Goal: Task Accomplishment & Management: Complete application form

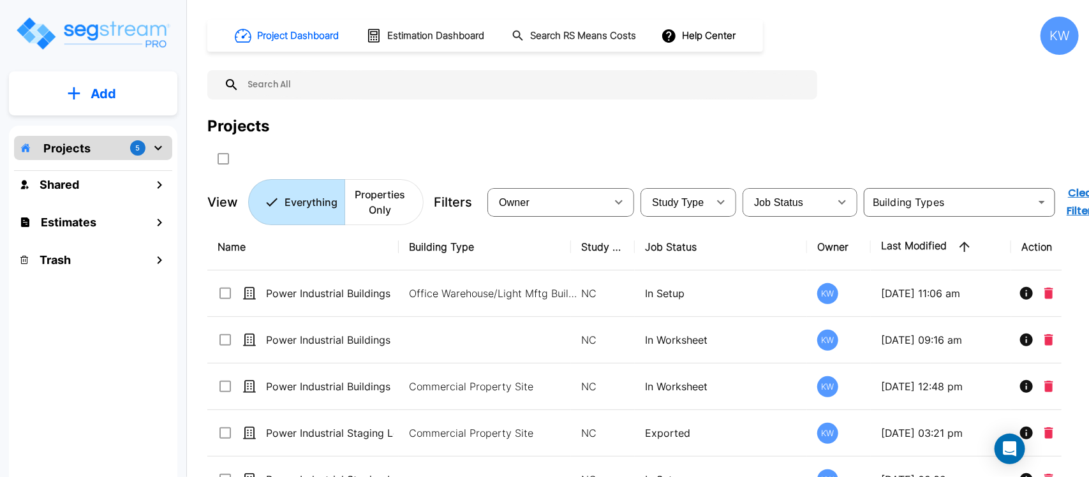
click at [82, 87] on button "Add" at bounding box center [93, 93] width 168 height 37
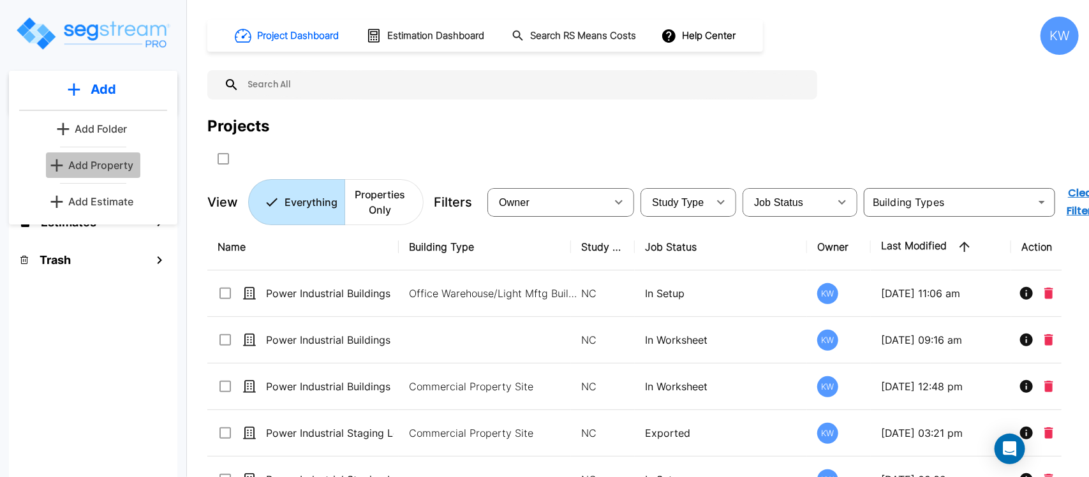
click at [107, 171] on p "Add Property" at bounding box center [100, 165] width 65 height 15
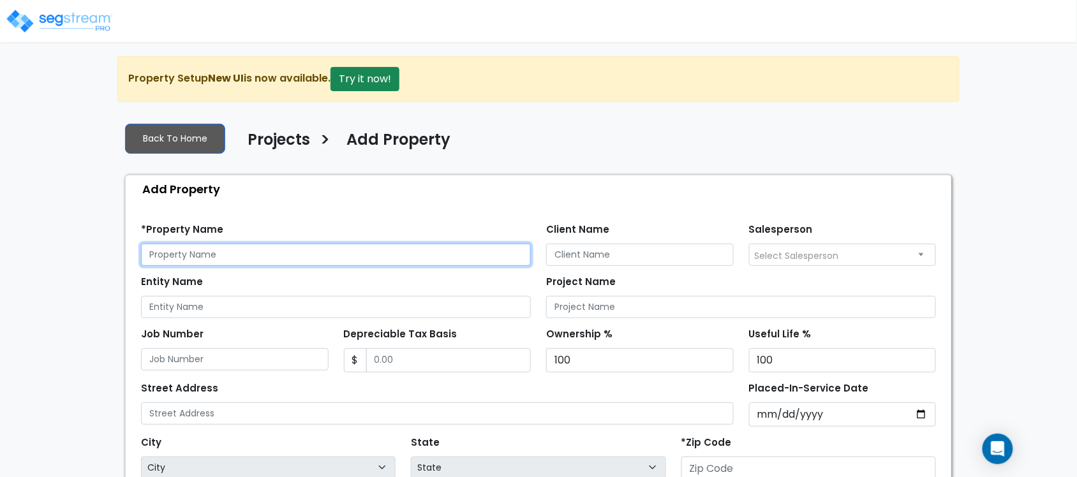
click at [335, 255] on input "text" at bounding box center [336, 255] width 390 height 22
type input "Power Industrial Buildings 2 & 4"
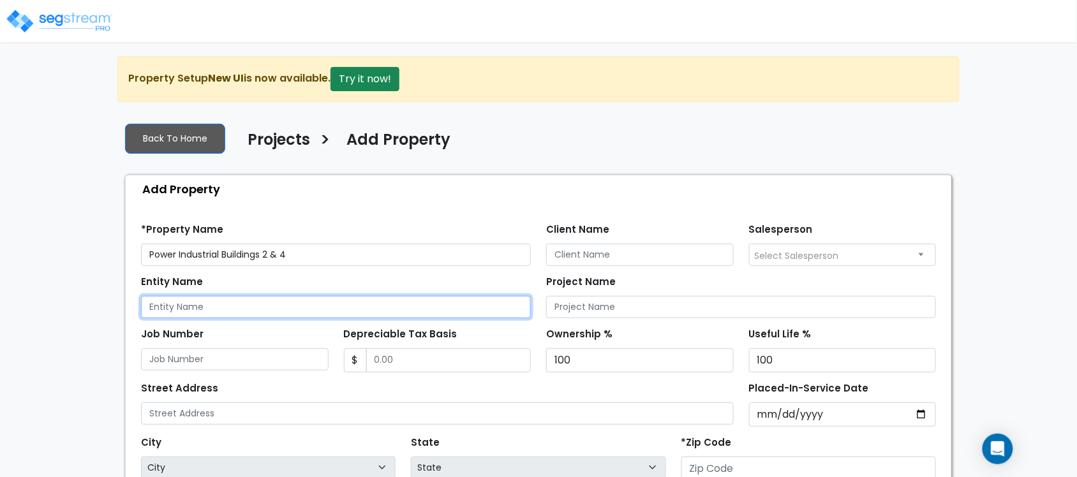
click at [298, 306] on input "Entity Name" at bounding box center [336, 307] width 390 height 22
type input "Power Industrial"
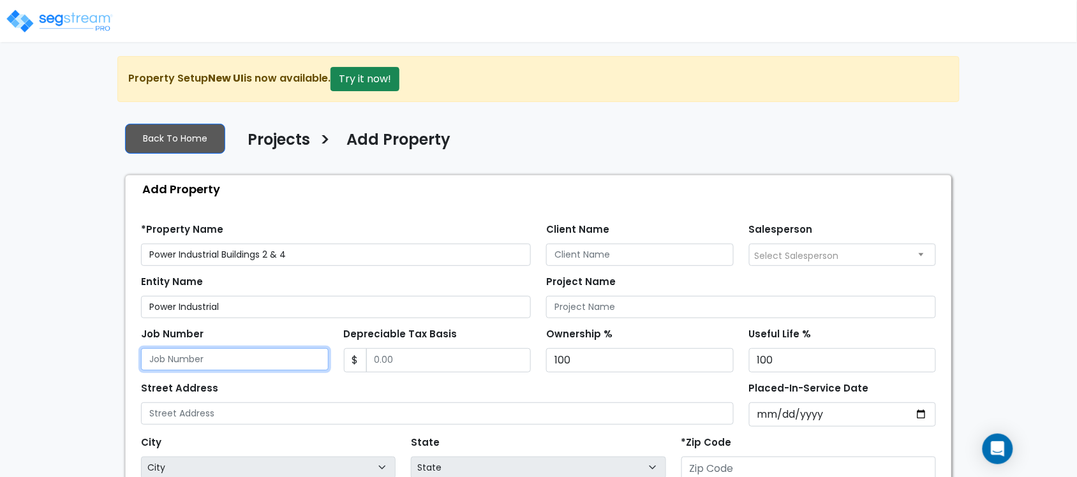
click at [247, 365] on input "Job Number" at bounding box center [235, 359] width 188 height 22
type input "CSS.20307.030"
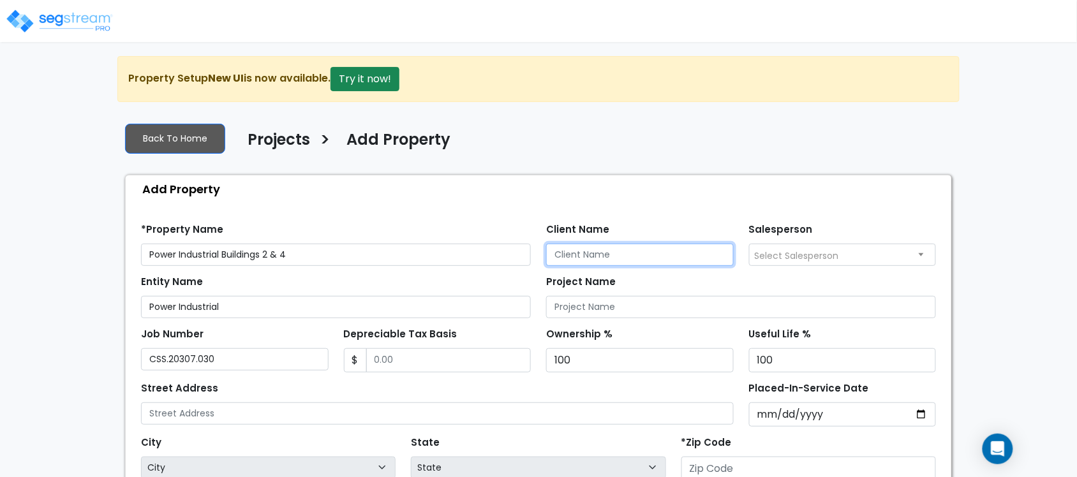
click at [630, 246] on input "Client Name" at bounding box center [640, 255] width 188 height 22
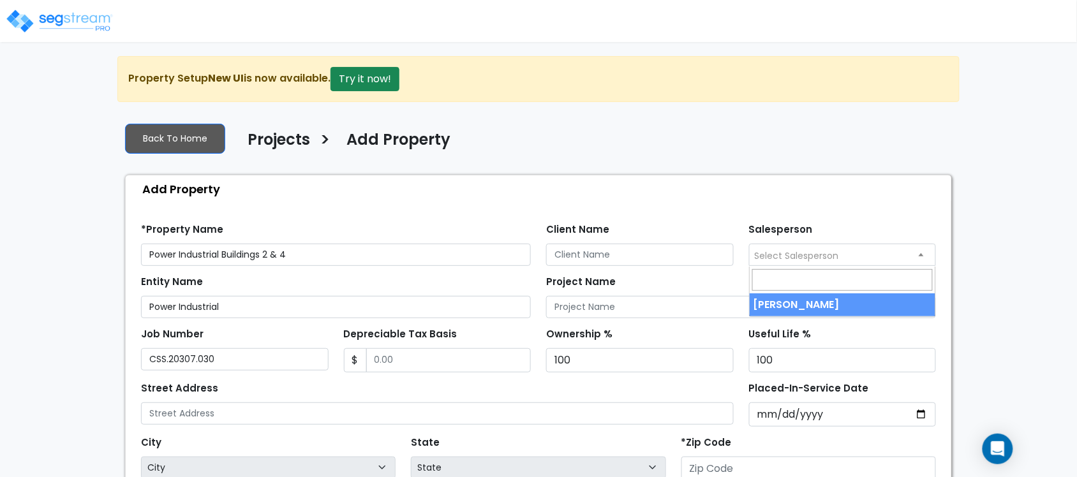
click at [800, 254] on span "Select Salesperson" at bounding box center [796, 255] width 84 height 13
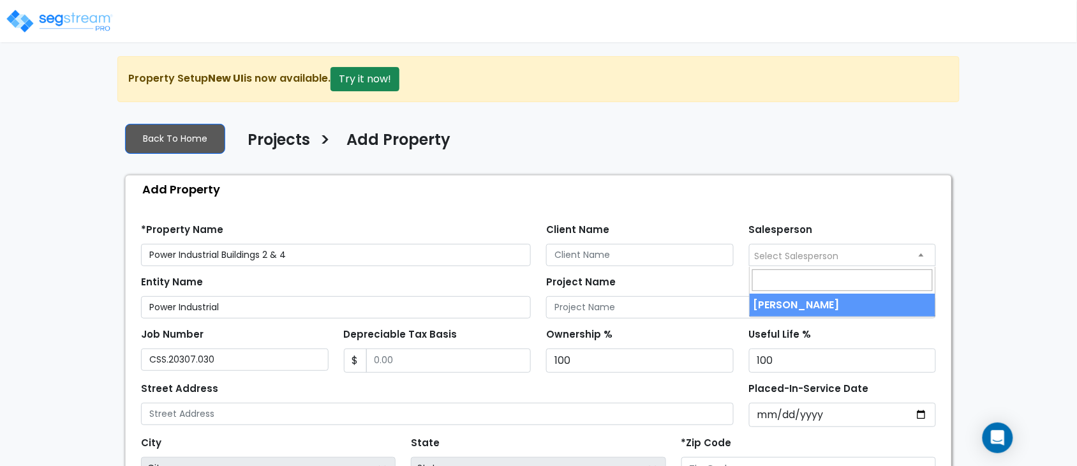
select select "189"
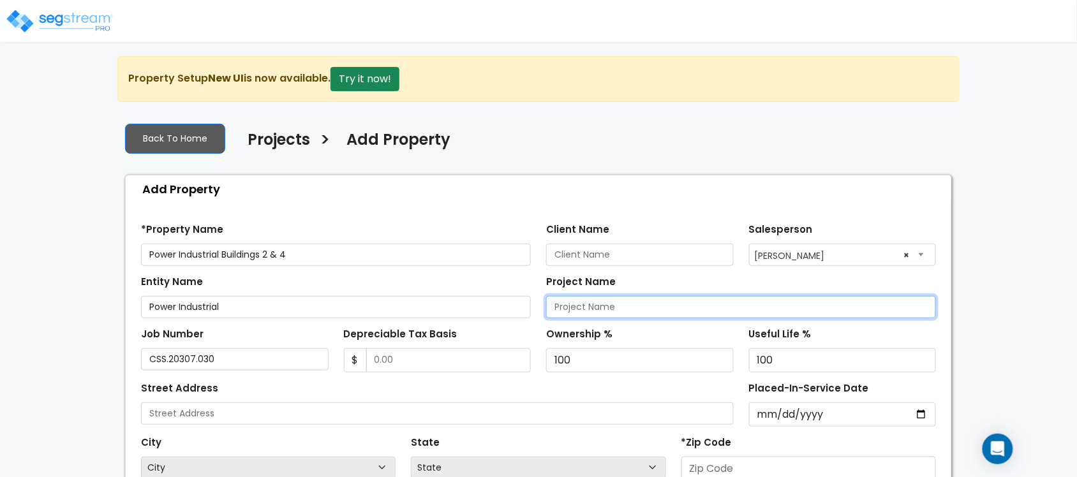
click at [630, 309] on input "Project Name" at bounding box center [741, 307] width 390 height 22
type input "Power Industrial Buildings 2 & 4"
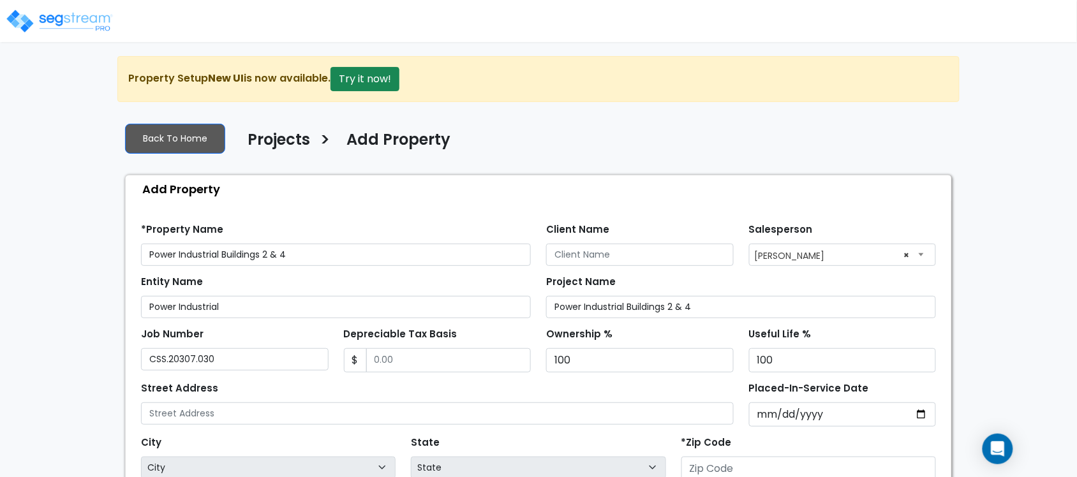
click at [51, 143] on div "We are Building your Property. So please grab a coffee and let us do the heavy …" at bounding box center [538, 384] width 1077 height 656
click at [626, 262] on input "Client Name" at bounding box center [640, 255] width 188 height 22
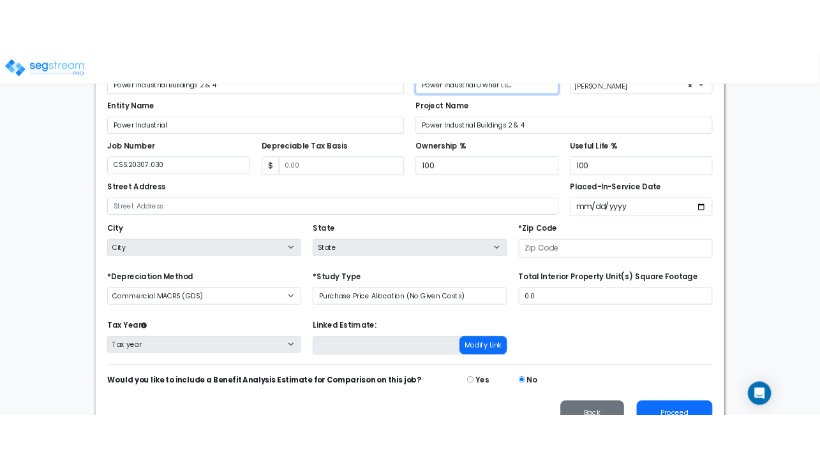
scroll to position [237, 0]
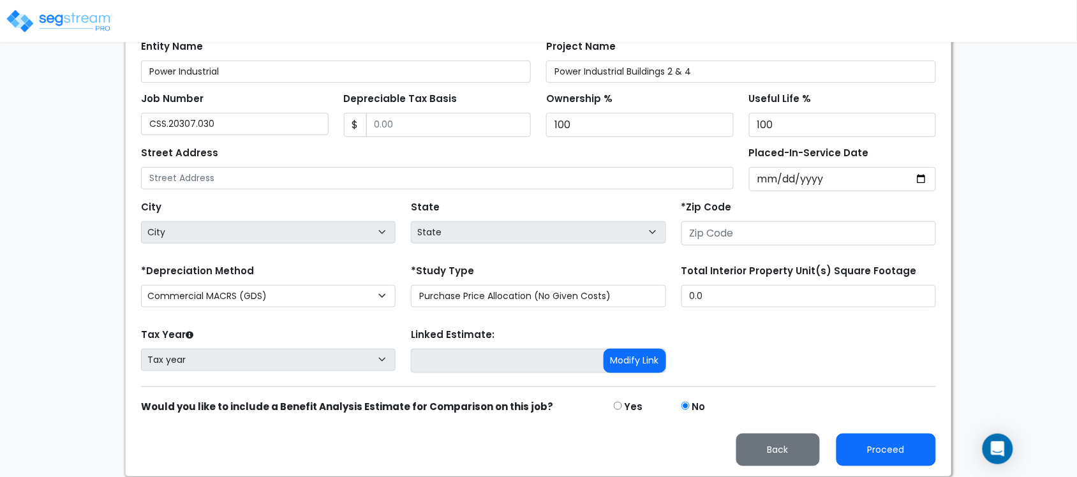
type input "Power Industrial Owner LLC"
click at [629, 292] on select "Purchase Price Allocation (No Given Costs) New Construction / Reno / TI's (Give…" at bounding box center [538, 296] width 254 height 22
select select "NEW"
click at [411, 285] on select "Purchase Price Allocation (No Given Costs) New Construction / Reno / TI's (Give…" at bounding box center [538, 296] width 254 height 22
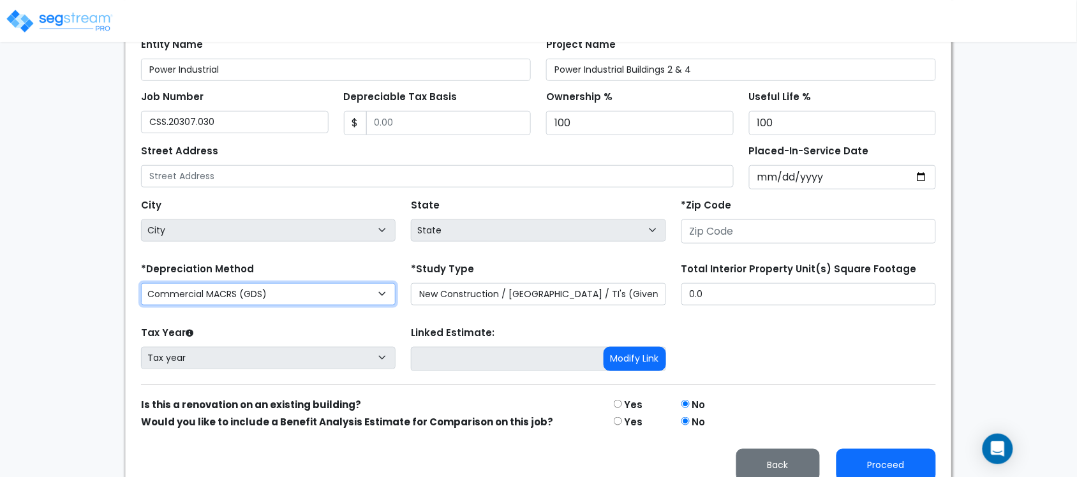
click at [358, 297] on select "Commercial MACRS (GDS) Residential Rental MACRS (GDS) Commercial MACRS (GDS) QIP" at bounding box center [268, 294] width 254 height 22
click at [387, 297] on select "Commercial MACRS (GDS) Residential Rental MACRS (GDS) Commercial MACRS (GDS) QIP" at bounding box center [268, 294] width 254 height 22
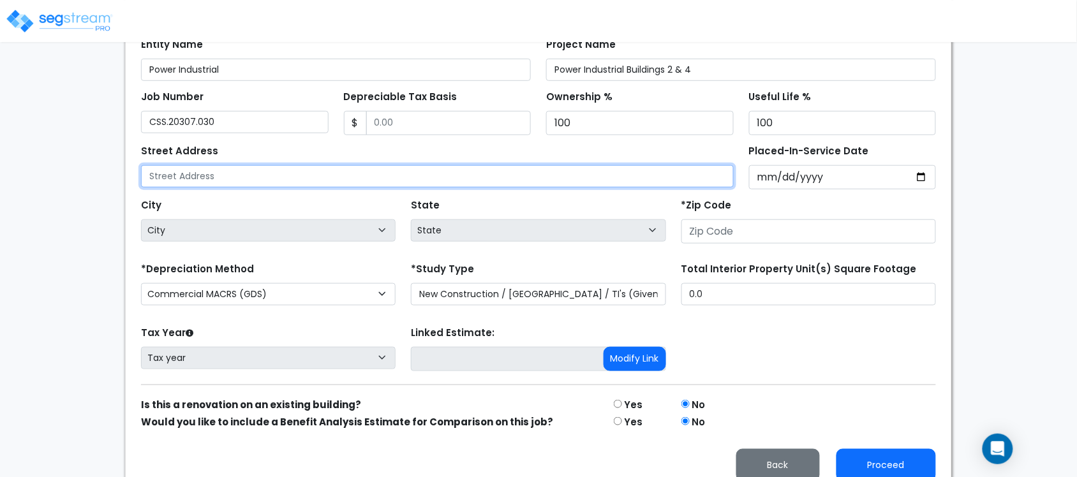
click at [268, 173] on input "text" at bounding box center [437, 176] width 592 height 22
type input "7035 E Pecos Rd"
click at [249, 173] on input "7035 E Pecos Rd" at bounding box center [437, 176] width 592 height 22
click at [677, 179] on input "7035 E Pecos Rd" at bounding box center [437, 176] width 592 height 22
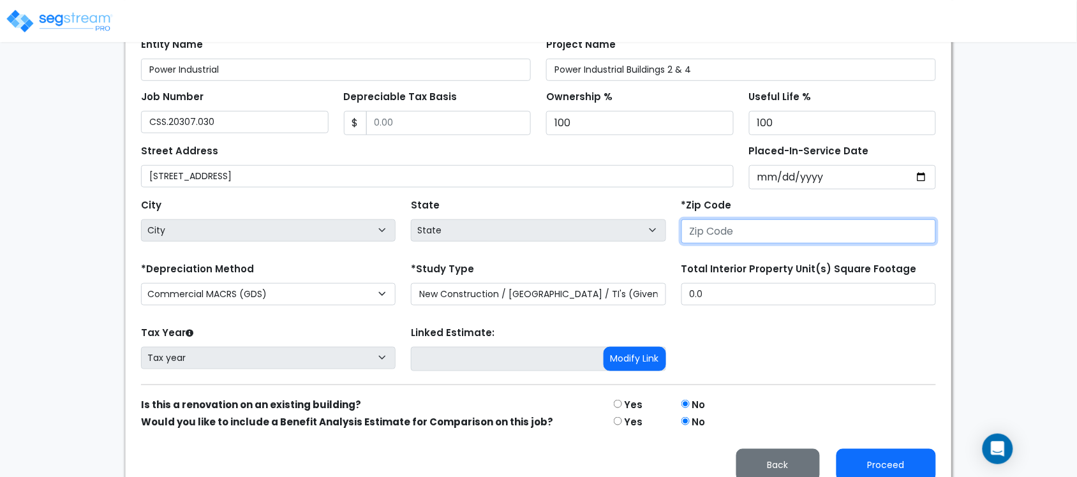
click at [703, 233] on input "number" at bounding box center [808, 231] width 254 height 24
type input "85"
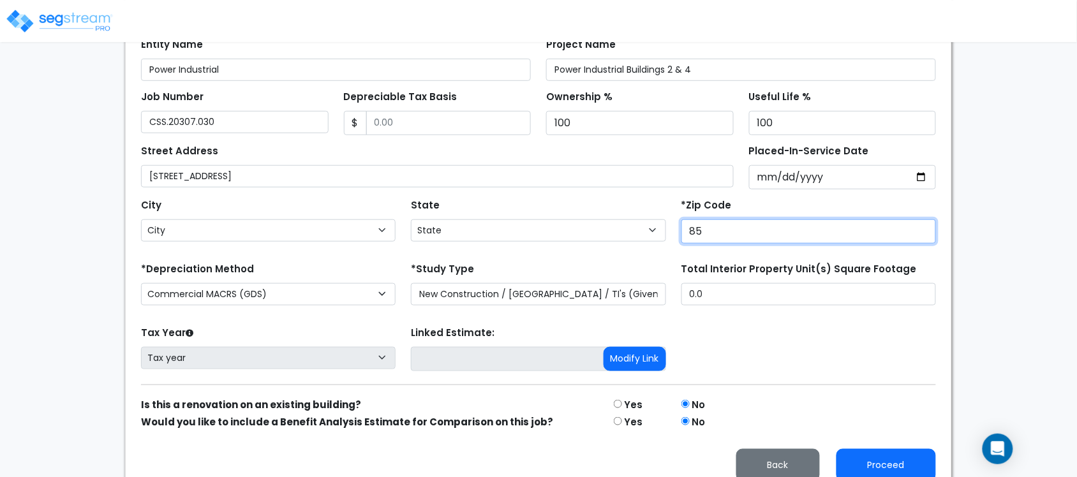
select select "AZ"
type input "85212"
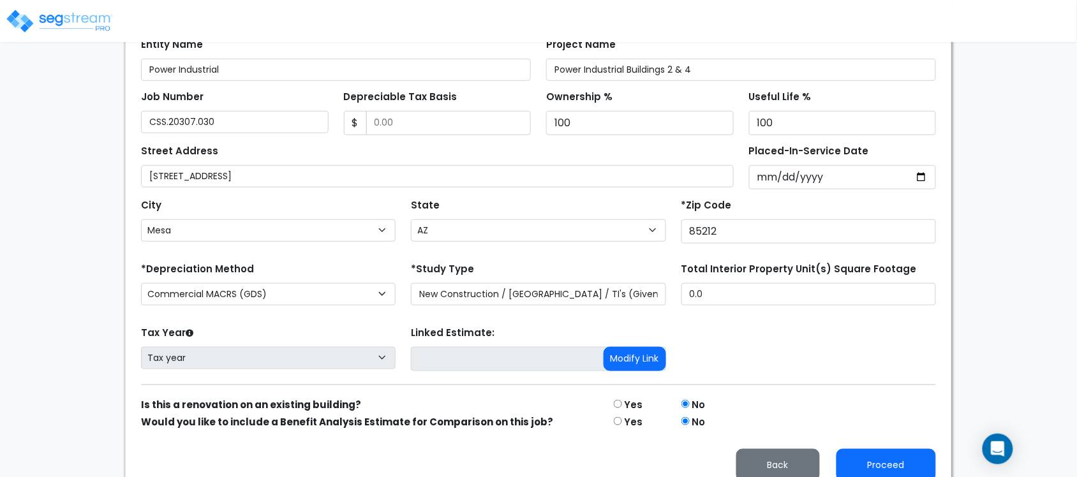
click at [743, 360] on div "Tax Year Please Enter The Placed In Service Date First. Tax year Prior Years De…" at bounding box center [538, 348] width 810 height 51
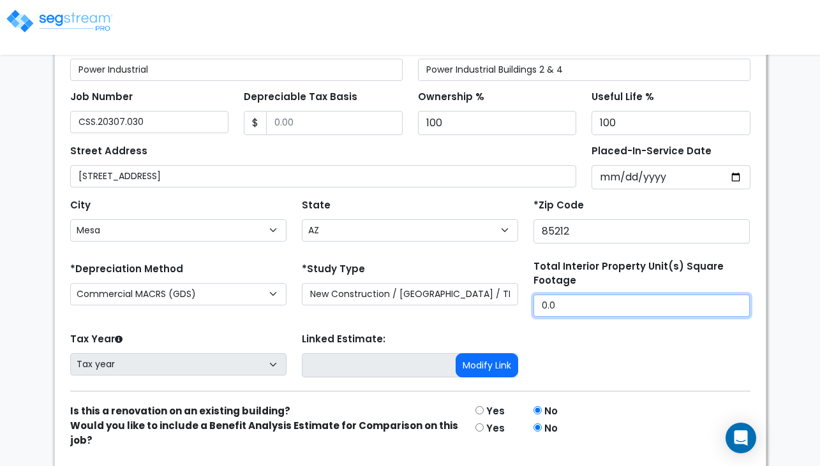
click at [617, 303] on input "0.0" at bounding box center [641, 306] width 216 height 22
type input "."
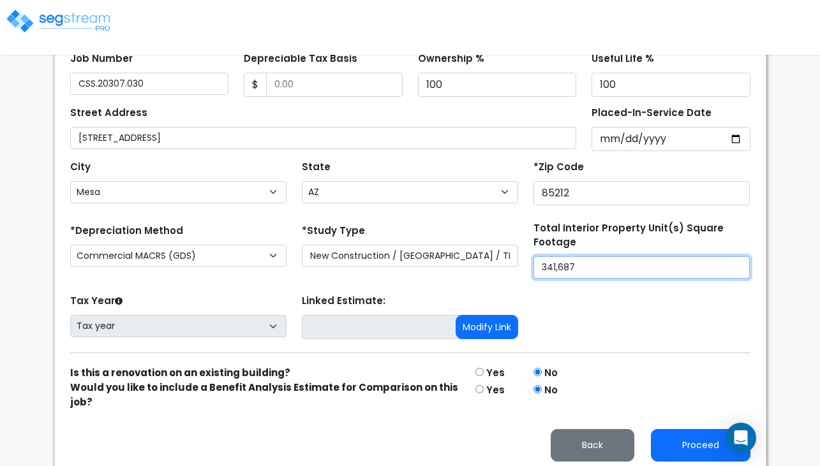
scroll to position [287, 0]
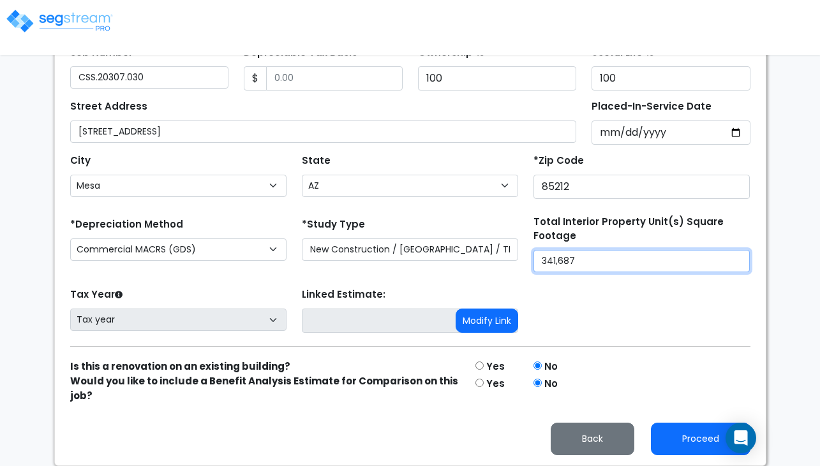
type input "341,687"
click at [483, 379] on div "Yes" at bounding box center [496, 388] width 58 height 29
click at [482, 379] on input "radio" at bounding box center [479, 383] width 8 height 8
radio input "true"
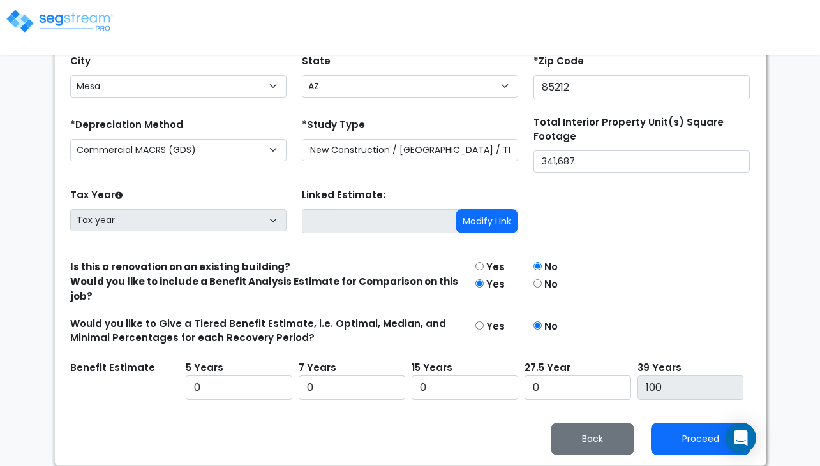
scroll to position [387, 0]
click at [534, 283] on input "radio" at bounding box center [537, 283] width 8 height 8
radio input "true"
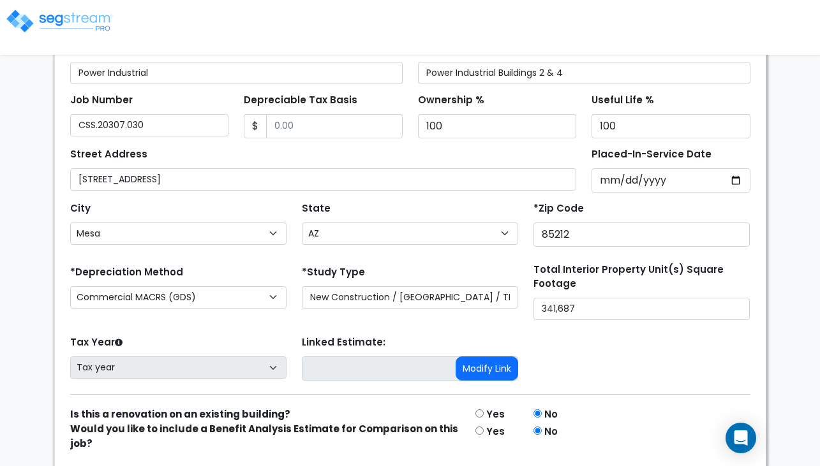
scroll to position [207, 0]
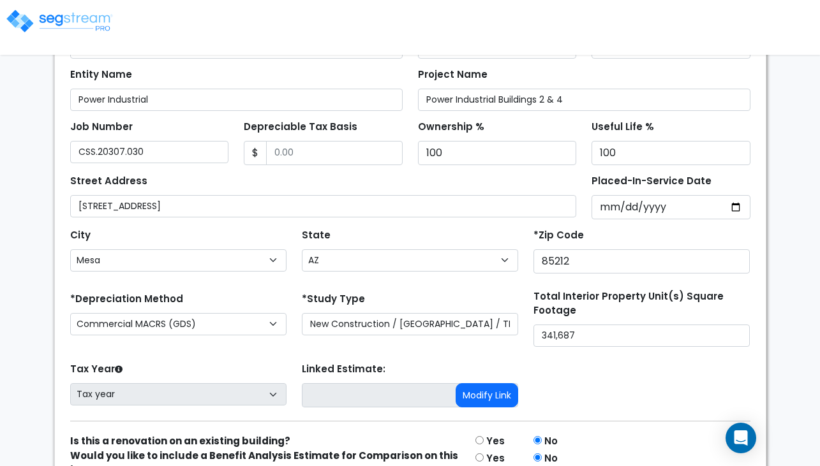
click at [14, 401] on div "We are Building your Property. So please grab a coffee and let us do the heavy …" at bounding box center [410, 195] width 820 height 692
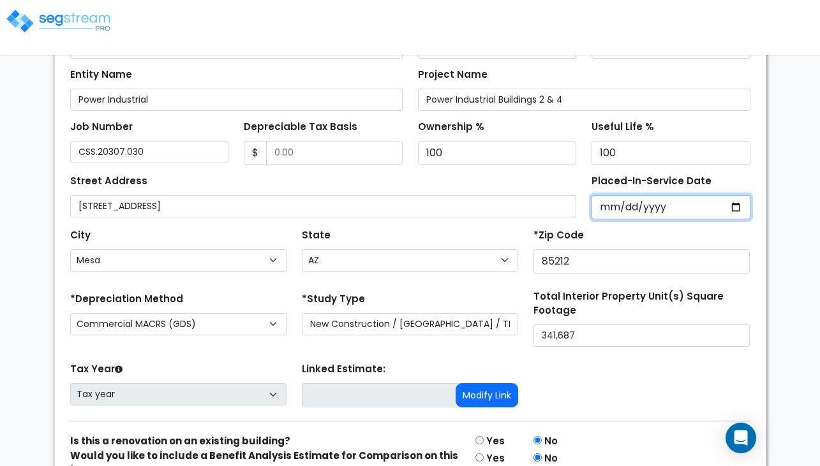
click at [735, 206] on input "Placed-In-Service Date" at bounding box center [670, 207] width 159 height 24
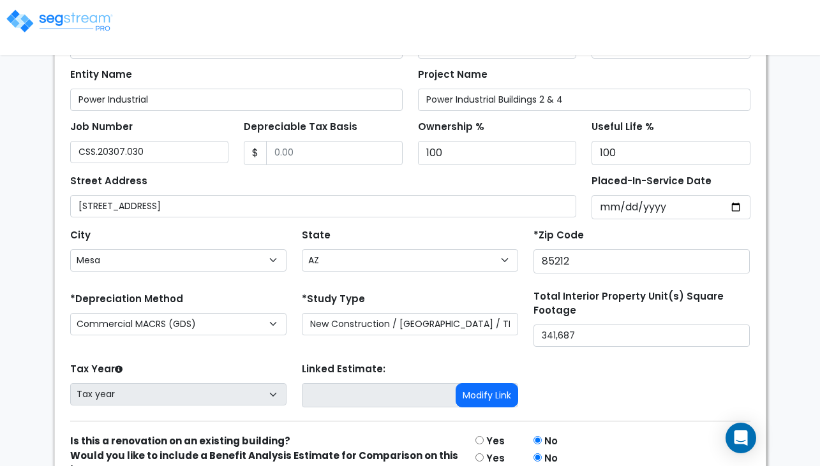
type input "2025-01-14"
select select "2025"
click at [43, 256] on div "We are Building your Property. So please grab a coffee and let us do the heavy …" at bounding box center [410, 195] width 820 height 692
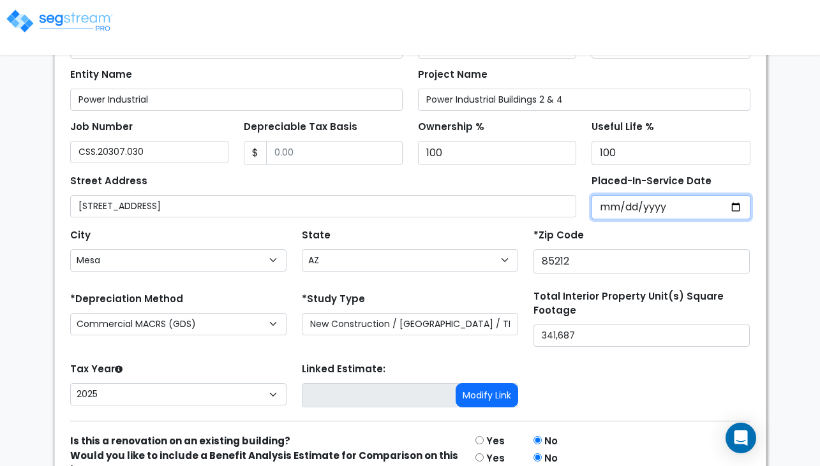
click at [742, 208] on input "2025-01-14" at bounding box center [670, 207] width 159 height 24
click at [734, 206] on input "2025-01-14" at bounding box center [670, 207] width 159 height 24
type input "2024-10-01"
select select "2024"
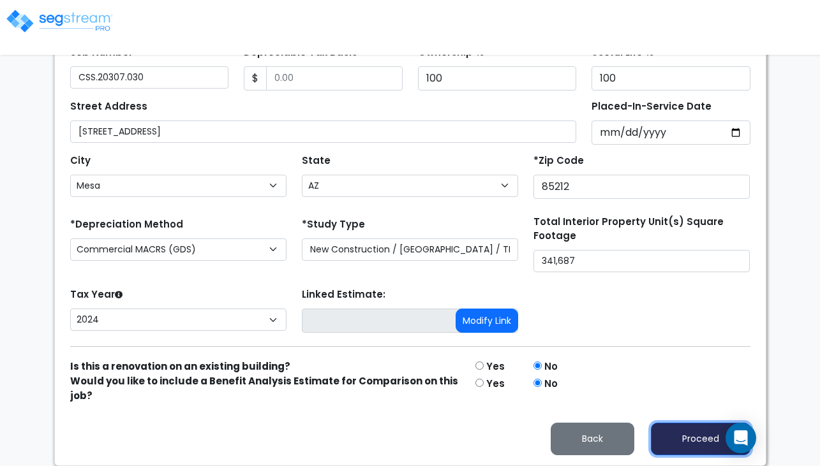
click at [702, 438] on button "Proceed" at bounding box center [700, 439] width 99 height 33
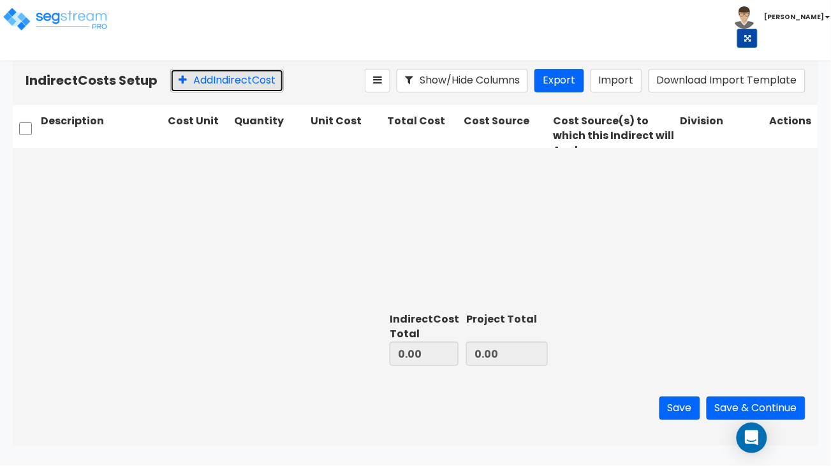
click at [198, 80] on button "Add Indirect Cost" at bounding box center [227, 81] width 114 height 24
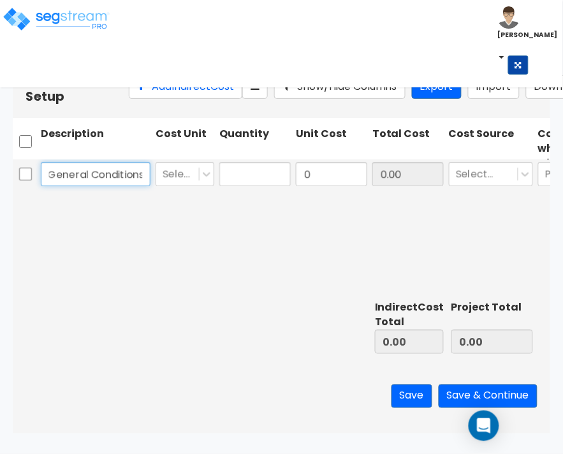
scroll to position [0, 47]
type input "Bldg 2 - General Conditions"
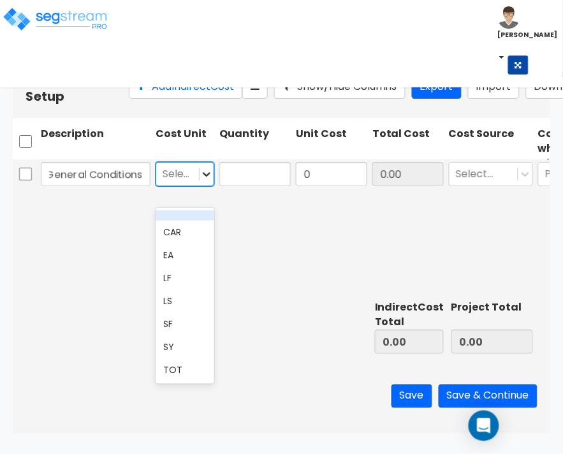
click at [210, 180] on icon at bounding box center [206, 174] width 13 height 13
click at [183, 374] on div "TOT" at bounding box center [185, 369] width 59 height 23
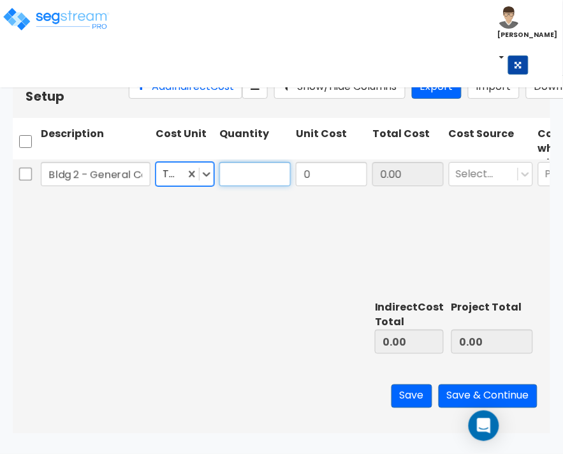
click at [256, 186] on input "text" at bounding box center [254, 174] width 71 height 24
type input "1"
click at [314, 186] on input "0" at bounding box center [331, 174] width 71 height 24
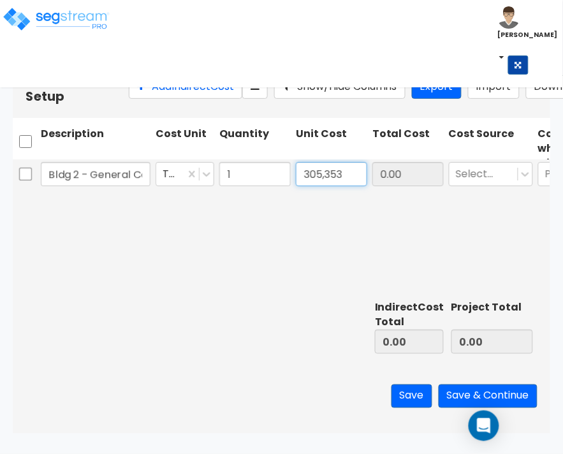
type input "305,353"
type input "305,353.00"
click at [412, 208] on div "Bldg 2 - General Conditions TOT 1 305,353 305,353.00 Select... Please Choose on…" at bounding box center [282, 227] width 538 height 136
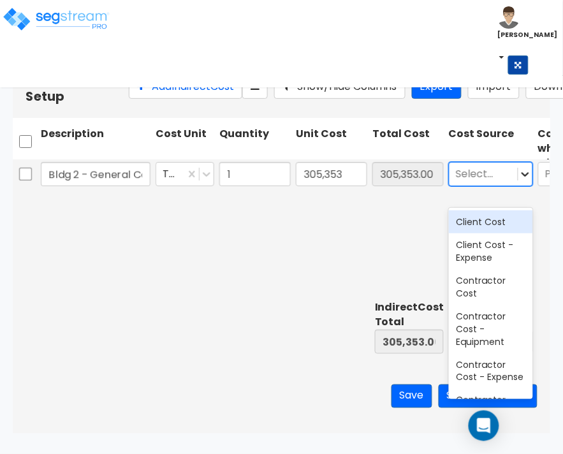
click at [531, 180] on icon at bounding box center [525, 174] width 13 height 13
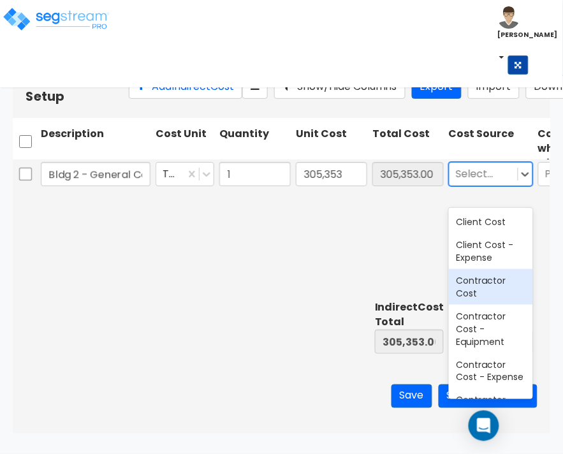
click at [479, 284] on div "Contractor Cost" at bounding box center [491, 287] width 84 height 36
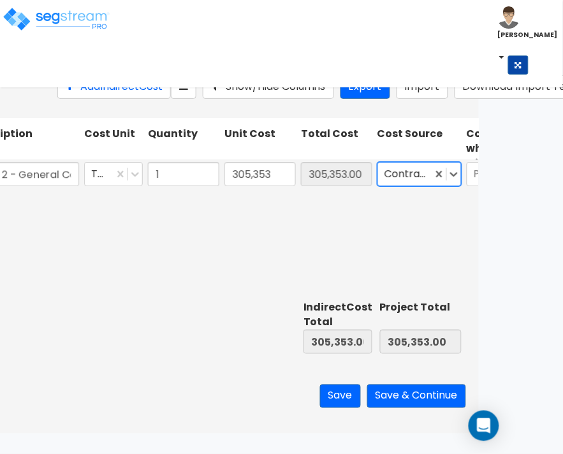
scroll to position [0, 86]
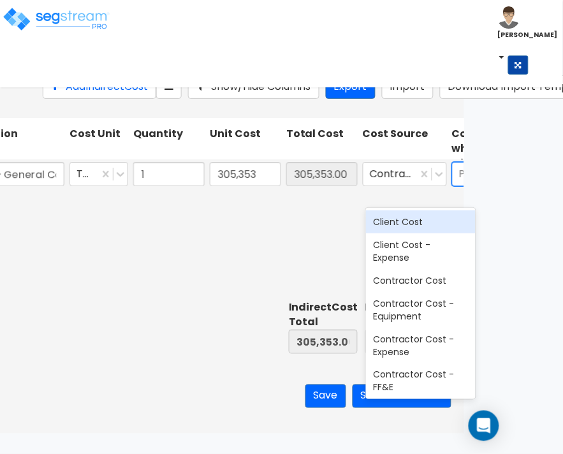
click at [454, 185] on div "Please Choose one or more Cost Sources" at bounding box center [500, 174] width 94 height 22
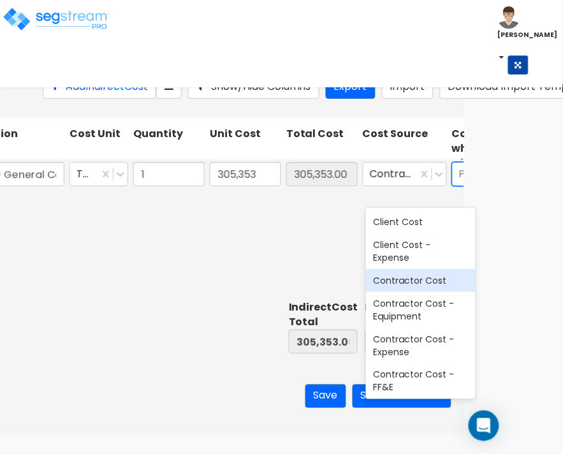
click at [425, 283] on div "Contractor Cost" at bounding box center [421, 280] width 110 height 23
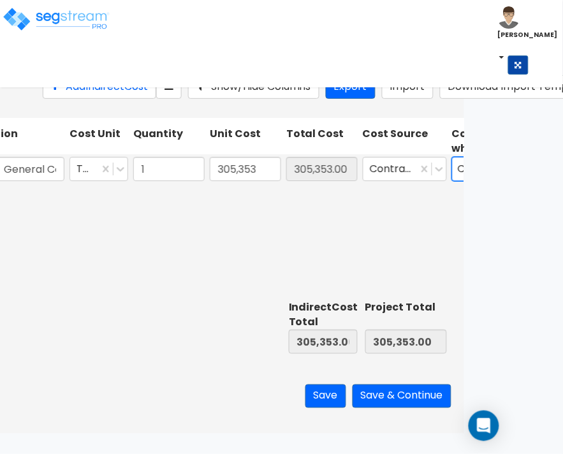
scroll to position [0, 0]
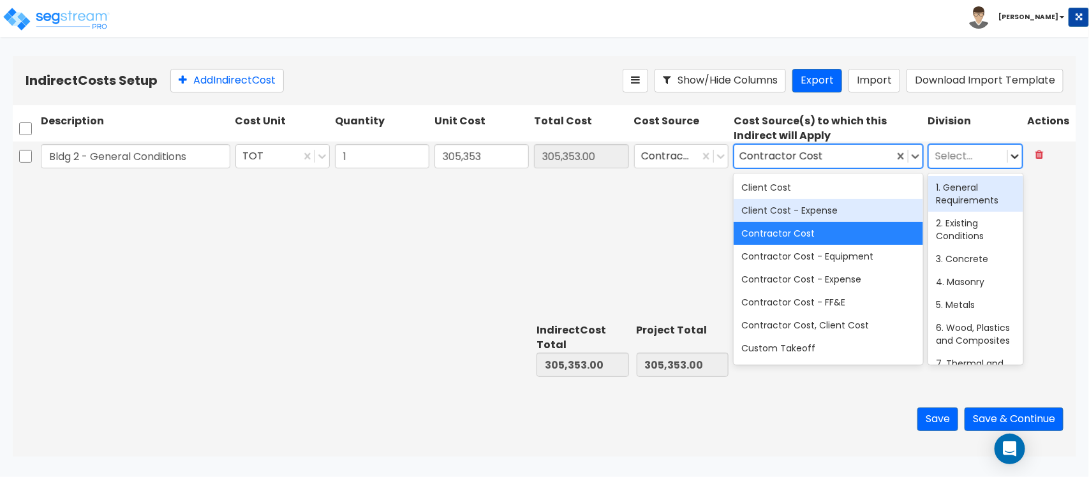
click at [830, 153] on icon at bounding box center [1014, 156] width 13 height 13
click at [830, 196] on div "1. General Requirements" at bounding box center [975, 194] width 94 height 36
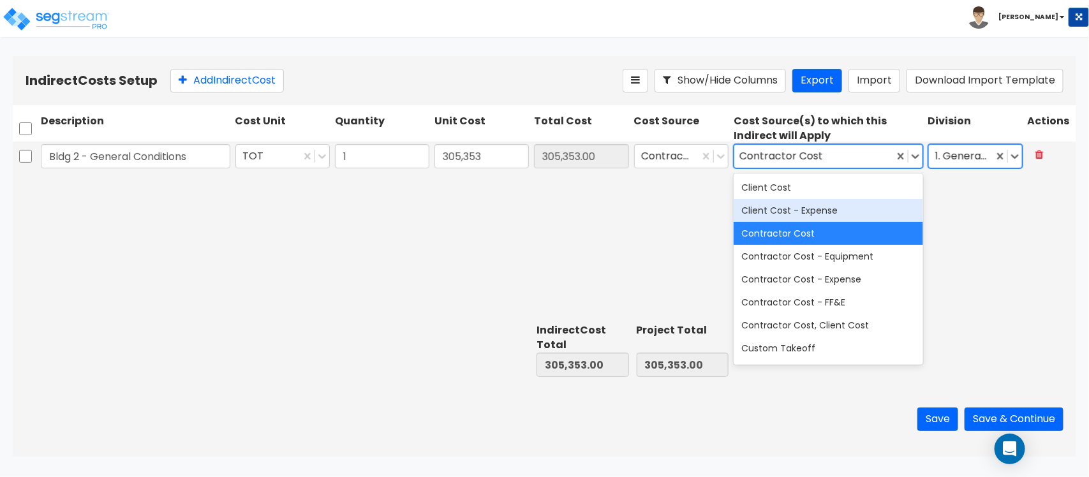
click at [830, 450] on div "Save Save & Continue" at bounding box center [544, 419] width 1063 height 75
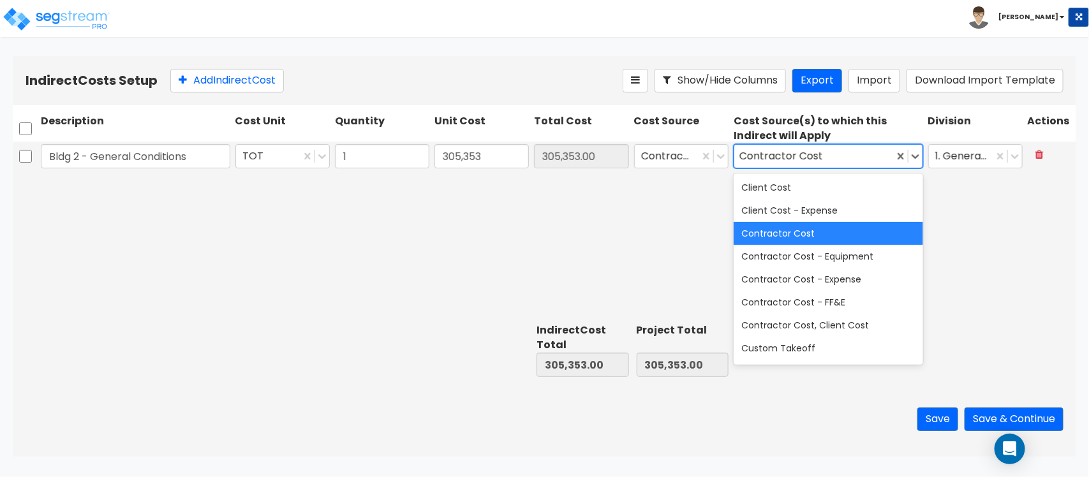
click at [791, 235] on div "Contractor Cost" at bounding box center [827, 233] width 189 height 23
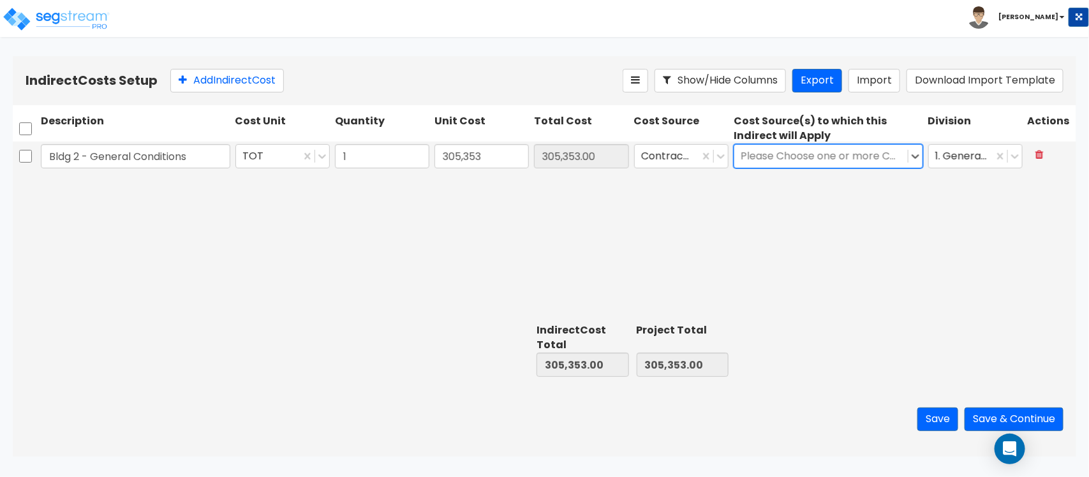
click at [830, 156] on div at bounding box center [820, 155] width 161 height 17
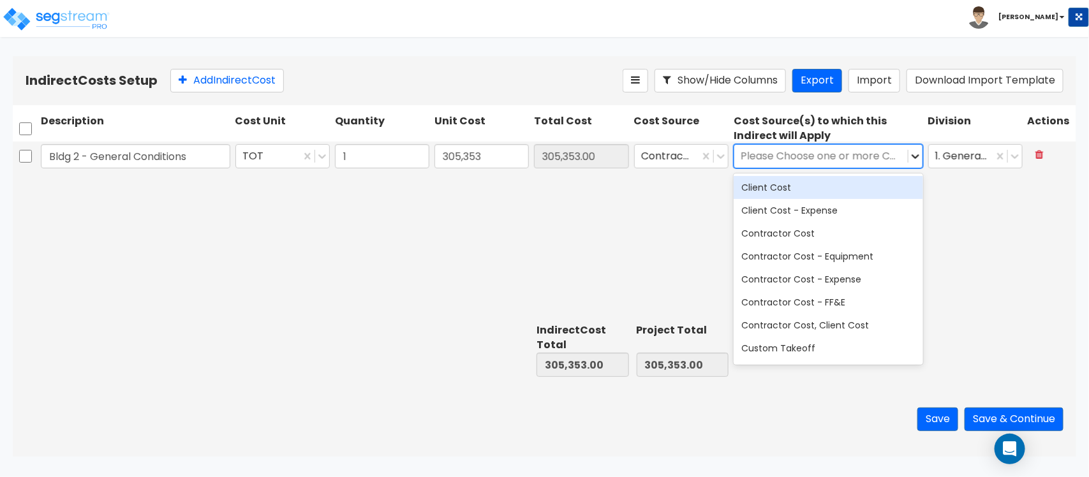
click at [830, 157] on div "Please Choose one or more Cost Sources" at bounding box center [827, 156] width 189 height 24
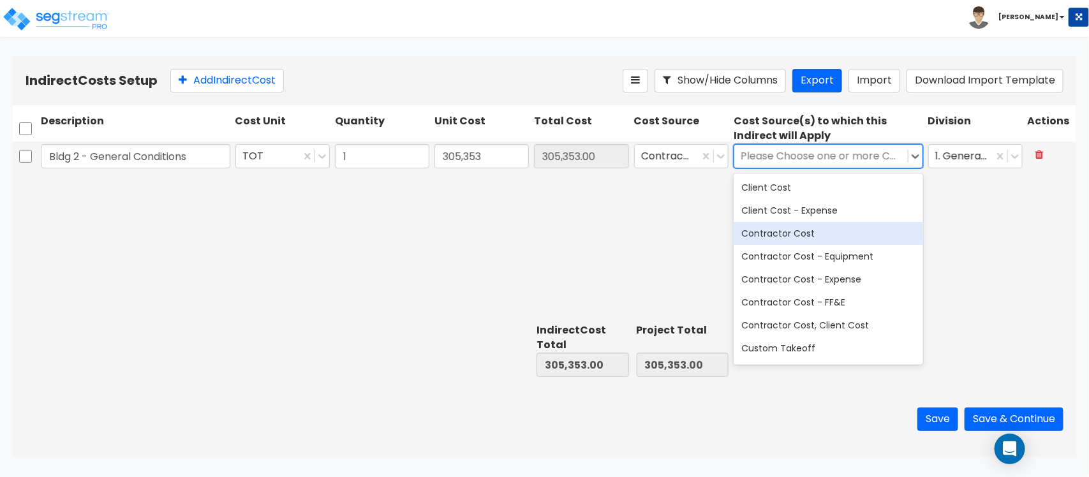
click at [790, 235] on div "Contractor Cost" at bounding box center [827, 233] width 189 height 23
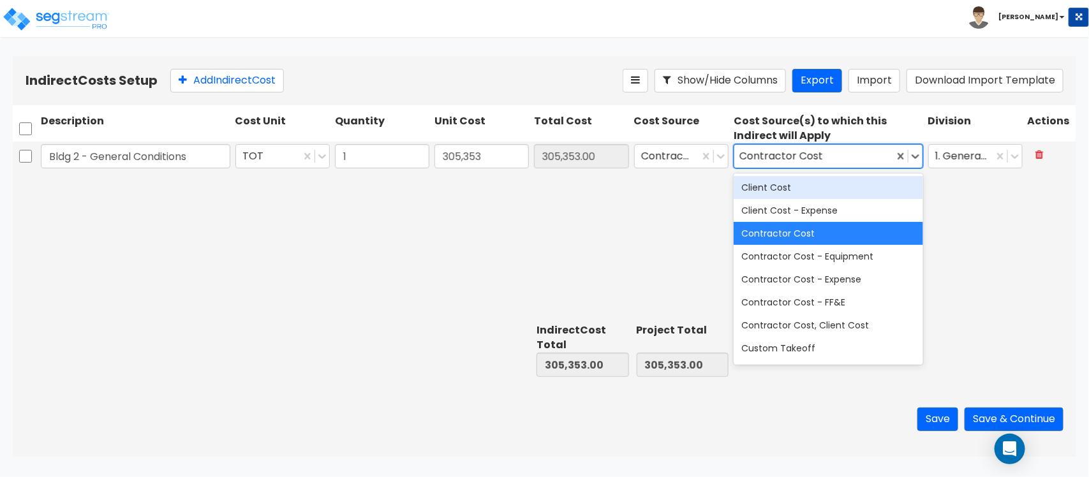
click at [830, 217] on div "Bldg 2 - General Conditions TOT 1 305,353 305,353.00 Contractor Cost option Con…" at bounding box center [544, 230] width 1063 height 177
click at [792, 230] on div "Contractor Cost" at bounding box center [827, 233] width 189 height 23
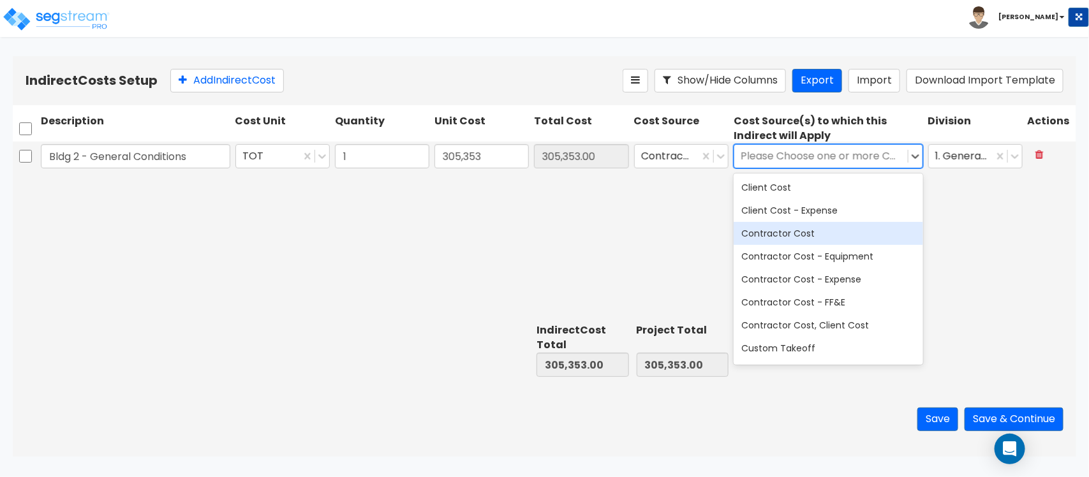
click at [792, 228] on div "Contractor Cost" at bounding box center [827, 233] width 189 height 23
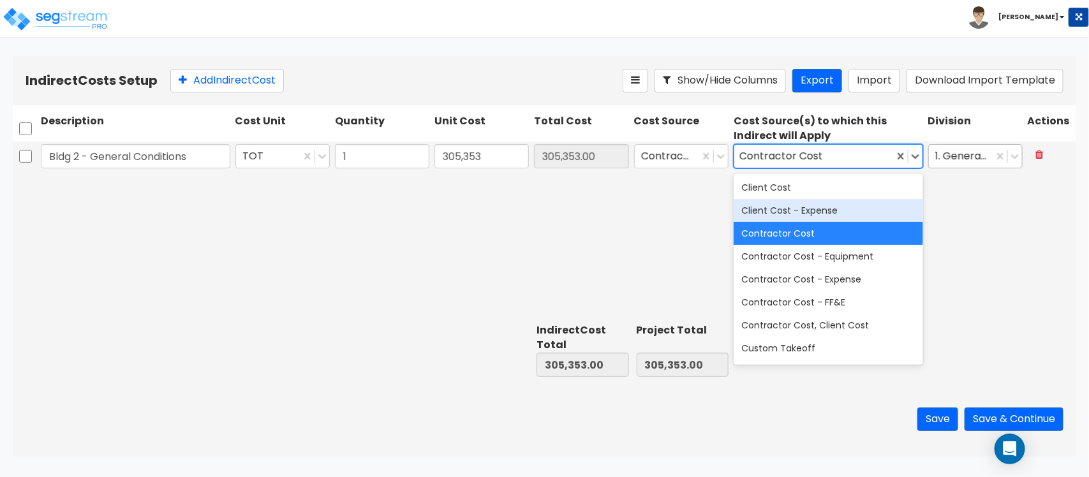
click at [830, 163] on div at bounding box center [961, 155] width 52 height 17
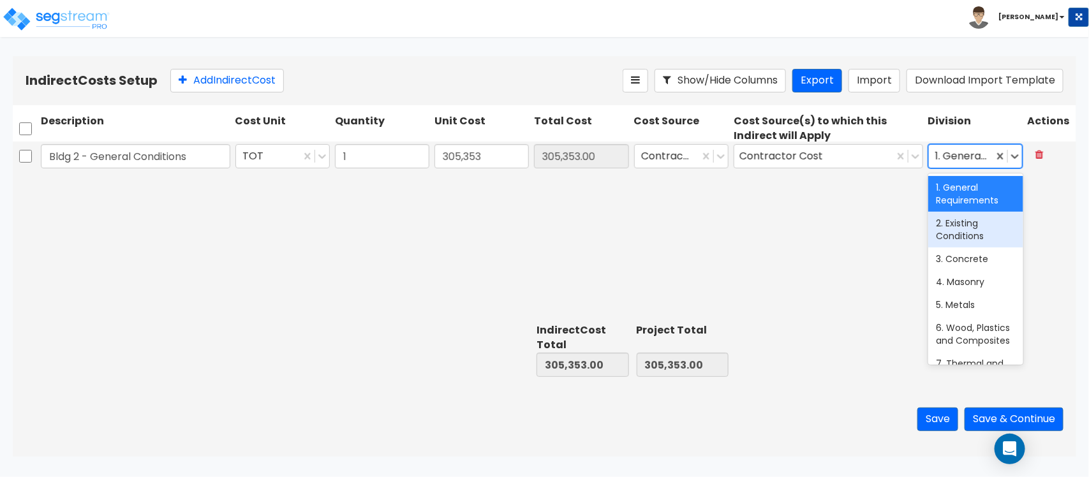
click at [759, 242] on div "Bldg 2 - General Conditions TOT 1 305,353 305,353.00 Contractor Cost Contractor…" at bounding box center [544, 230] width 1063 height 177
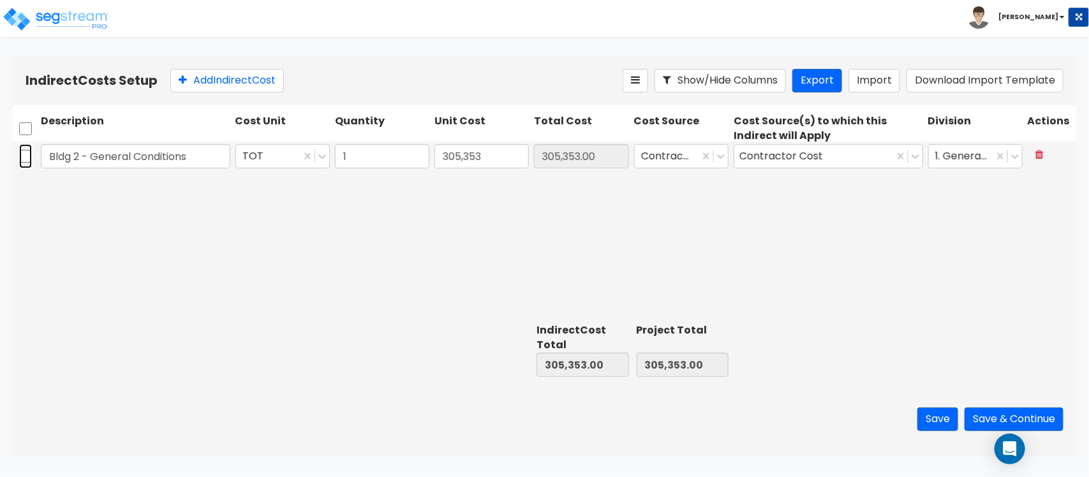
click at [26, 161] on input "checkbox" at bounding box center [25, 156] width 13 height 24
checkbox input "true"
click at [26, 161] on input "checkbox" at bounding box center [25, 156] width 13 height 24
checkbox input "false"
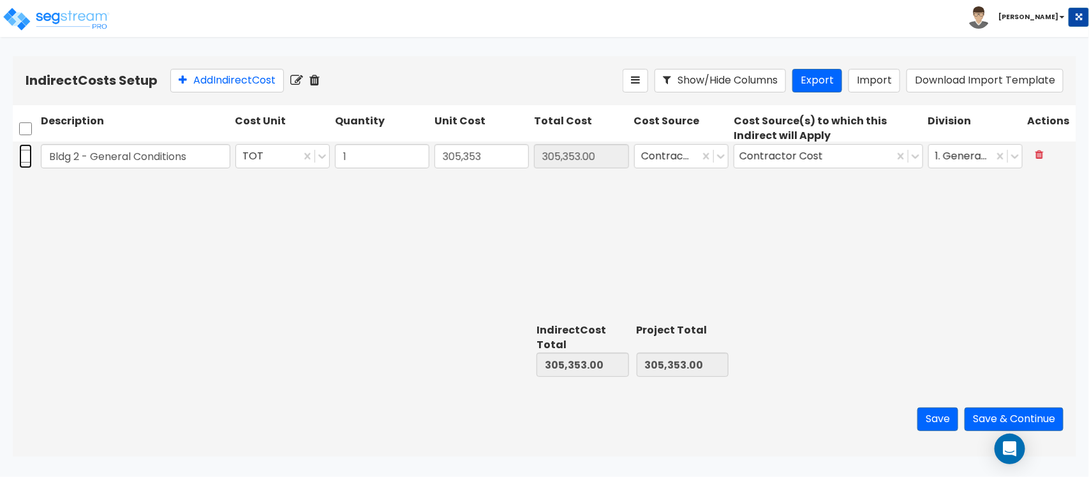
checkbox input "false"
click at [207, 84] on button "Add Indirect Cost" at bounding box center [227, 81] width 114 height 24
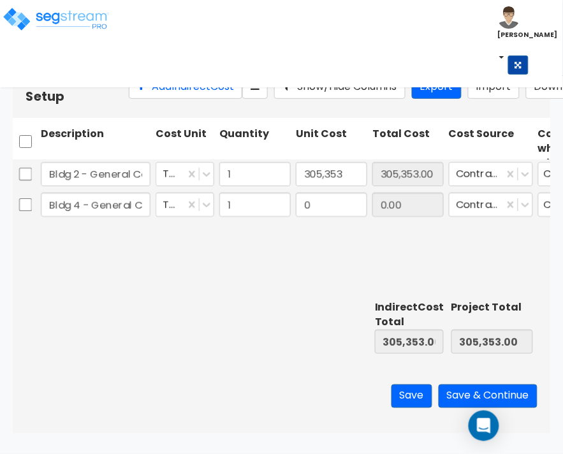
type input "Bldg 4 - General Conditions"
click at [348, 217] on input "0" at bounding box center [331, 205] width 71 height 24
type input "627,786"
type input "933,139.00"
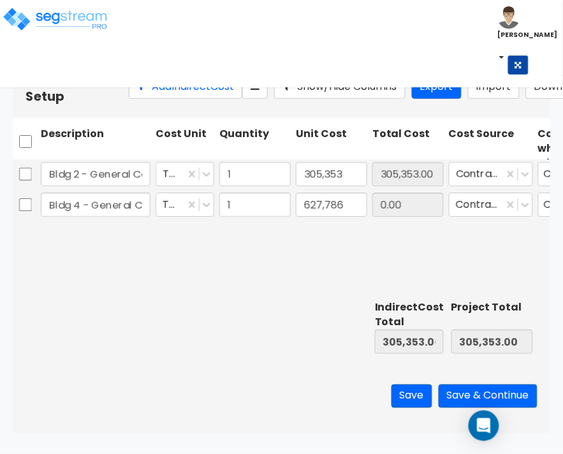
type input "627,786.00"
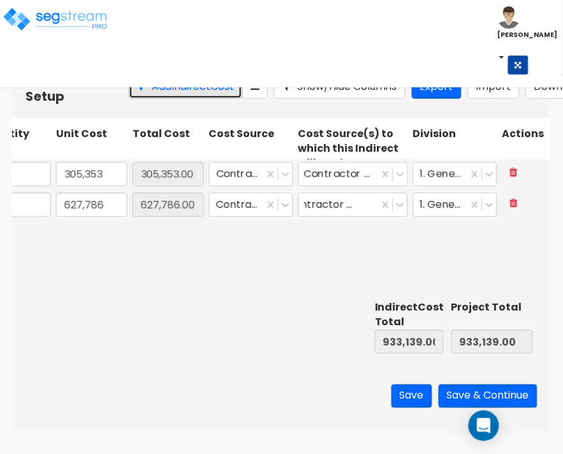
click at [148, 93] on button "Add Indirect Cost" at bounding box center [186, 87] width 114 height 24
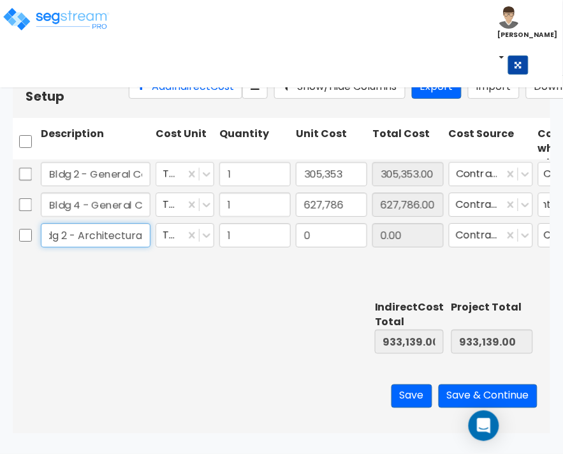
scroll to position [0, 15]
type input "Bldg 2 - Architectura"
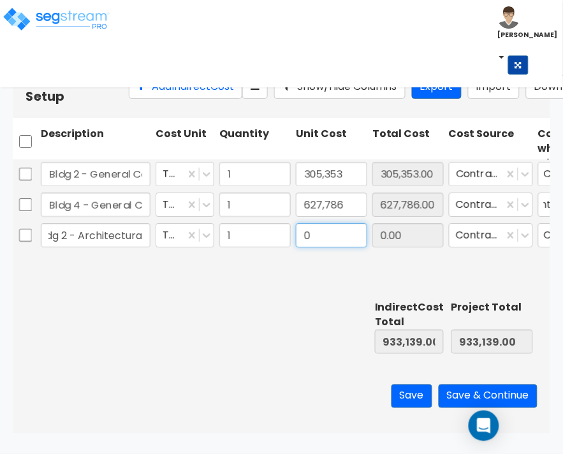
click at [309, 247] on input "0" at bounding box center [331, 235] width 71 height 24
click at [317, 247] on input "0" at bounding box center [331, 235] width 71 height 24
type input "110,087"
type input "1,043,226.00"
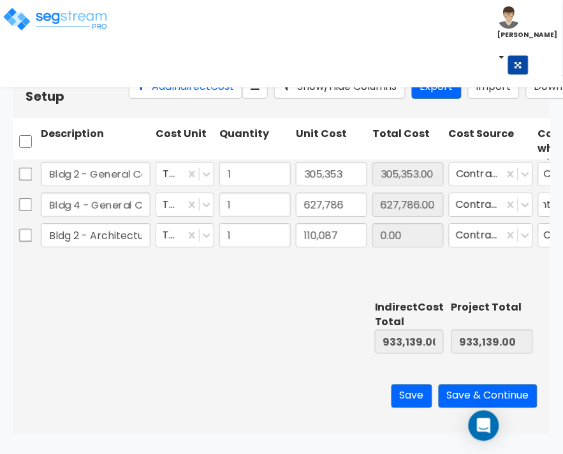
type input "1,043,226.00"
type input "110,087.00"
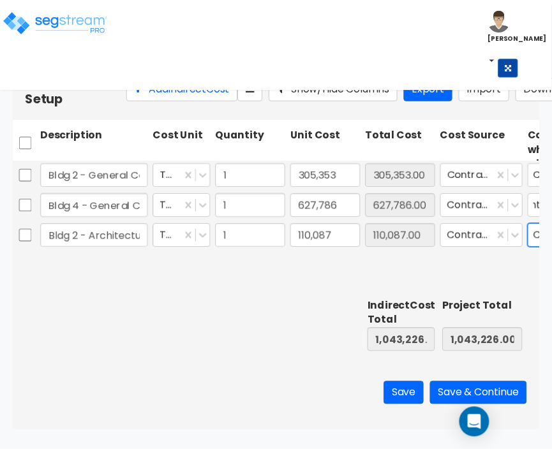
scroll to position [0, 240]
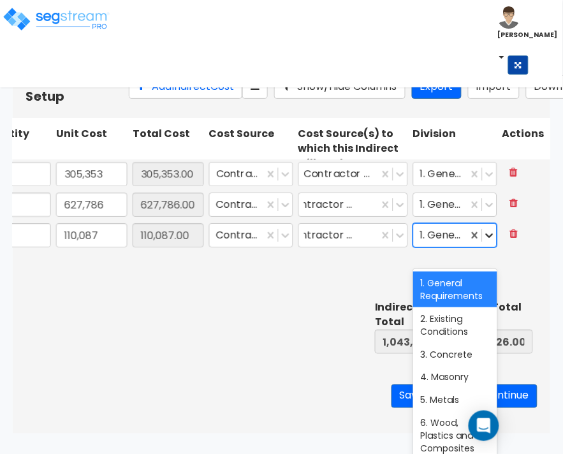
click at [492, 242] on icon at bounding box center [489, 235] width 13 height 13
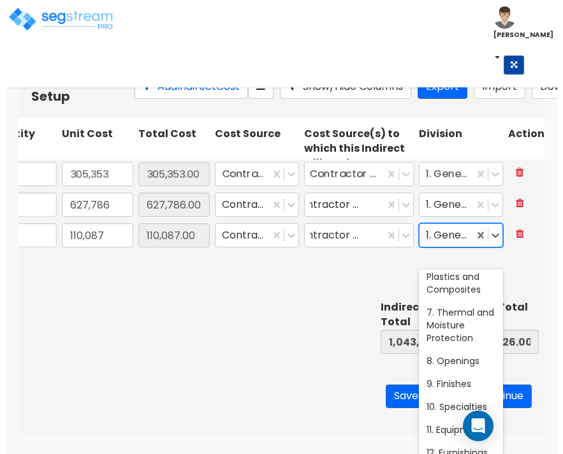
scroll to position [0, 0]
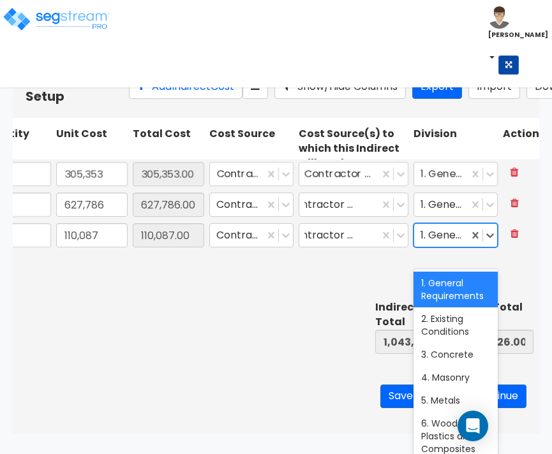
click at [442, 288] on div "1. General Requirements" at bounding box center [455, 290] width 84 height 36
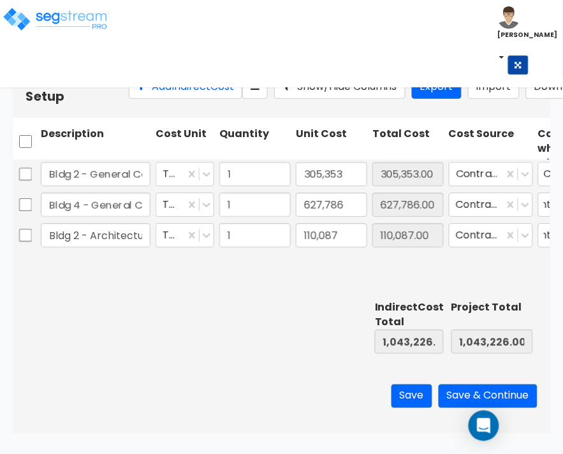
click at [154, 78] on div "Indirect Costs Setup Add Indirect Cost Show/Hide Columns Export Import Download…" at bounding box center [282, 87] width 512 height 36
click at [158, 91] on button "Add Indirect Cost" at bounding box center [186, 87] width 114 height 24
type input "Bldg 4 - Architecture"
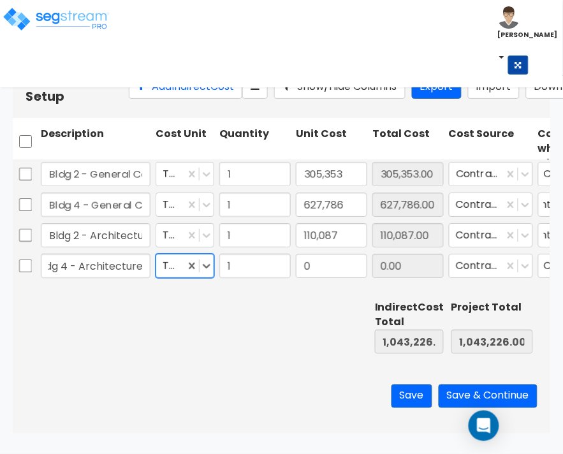
scroll to position [0, 0]
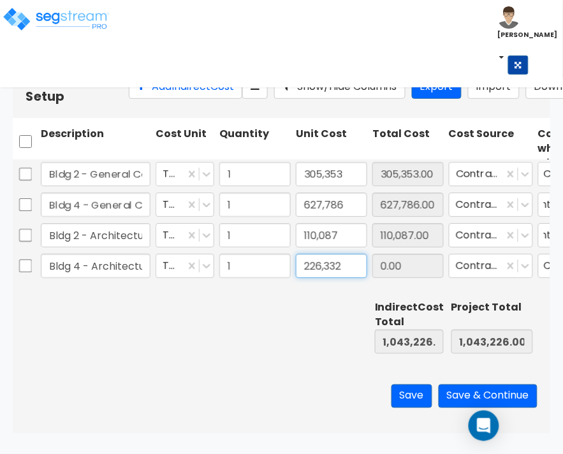
type input "226,332"
type input "1,269,558.00"
type input "226,332.00"
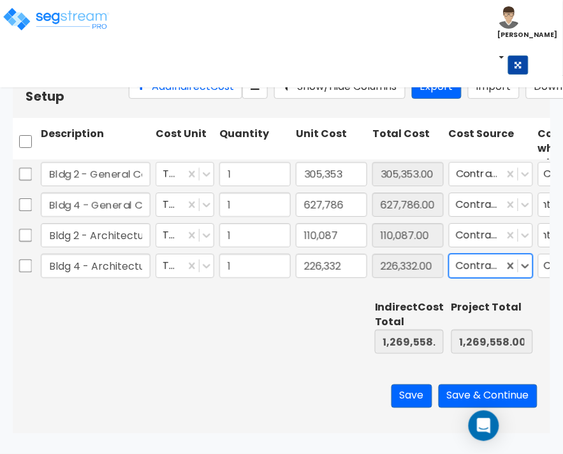
scroll to position [0, 240]
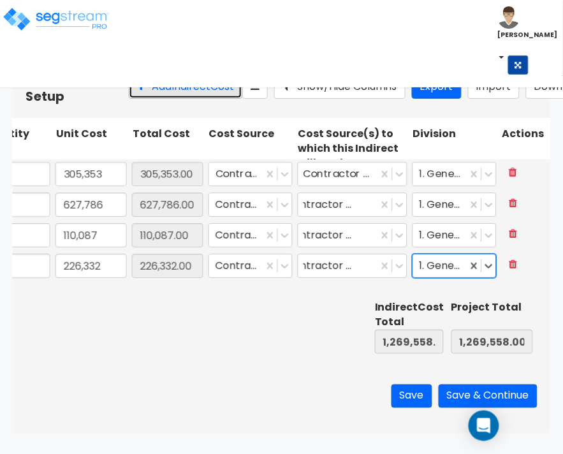
click at [131, 99] on button "Add Indirect Cost" at bounding box center [186, 87] width 114 height 24
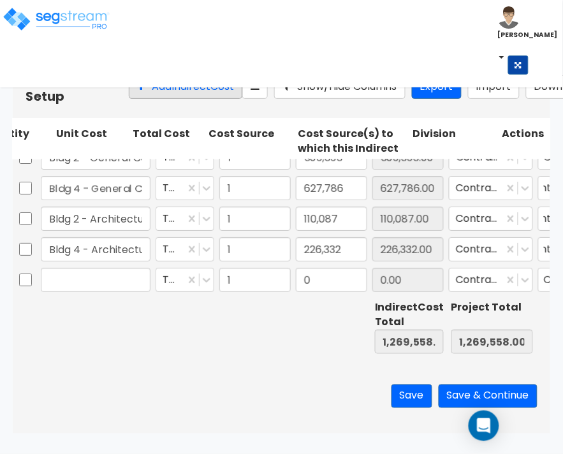
scroll to position [0, 0]
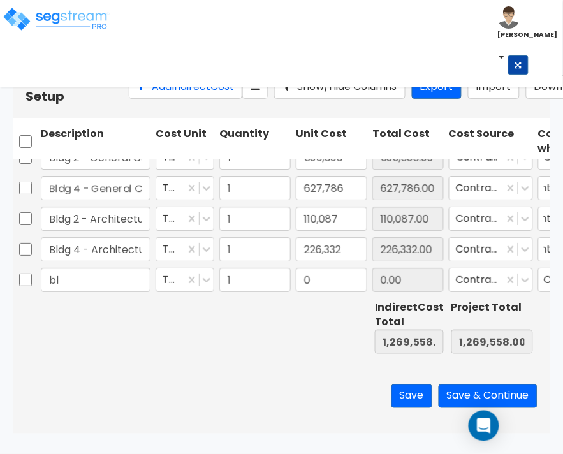
type input "b"
type input "Bldg 2 - Miscellaneous Planning"
type input "5,504"
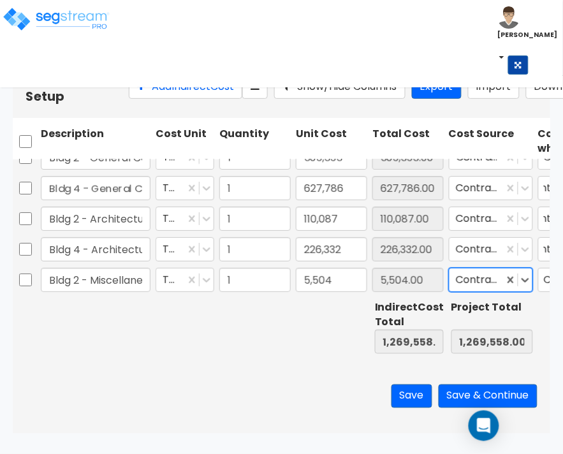
type input "1,275,062.00"
type input "5,504.00"
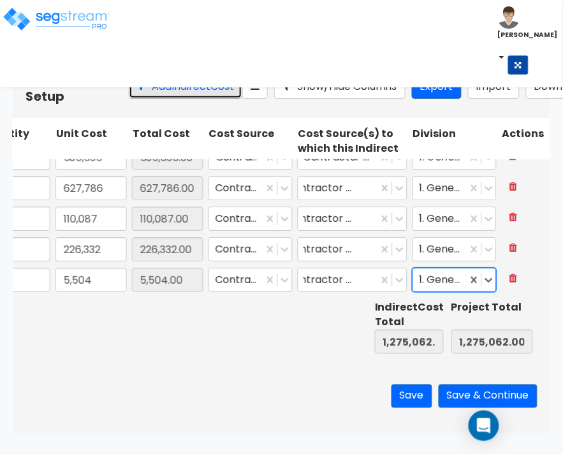
click at [129, 99] on button "Add Indirect Cost" at bounding box center [186, 87] width 114 height 24
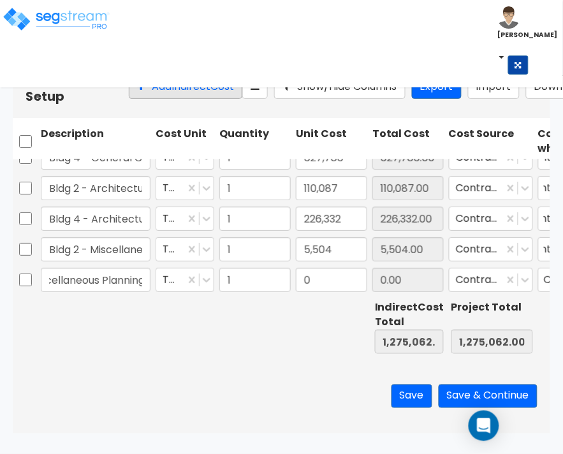
scroll to position [0, 69]
type input "Bldg 4 - Miscellaneous Planning"
type input "11,317"
type input "1,286,379.00"
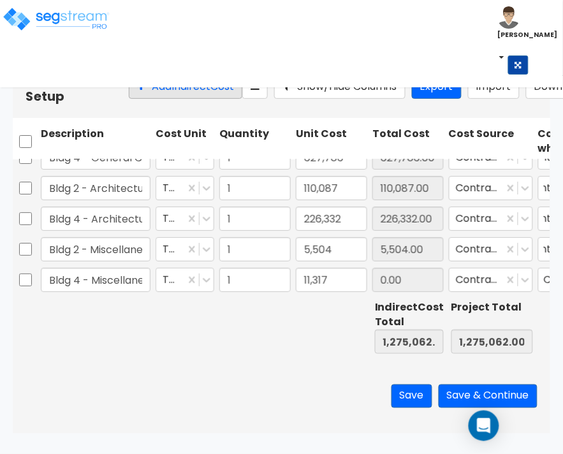
type input "1,286,379.00"
type input "11,317.00"
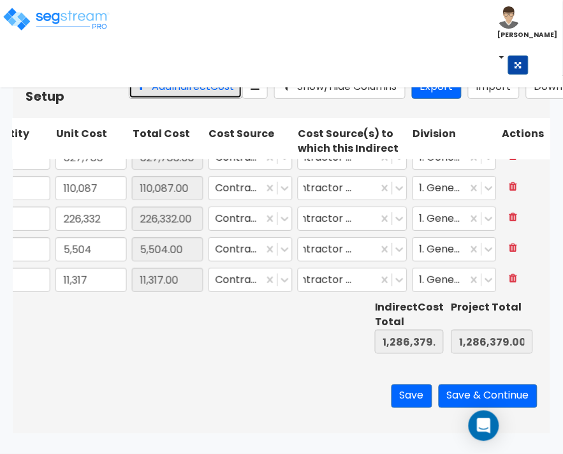
click at [129, 99] on button "Add Indirect Cost" at bounding box center [186, 87] width 114 height 24
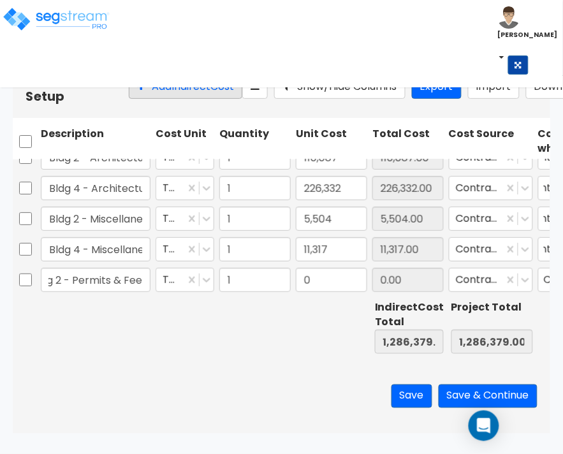
scroll to position [0, 24]
type input "Bldg 2 - Permits & Fees"
type input "50,640"
type input "1,337,019.00"
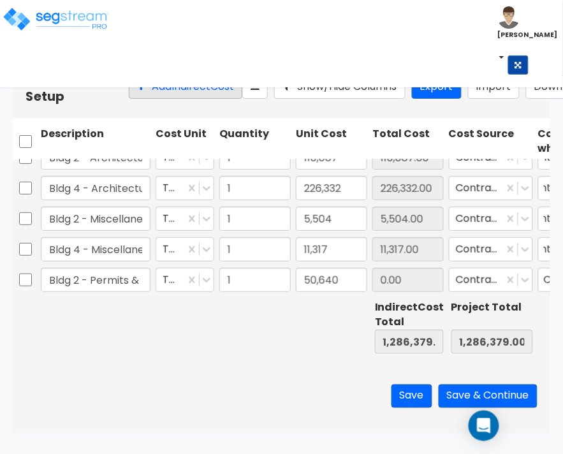
type input "1,337,019.00"
type input "50,640.00"
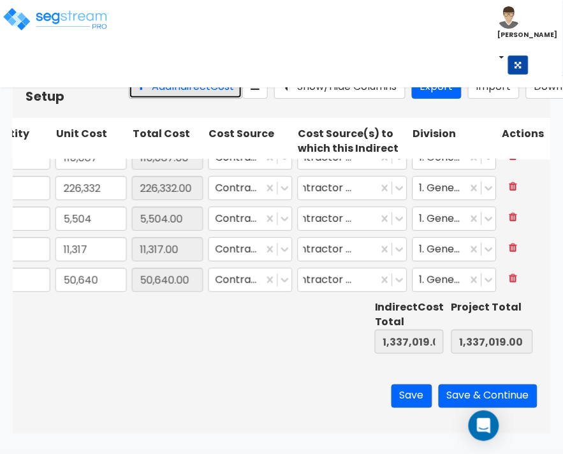
click at [129, 99] on button "Add Indirect Cost" at bounding box center [186, 87] width 114 height 24
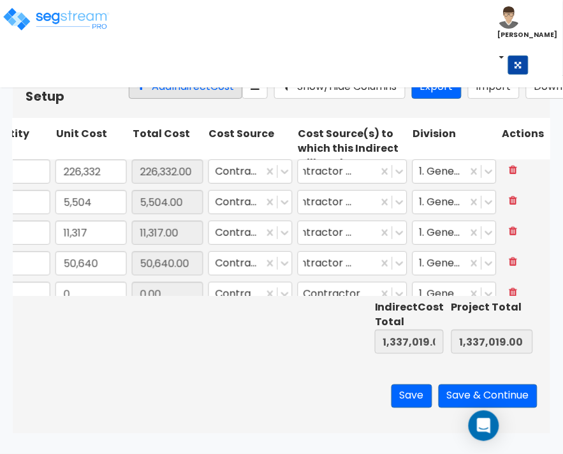
scroll to position [0, 0]
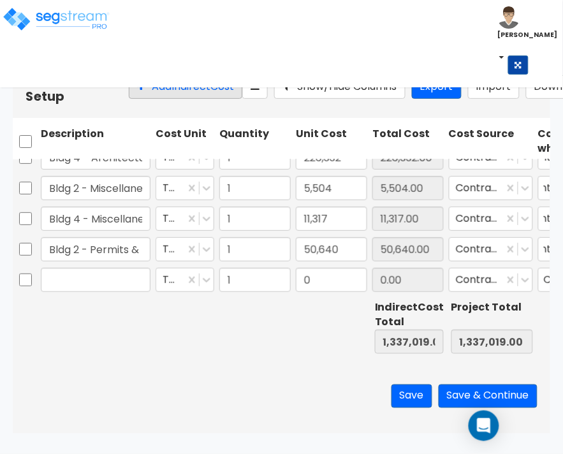
type input "1"
type input "110,087"
type input "Bldg 4 - Permits & Fees"
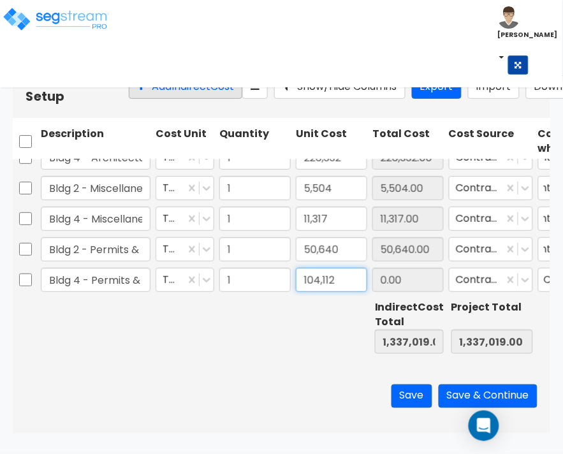
type input "104,112"
type input "1,441,131.00"
type input "104,112.00"
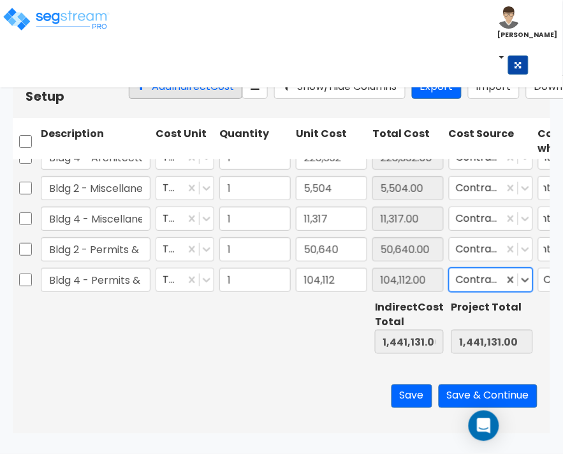
scroll to position [0, 240]
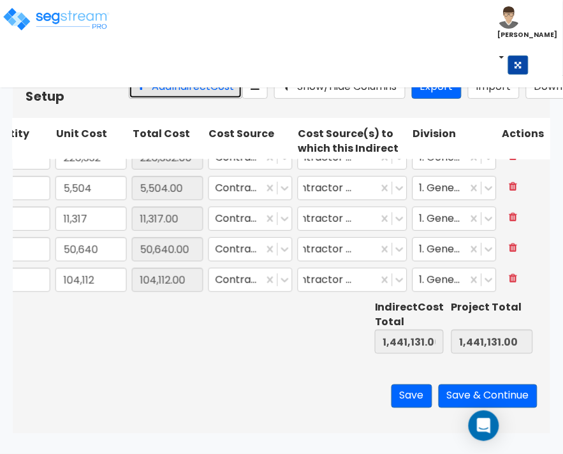
click at [129, 99] on button "Add Indirect Cost" at bounding box center [186, 87] width 114 height 24
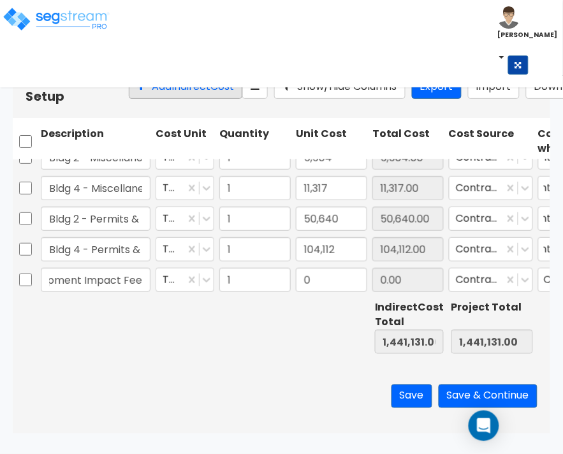
scroll to position [0, 83]
type input "Bldg 2 - Development Impact Fees"
type input "107,579"
type input "1,548,710.00"
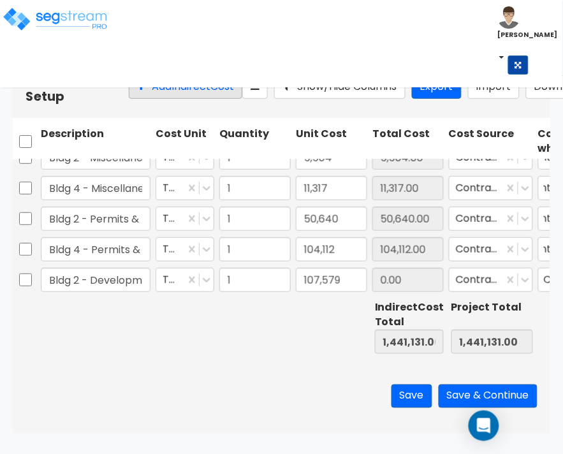
type input "1,548,710.00"
type input "107,579.00"
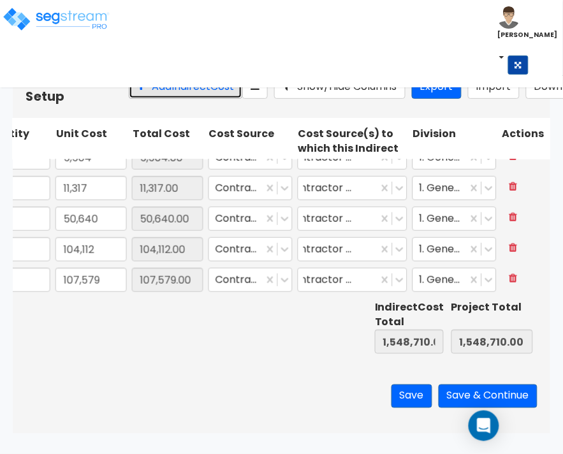
click at [129, 99] on button "Add Indirect Cost" at bounding box center [186, 87] width 114 height 24
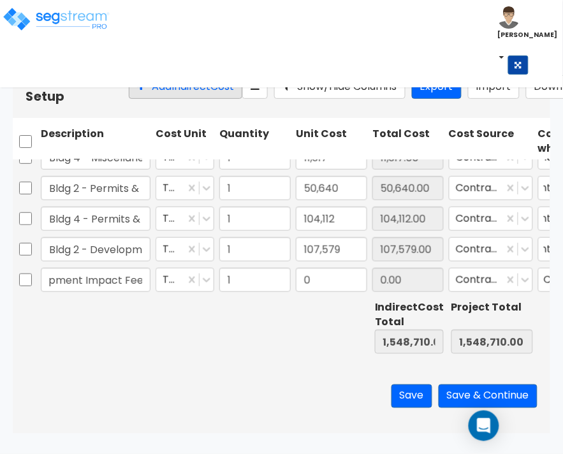
scroll to position [0, 84]
type input "Bldg 4 - Development Impact Fees"
type input "221,112"
type input "1,769,822.00"
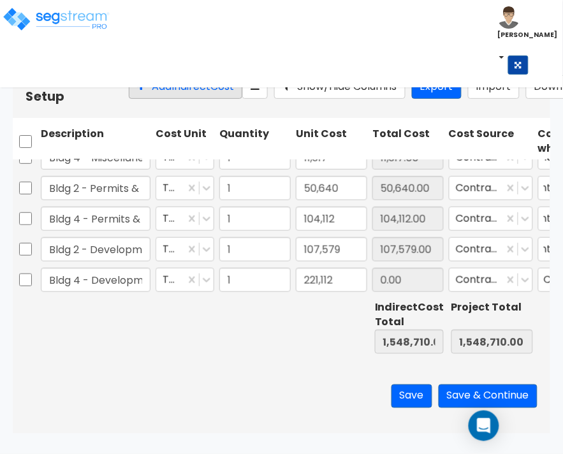
type input "1,769,822.00"
type input "221,112.00"
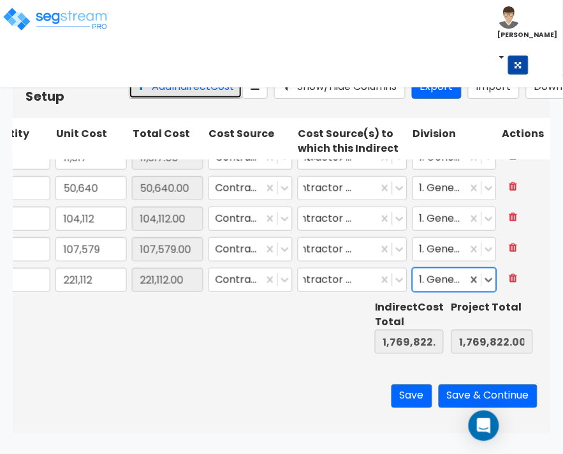
click at [129, 99] on button "Add Indirect Cost" at bounding box center [186, 87] width 114 height 24
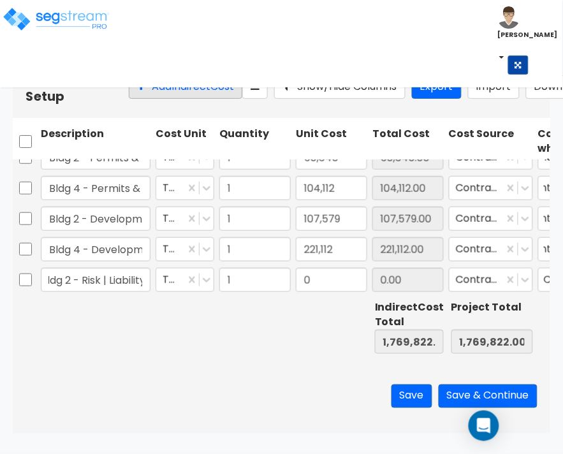
scroll to position [0, 15]
type input "Bldg 2 - Risk | Liability"
type input "2,752"
type input "1,772,574.00"
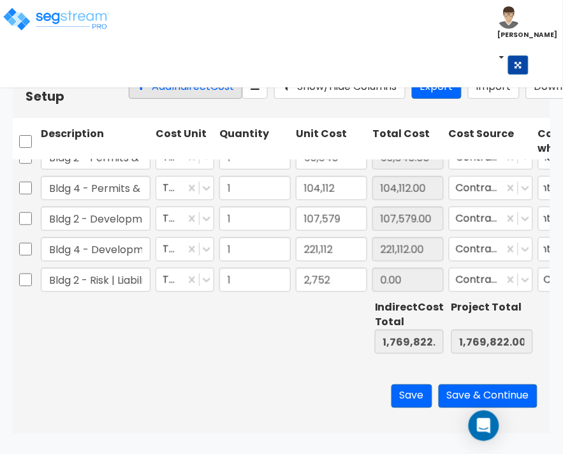
type input "1,772,574.00"
type input "2,752.00"
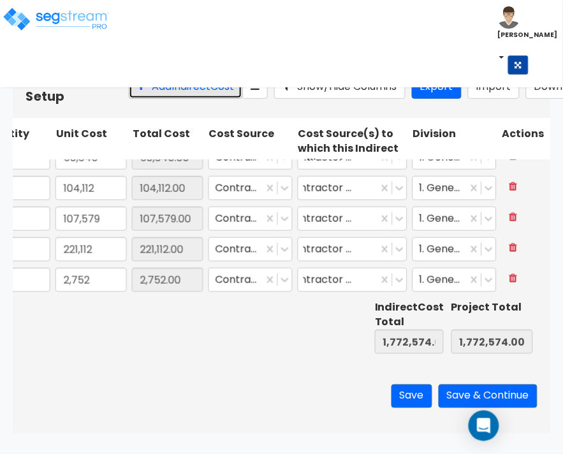
click at [129, 99] on button "Add Indirect Cost" at bounding box center [186, 87] width 114 height 24
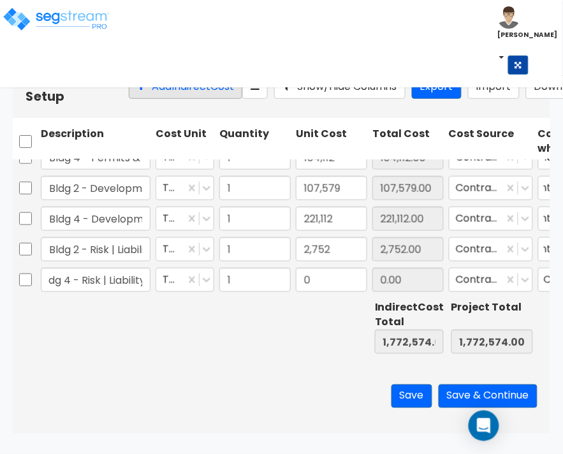
scroll to position [0, 15]
type input "Bldg 4 - Risk | Liability"
type input "5,658"
type input "1,778,232.00"
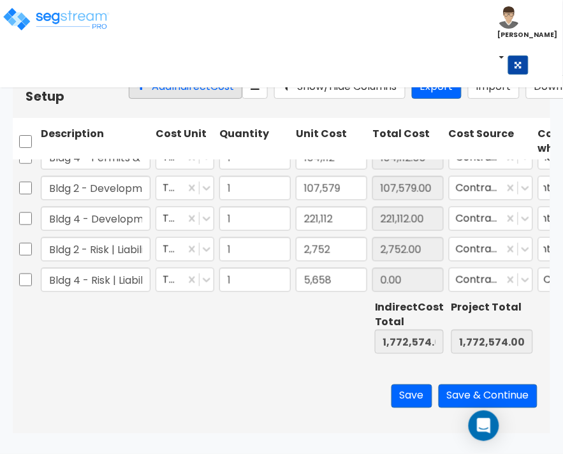
type input "1,778,232.00"
type input "5,658.00"
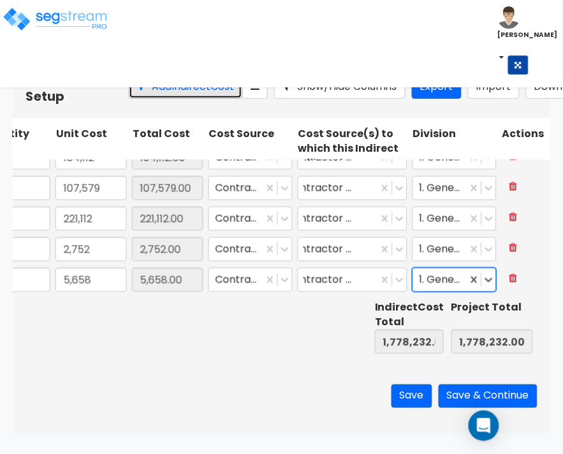
click at [129, 99] on button "Add Indirect Cost" at bounding box center [186, 87] width 114 height 24
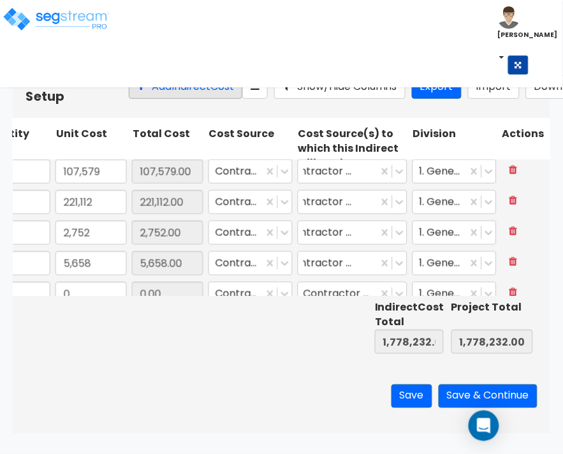
scroll to position [0, 0]
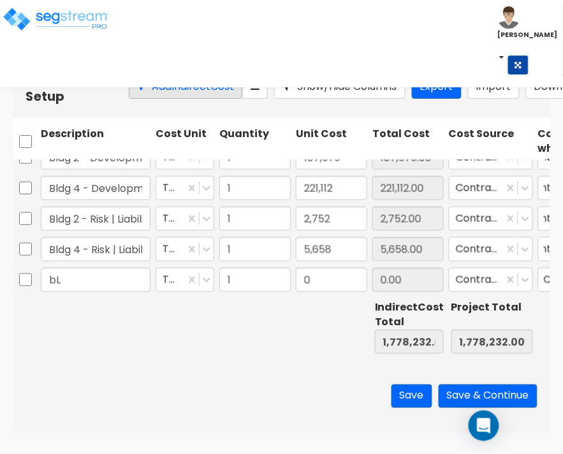
type input "b"
type input "Bldg 2 - Testing"
type input "44,035"
type input "1,822,267.00"
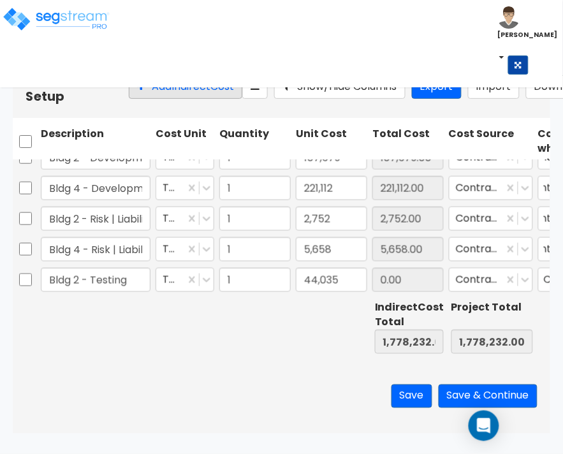
type input "44,035.00"
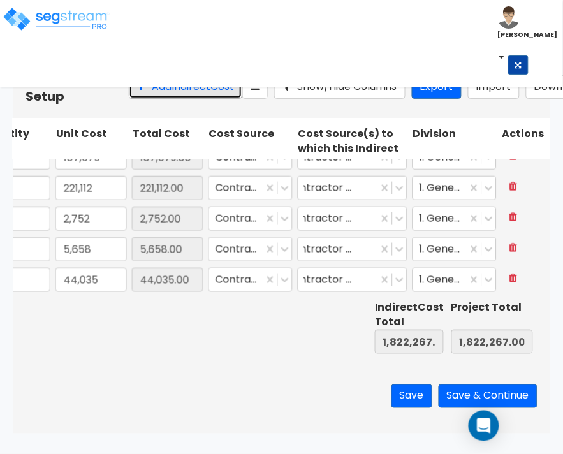
click at [129, 99] on button "Add Indirect Cost" at bounding box center [186, 87] width 114 height 24
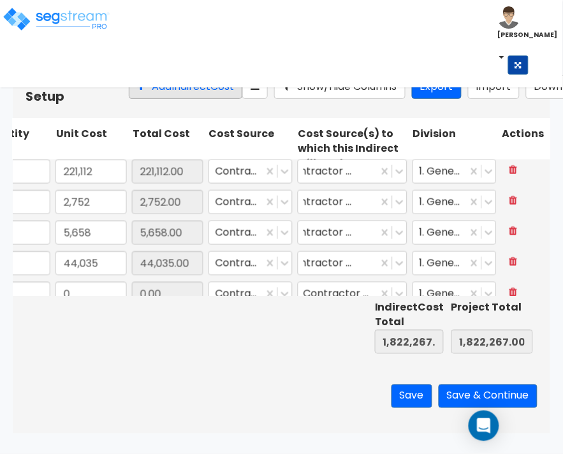
scroll to position [0, 0]
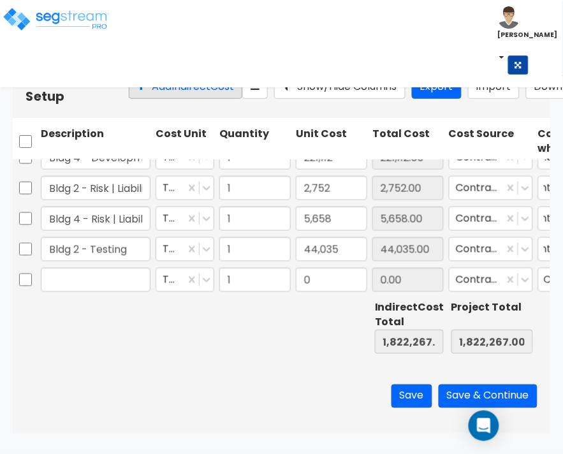
type input "1"
type input "107,579"
type input "Bldg 4 - Testing"
type input "90,533"
type input "1,912,800.00"
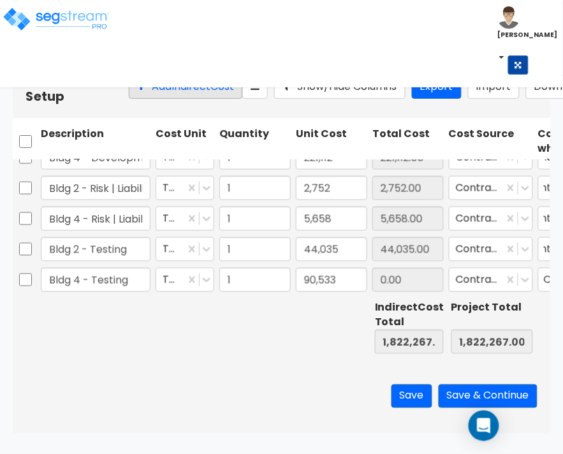
type input "1,912,800.00"
type input "90,533.00"
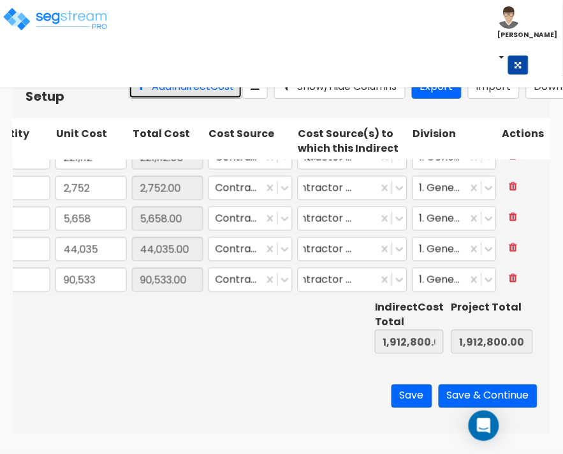
click at [129, 99] on button "Add Indirect Cost" at bounding box center [186, 87] width 114 height 24
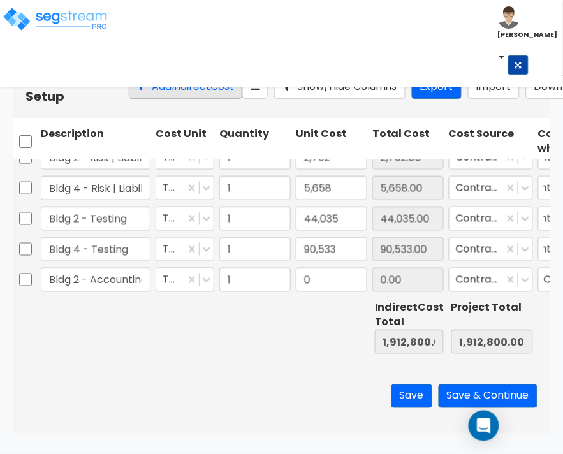
scroll to position [0, 8]
type input "Bldg 2 - Accounting"
type input "38,823"
type input "1,951,623.00"
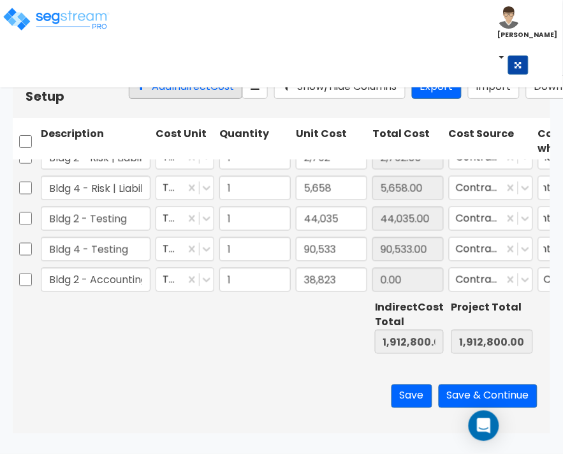
type input "1,951,623.00"
type input "38,823.00"
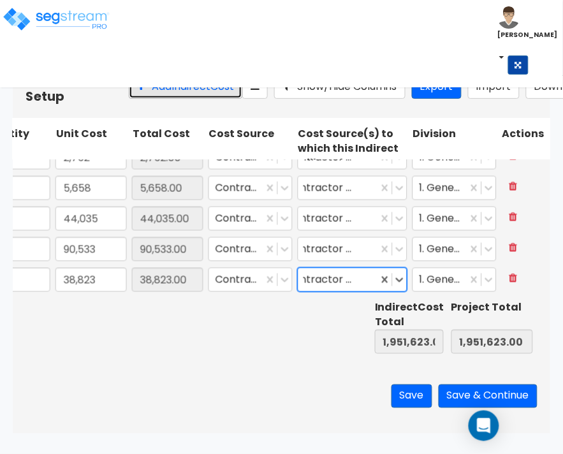
click at [129, 99] on button "Add Indirect Cost" at bounding box center [186, 87] width 114 height 24
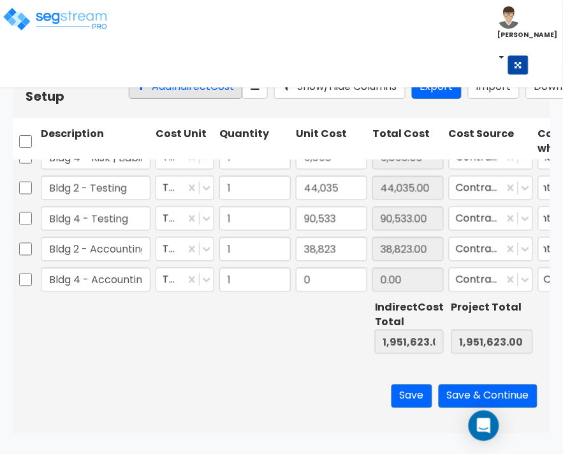
scroll to position [0, 8]
type input "Bldg 4 - Accounting"
type input "81,874"
type input "2,033,497.00"
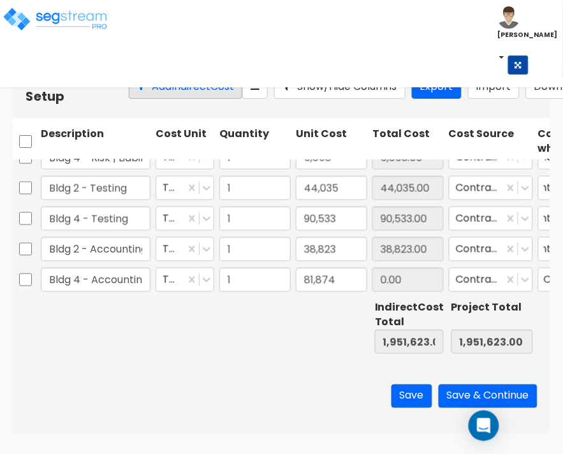
type input "2,033,497.00"
type input "81,874.00"
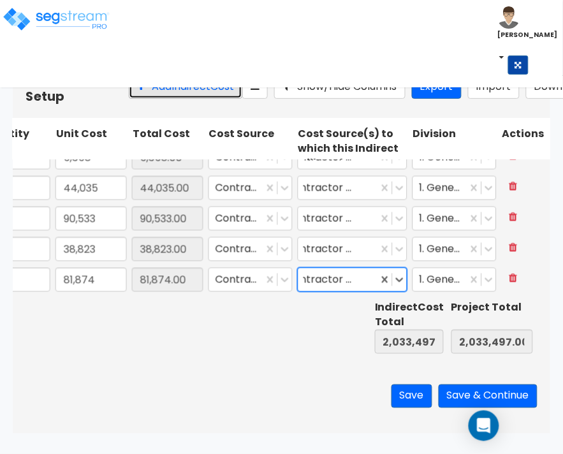
click at [129, 99] on button "Add Indirect Cost" at bounding box center [186, 87] width 114 height 24
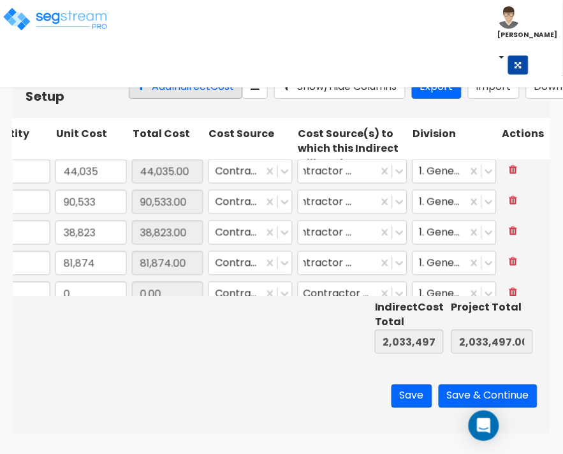
scroll to position [0, 0]
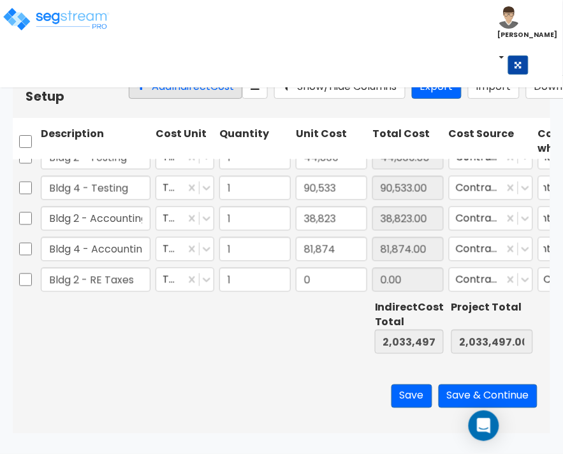
type input "Bldg 2 - RE Taxes"
type input "59,008"
type input "2,092,505.00"
type input "59,008.00"
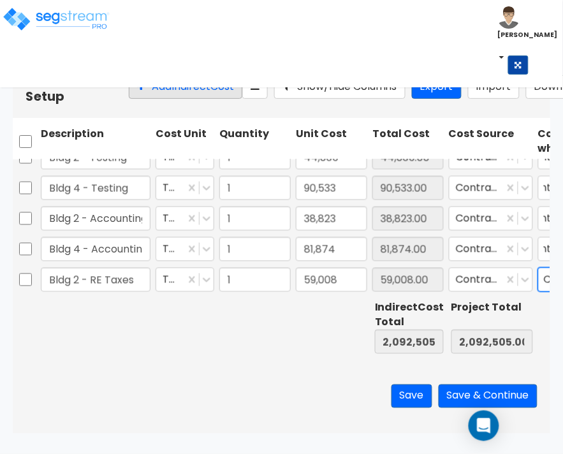
scroll to position [0, 240]
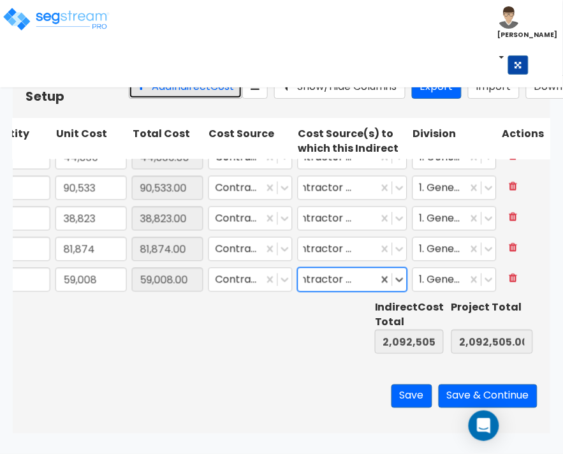
click at [129, 99] on button "Add Indirect Cost" at bounding box center [186, 87] width 114 height 24
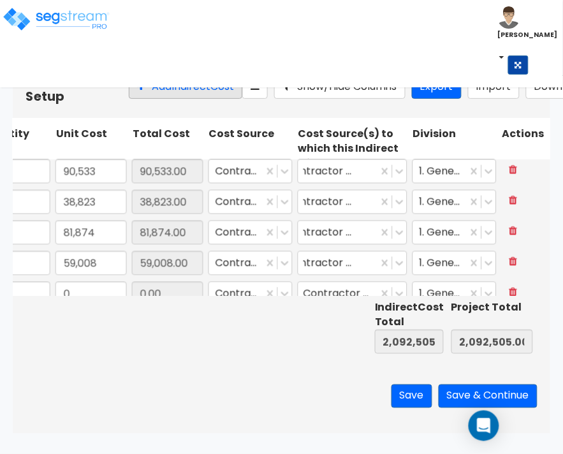
scroll to position [0, 0]
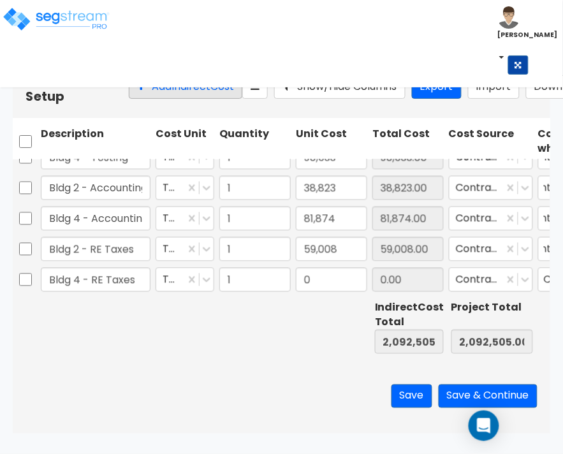
type input "Bldg 4 - RE Taxes"
type input "121,317"
type input "2,213,822.00"
type input "121,317.00"
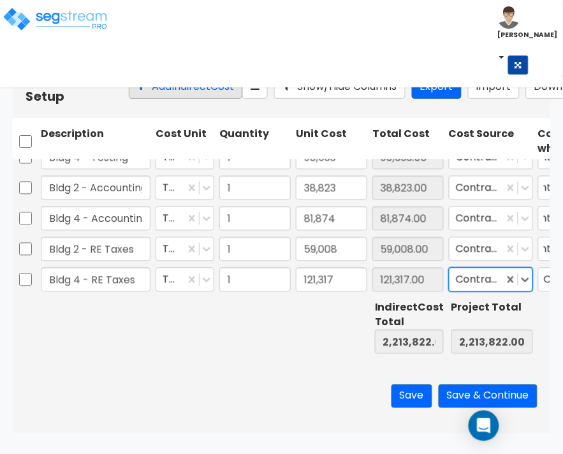
scroll to position [0, 240]
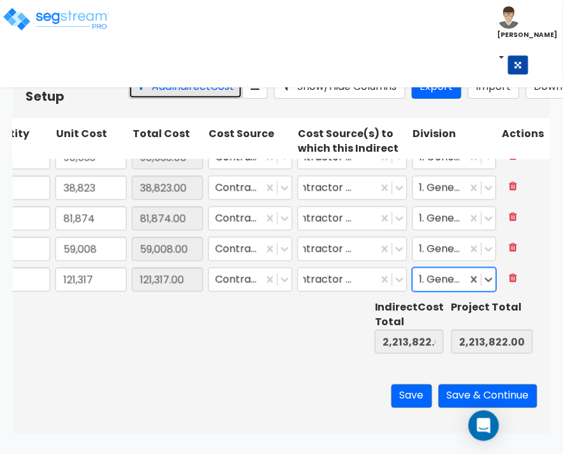
click at [129, 99] on button "Add Indirect Cost" at bounding box center [186, 87] width 114 height 24
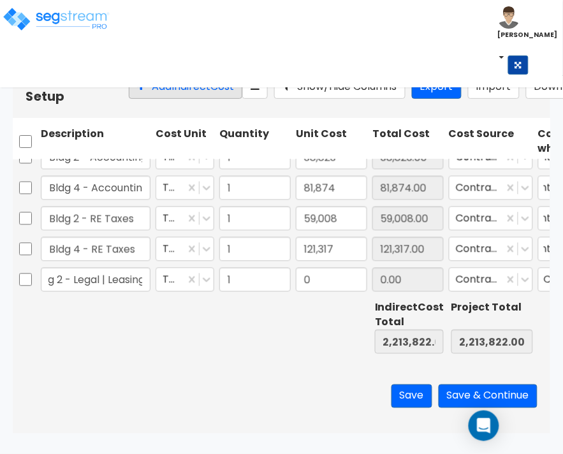
scroll to position [0, 24]
type input "Bldg 2 - Legal | Leasing"
type input "45,197"
type input "2,259,019.00"
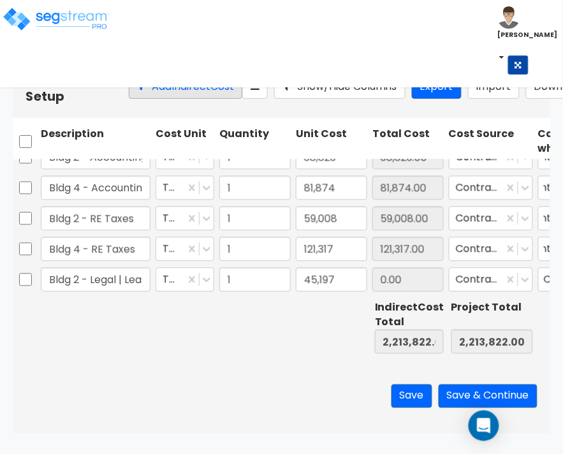
type input "2,259,019.00"
type input "45,197.00"
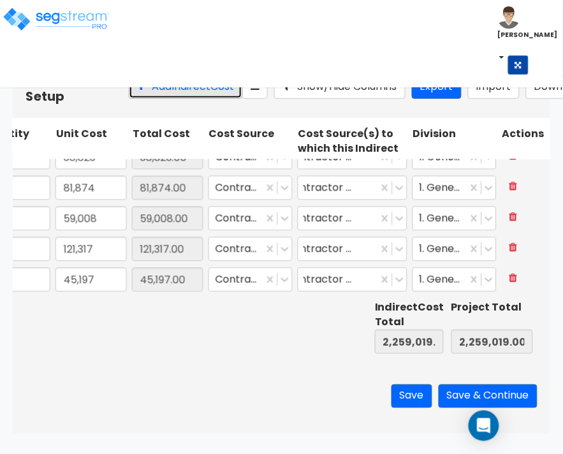
click at [131, 94] on button "Add Indirect Cost" at bounding box center [186, 87] width 114 height 24
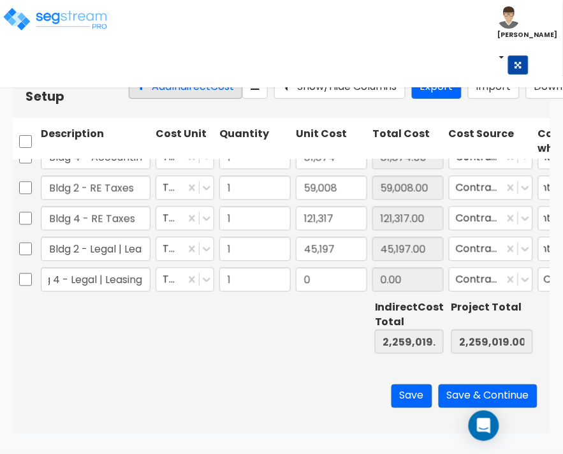
scroll to position [0, 24]
type input "Bldg 4 - Legal | Leasing"
type input "92,921"
type input "2,351,940.00"
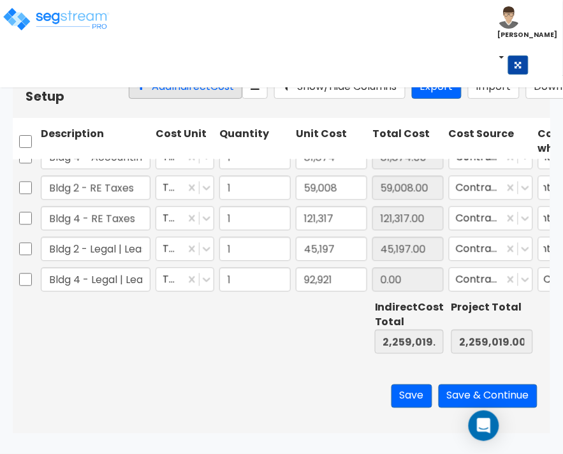
type input "2,351,940.00"
type input "92,921.00"
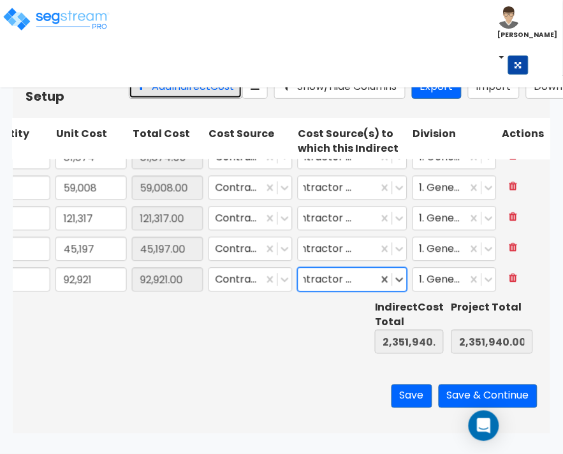
click at [131, 93] on button "Add Indirect Cost" at bounding box center [186, 87] width 114 height 24
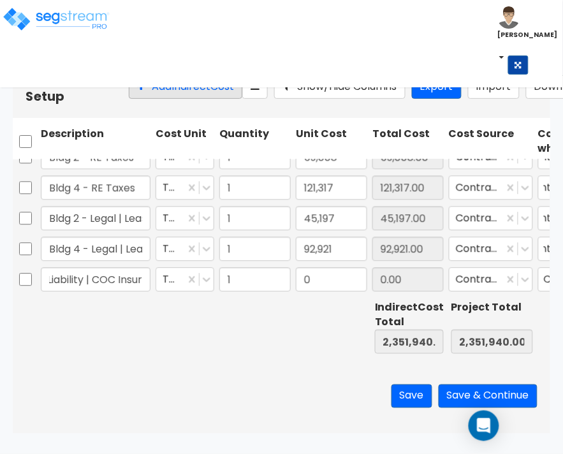
scroll to position [0, 47]
type input "Bldg 2 - Liability | COC Insur"
type input "39,306"
type input "2,391,246.00"
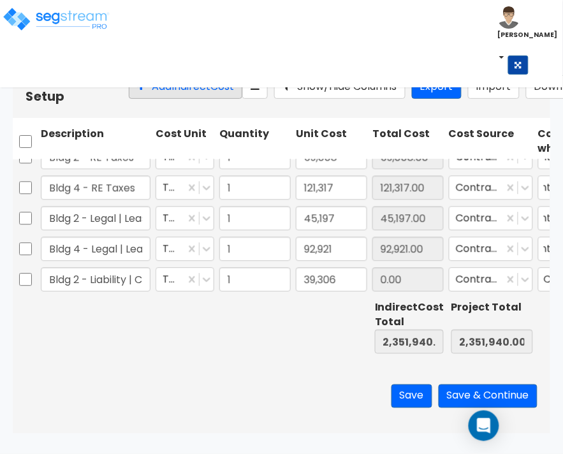
type input "2,391,246.00"
type input "39,306.00"
click at [131, 93] on button "Add Indirect Cost" at bounding box center [186, 87] width 114 height 24
type input "Bldg 4 - Liability | COC Insur"
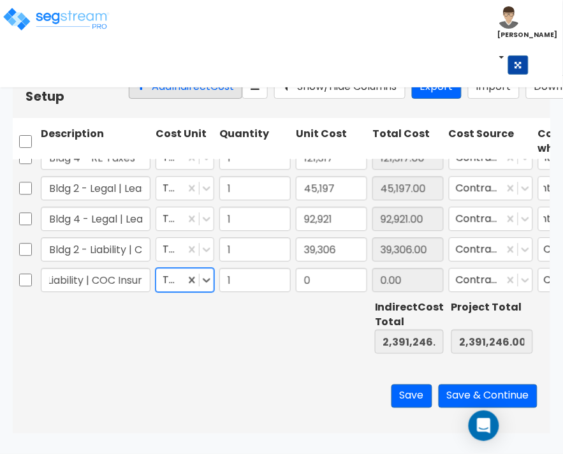
scroll to position [0, 0]
type input "80,810"
type input "2,472,056.00"
type input "80,810.00"
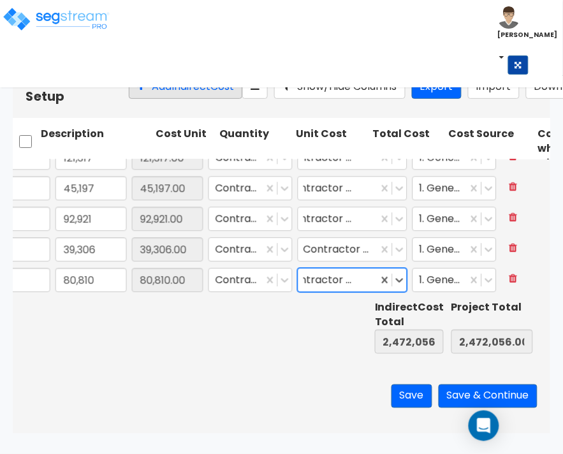
scroll to position [0, 240]
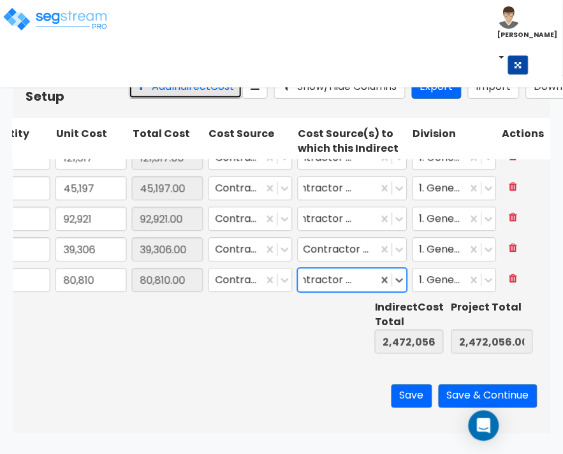
click at [131, 93] on button "Add Indirect Cost" at bounding box center [186, 87] width 114 height 24
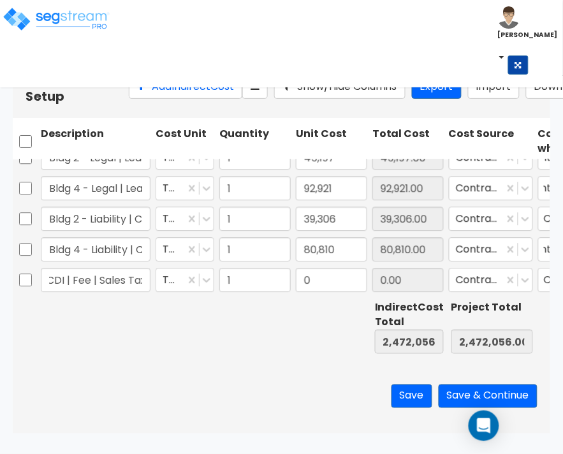
scroll to position [0, 48]
type input "Bldg 2 - CDI | Fee | Sales Tax"
type input "880,696"
type input "3,352,752.00"
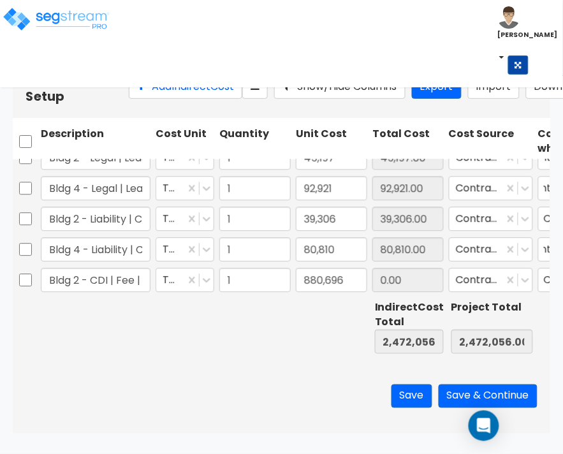
type input "3,352,752.00"
type input "880,696.00"
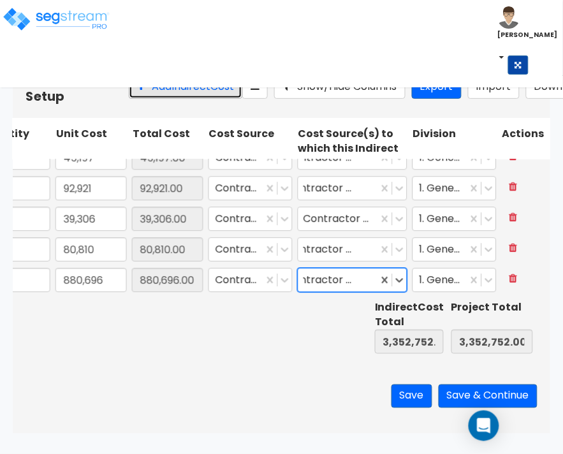
click at [151, 99] on button "Add Indirect Cost" at bounding box center [186, 87] width 114 height 24
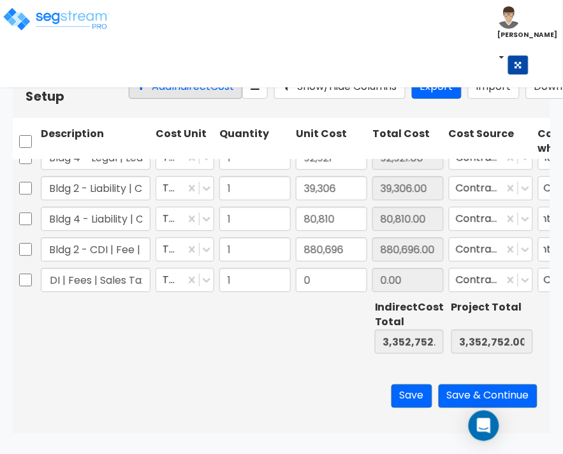
scroll to position [0, 54]
type input "Bldg 4 - CDI | Fees | Sales Tax"
type input "1,810,652"
type input "5,163,404.00"
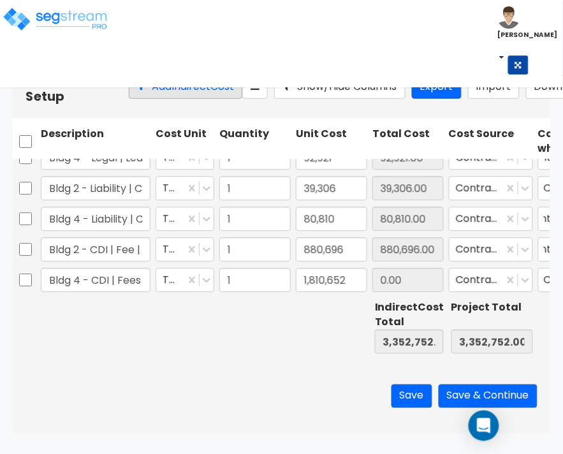
type input "5,163,404.00"
type input "1,810,652.00"
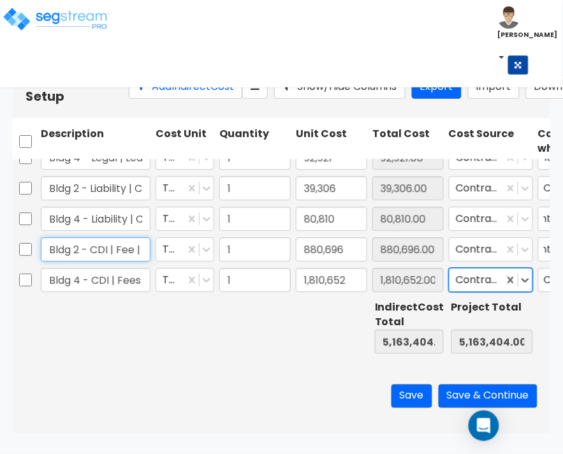
click at [135, 247] on input "Bldg 2 - CDI | Fee | Sales Tax" at bounding box center [96, 249] width 110 height 24
type input "Bldg 2 - CDI | Fees | Sales Tax"
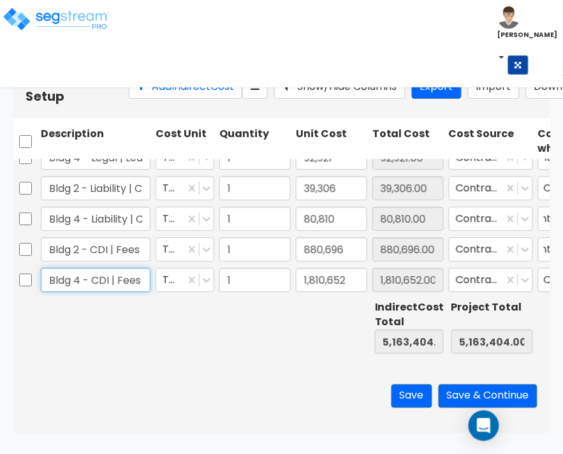
click at [144, 279] on input "Bldg 4 - CDI | Fees | Sales Tax" at bounding box center [96, 280] width 110 height 24
click at [172, 96] on button "Add Indirect Cost" at bounding box center [186, 87] width 114 height 24
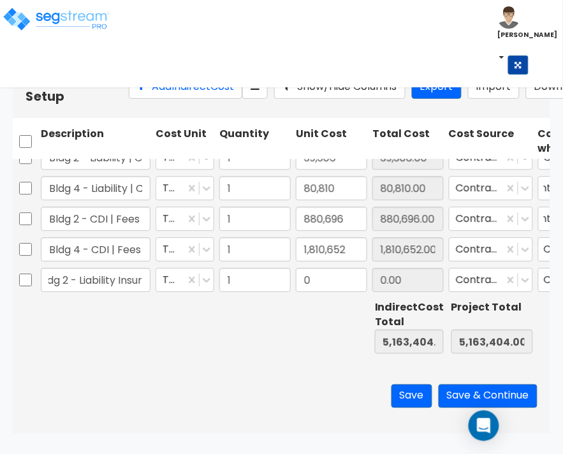
scroll to position [0, 15]
type input "Bldg 2 - Liability Insur"
type input "104,548"
type input "5,267,952.00"
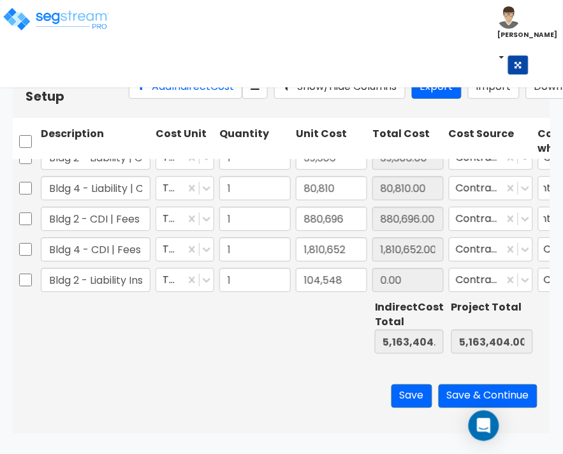
type input "5,267,952.00"
type input "104,548.00"
click at [163, 97] on button "Add Indirect Cost" at bounding box center [186, 87] width 114 height 24
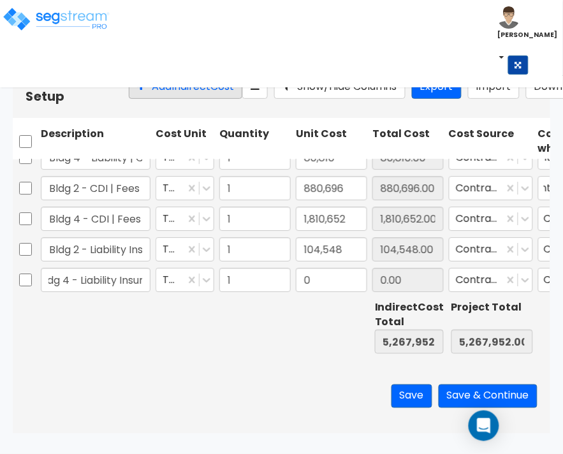
scroll to position [0, 15]
type input "Bldg 4 - Liability Insur"
type input "214,944"
type input "5,482,896.00"
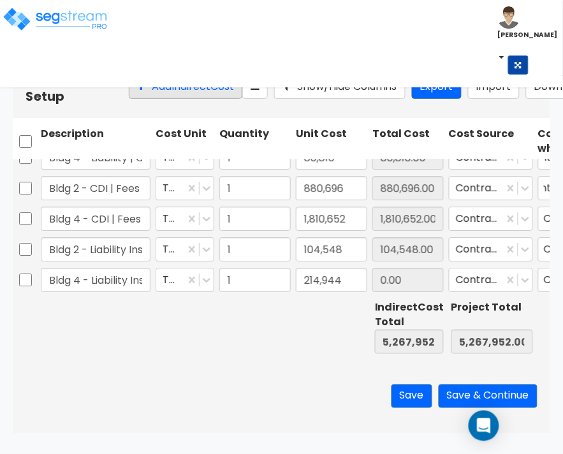
type input "5,482,896.00"
type input "214,944.00"
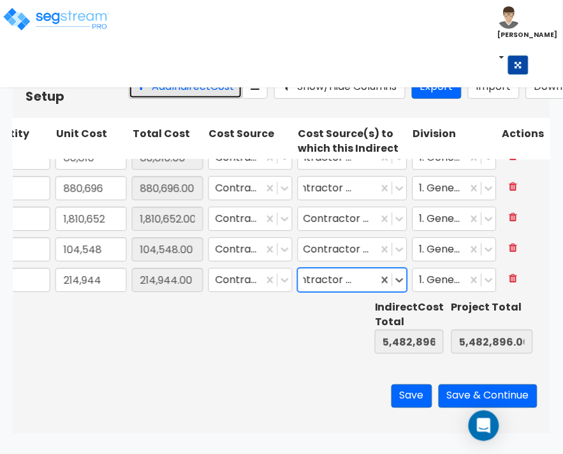
click at [163, 96] on button "Add Indirect Cost" at bounding box center [186, 87] width 114 height 24
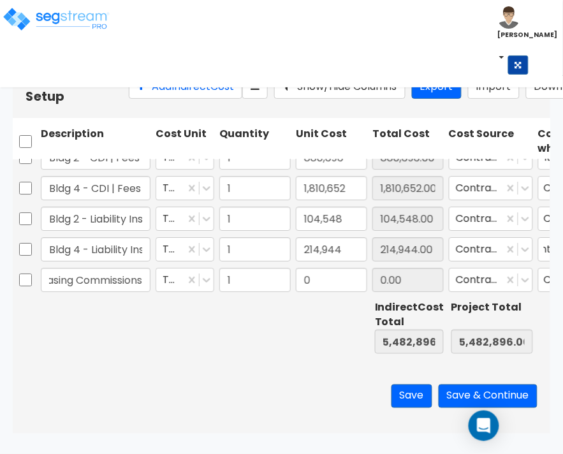
scroll to position [0, 61]
type input "Bldg 2 - Leasing Commissions"
type input "518,521"
type input "6,001,417.00"
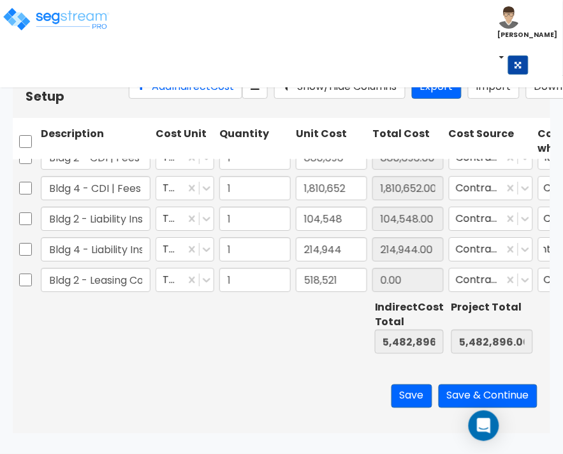
type input "6,001,417.00"
type input "518,521.00"
click at [131, 89] on button "Add Indirect Cost" at bounding box center [186, 87] width 114 height 24
type input "Bldg 4 - Leasing Commissions"
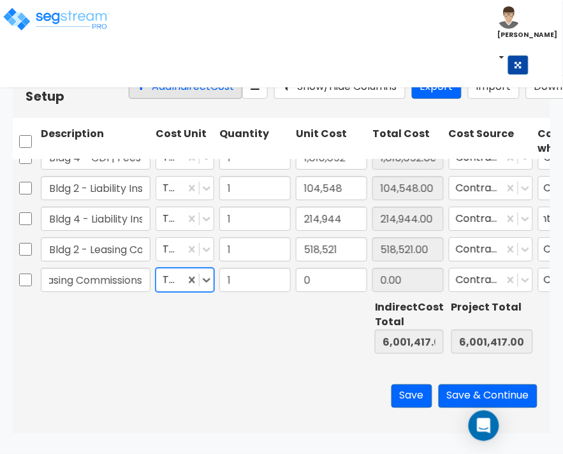
scroll to position [0, 0]
type input "1,066,045"
type input "7,067,462.00"
type input "1,066,045.00"
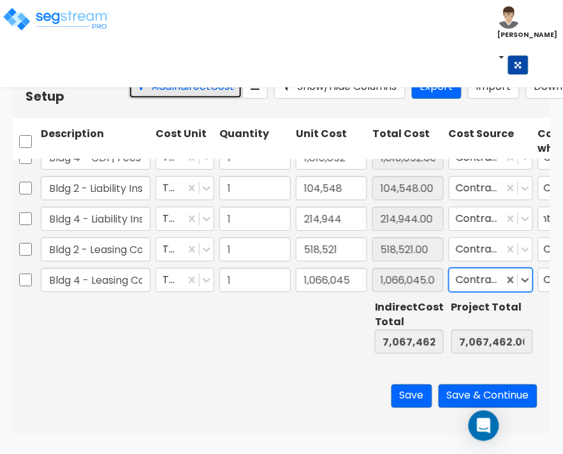
click at [131, 89] on button "Add Indirect Cost" at bounding box center [186, 87] width 114 height 24
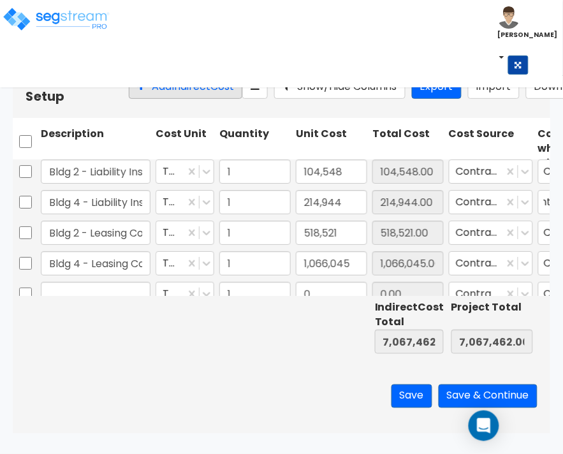
scroll to position [768, 0]
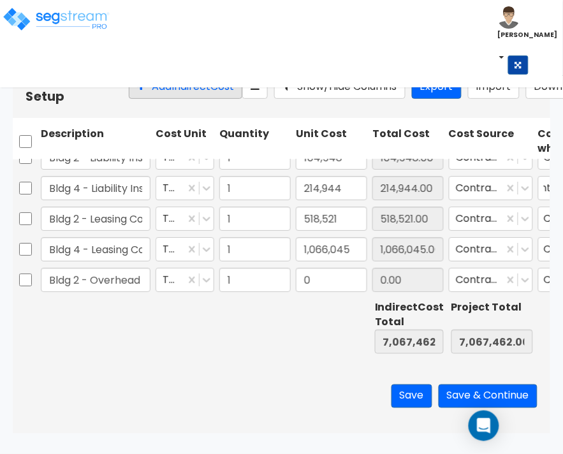
type input "Bldg 2 - Overhead"
type input "376,564"
type input "7,444,026.00"
type input "376,564.00"
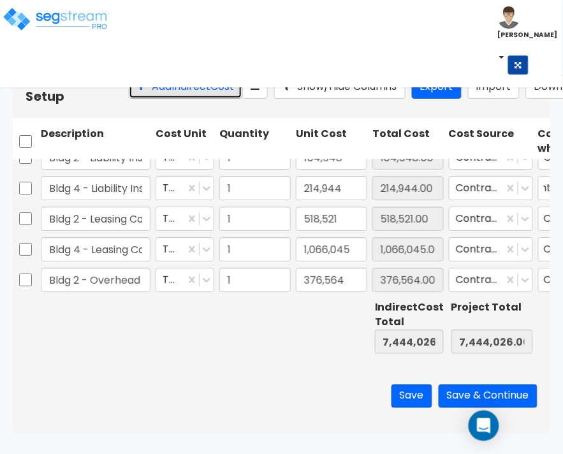
click at [131, 89] on button "Add Indirect Cost" at bounding box center [186, 87] width 114 height 24
type input "Bldg 4 - Overhead"
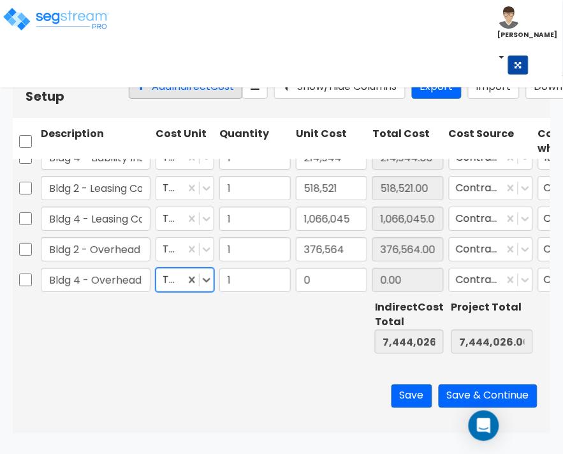
scroll to position [0, 0]
type input "774,191"
type input "8,218,217.00"
type input "774,191.00"
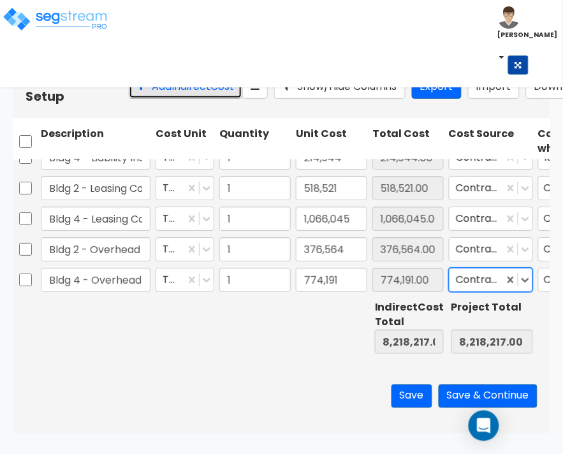
click at [131, 89] on button "Add Indirect Cost" at bounding box center [186, 87] width 114 height 24
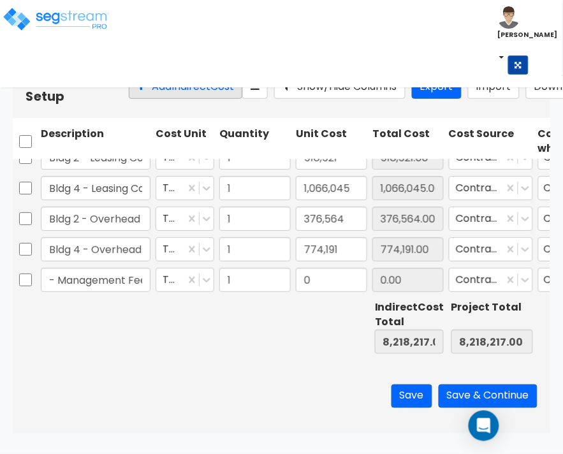
scroll to position [0, 39]
type input "Bldg 2 - Management Fee"
type input "51,604"
type input "8,269,821.00"
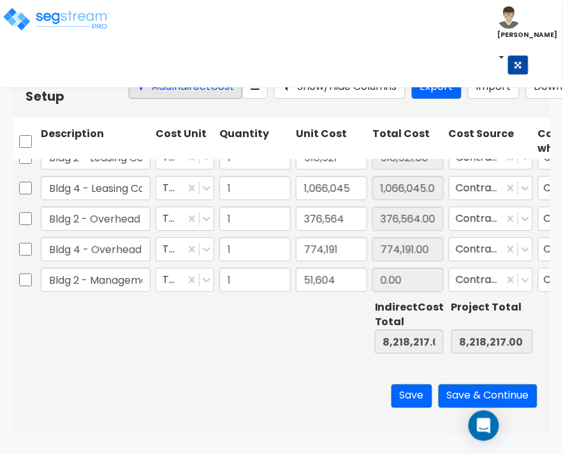
type input "8,269,821.00"
type input "51,604.00"
click at [131, 88] on button "Add Indirect Cost" at bounding box center [186, 87] width 114 height 24
type input "Bldg 4 - Management Fees"
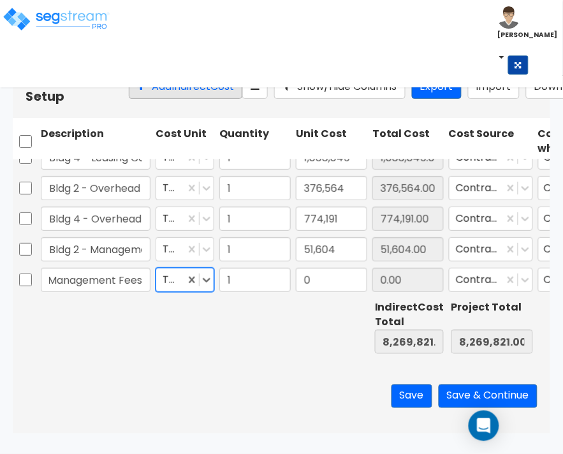
scroll to position [0, 0]
type input "106,095"
type input "8,375,916.00"
type input "106,095.00"
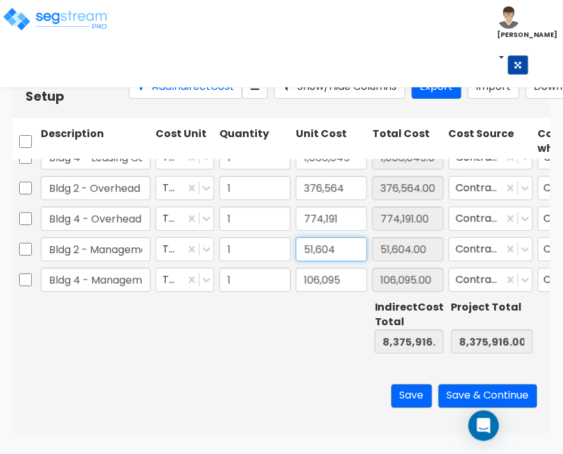
click at [336, 249] on input "51,604" at bounding box center [331, 249] width 71 height 24
type input "96,849"
type input "8,421,161.00"
type input "96,849.00"
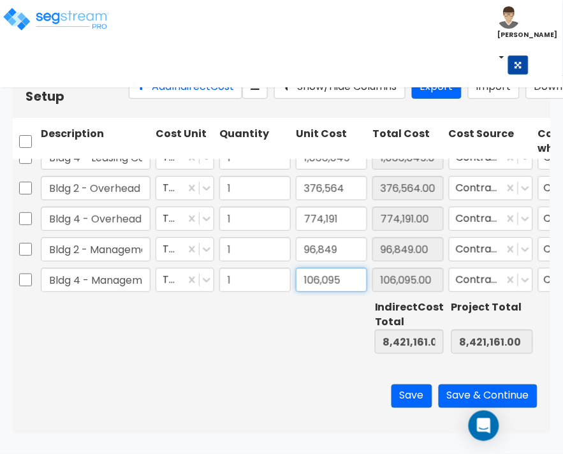
click at [311, 281] on input "106,095" at bounding box center [331, 280] width 71 height 24
type input "199,115"
click at [105, 340] on div at bounding box center [95, 327] width 115 height 59
type input "8,514,181.00"
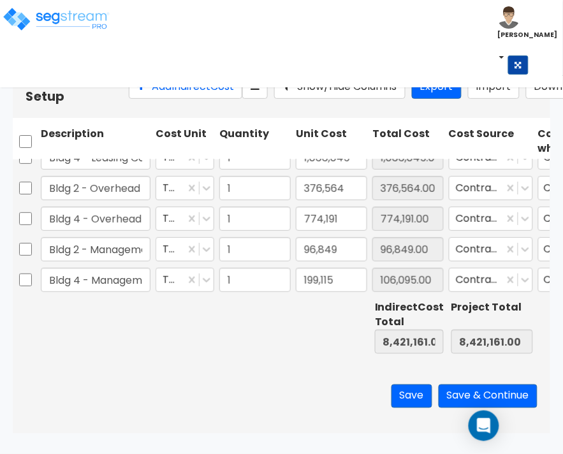
type input "199,115.00"
click at [150, 99] on button "Add Indirect Cost" at bounding box center [186, 87] width 114 height 24
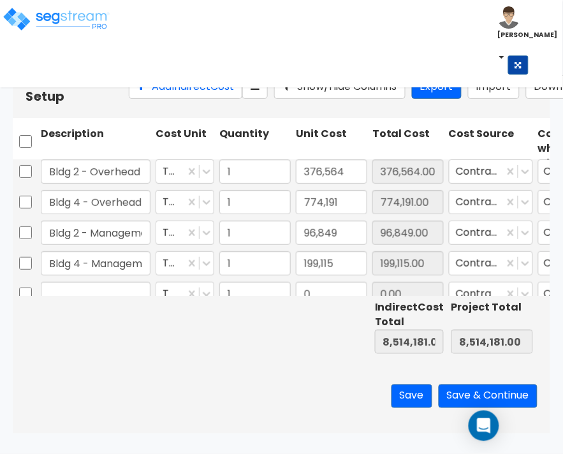
scroll to position [890, 0]
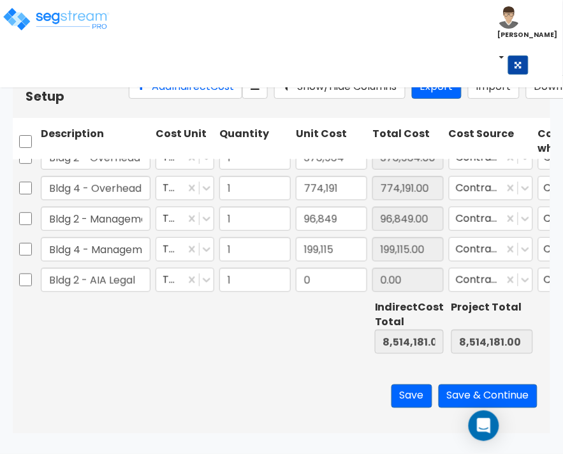
type input "Bldg 2 - AIA Legal"
type input "6,010"
type input "8,520,191.00"
type input "6,010.00"
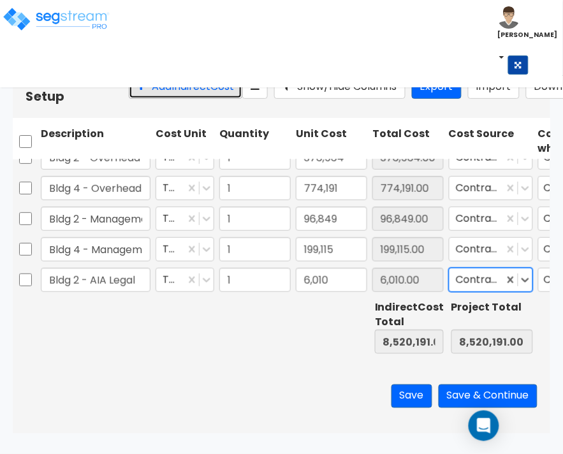
click at [139, 94] on button "Add Indirect Cost" at bounding box center [186, 87] width 114 height 24
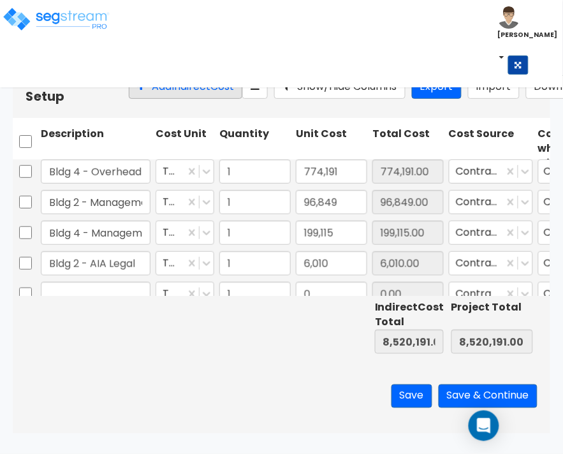
scroll to position [922, 0]
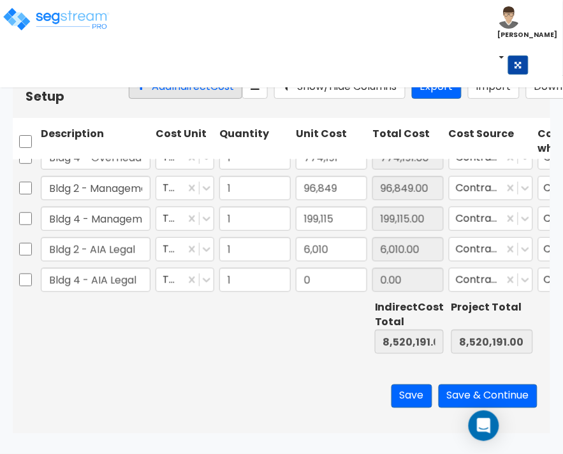
type input "Bldg 4 - AIA Legal"
type input "12,355"
type input "8,532,546.00"
type input "12,355.00"
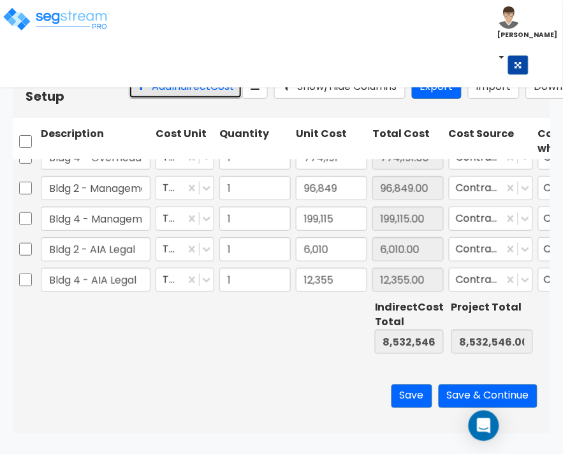
click at [139, 94] on button "Add Indirect Cost" at bounding box center [186, 87] width 114 height 24
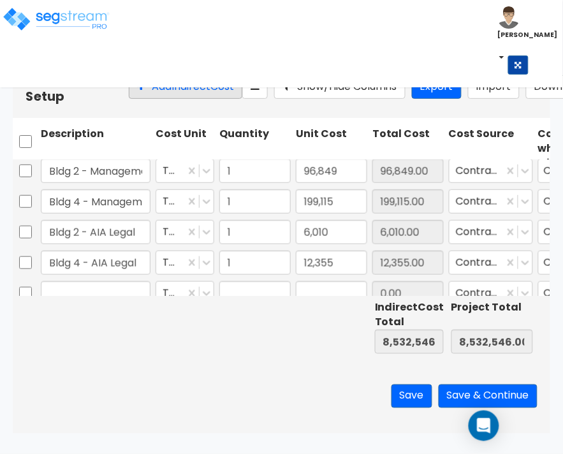
type input "1"
type input "0"
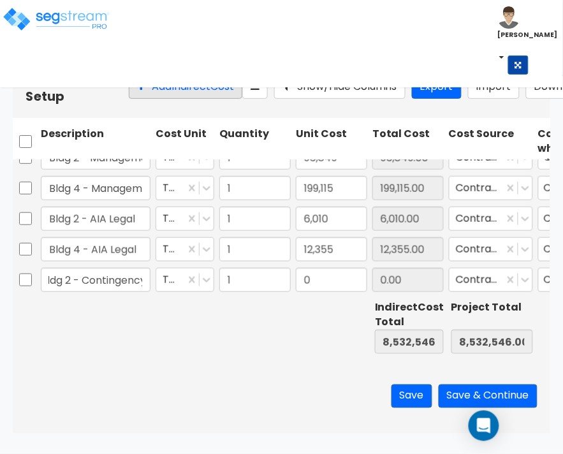
scroll to position [0, 15]
type input "Bldg 2 - Contingency"
type input "46,474"
type input "8,579,020.00"
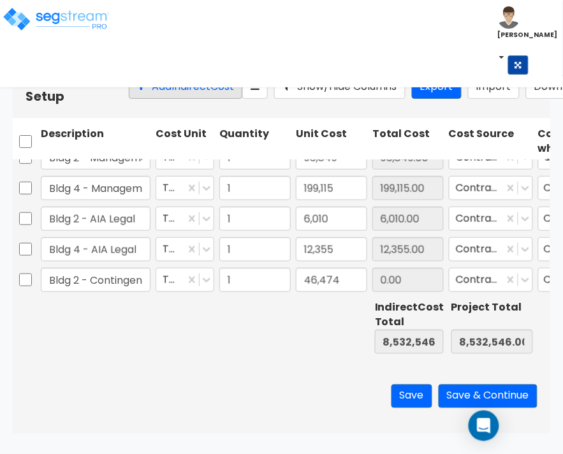
type input "8,579,020.00"
type input "46,474.00"
click at [140, 96] on button "Add Indirect Cost" at bounding box center [186, 87] width 114 height 24
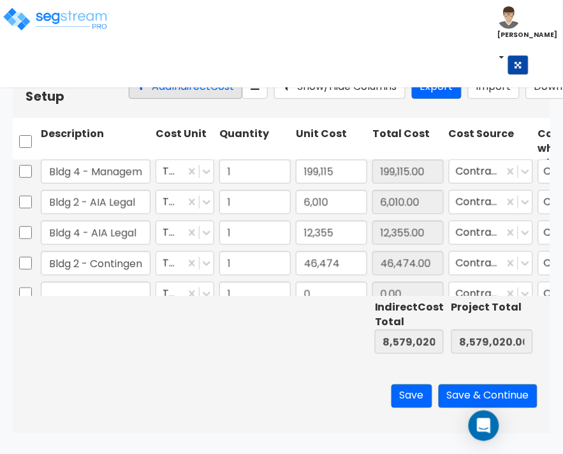
scroll to position [982, 0]
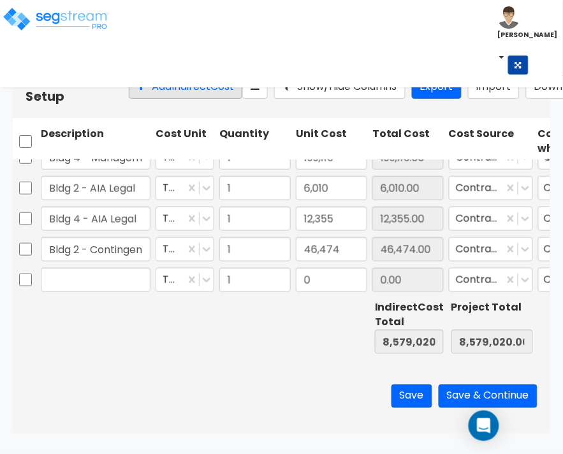
type input "1"
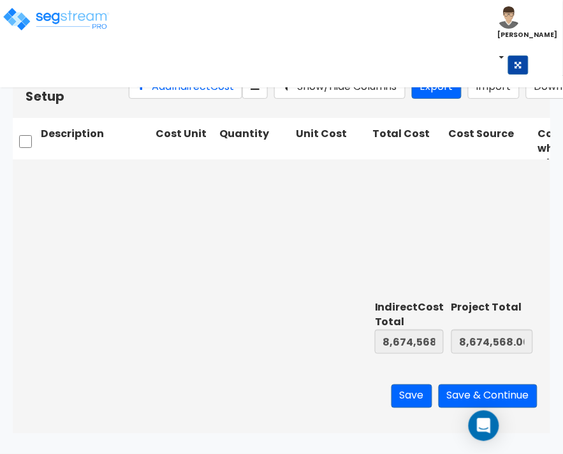
scroll to position [344, 0]
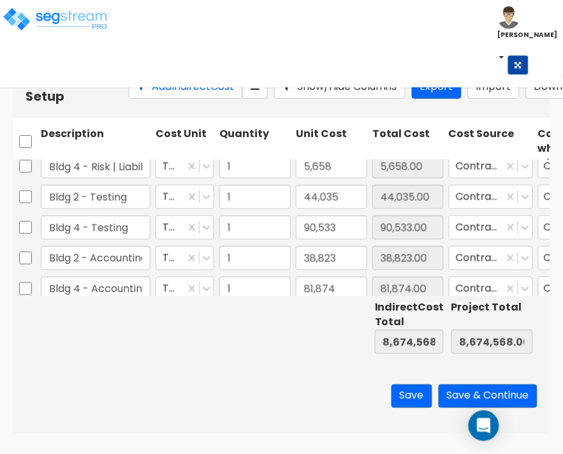
click at [215, 402] on div "Save Save & Continue" at bounding box center [282, 396] width 538 height 75
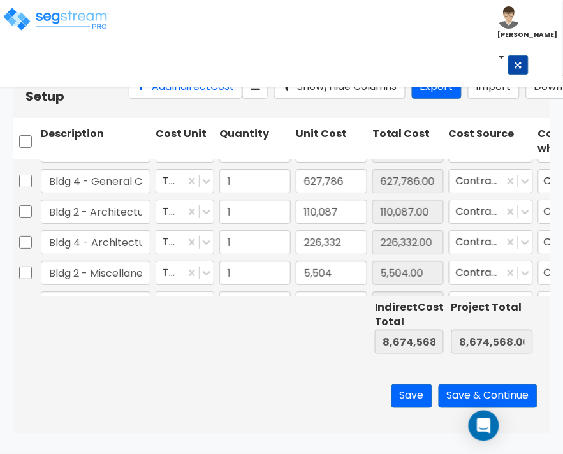
scroll to position [0, 0]
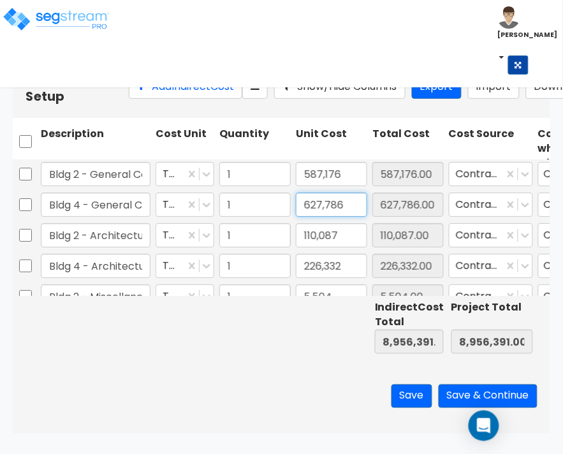
click at [305, 217] on input "627,786" at bounding box center [331, 205] width 71 height 24
click at [300, 376] on div "Save Save & Continue" at bounding box center [282, 396] width 538 height 75
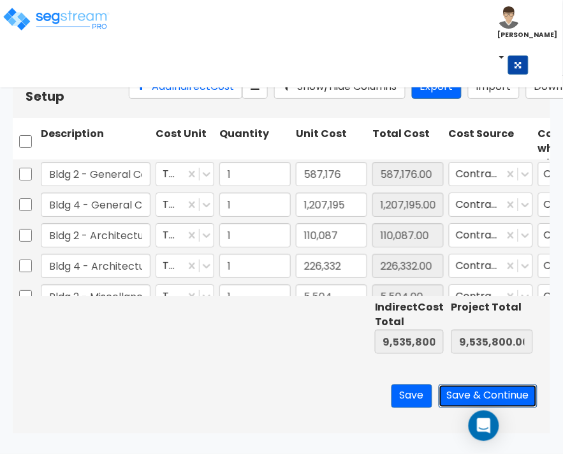
click at [458, 408] on button "Save & Continue" at bounding box center [488, 397] width 99 height 24
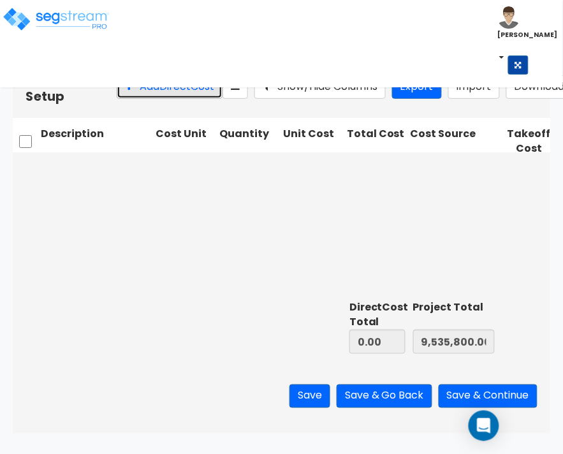
click at [144, 92] on button "Add Direct Cost" at bounding box center [170, 87] width 106 height 24
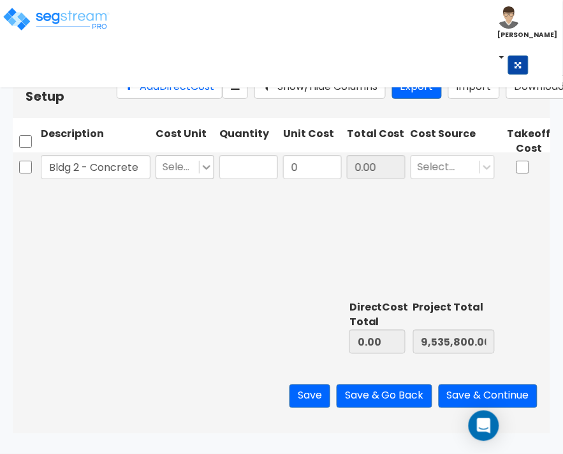
click at [200, 173] on icon at bounding box center [206, 167] width 13 height 13
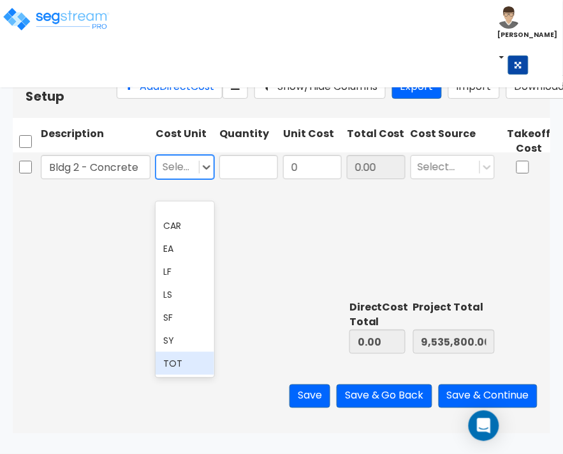
click at [177, 370] on div "TOT" at bounding box center [185, 363] width 59 height 23
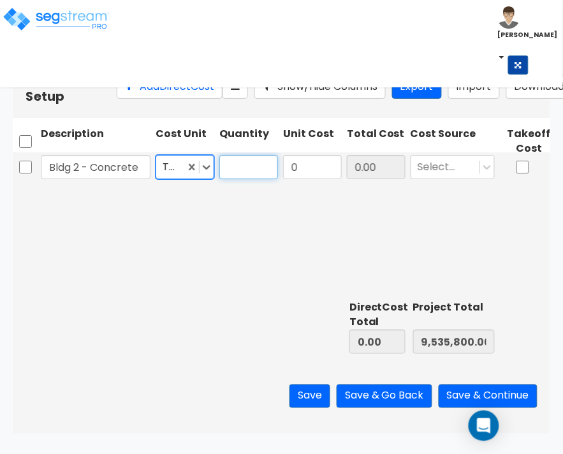
click at [230, 179] on input "text" at bounding box center [248, 167] width 59 height 24
click at [302, 179] on input "0" at bounding box center [312, 167] width 59 height 24
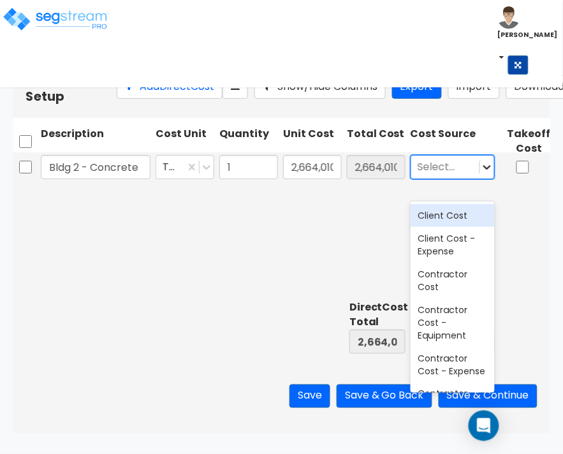
click at [491, 173] on icon at bounding box center [487, 167] width 13 height 13
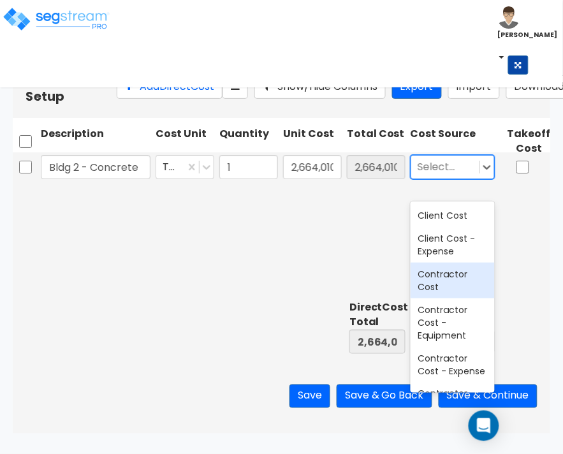
click at [462, 272] on div "Contractor Cost" at bounding box center [453, 281] width 84 height 36
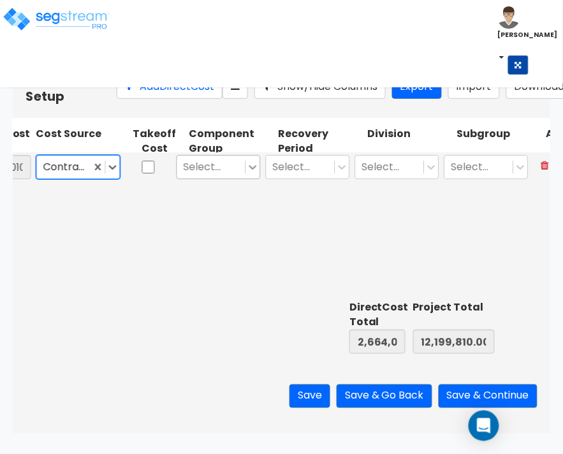
click at [255, 173] on icon at bounding box center [253, 167] width 13 height 13
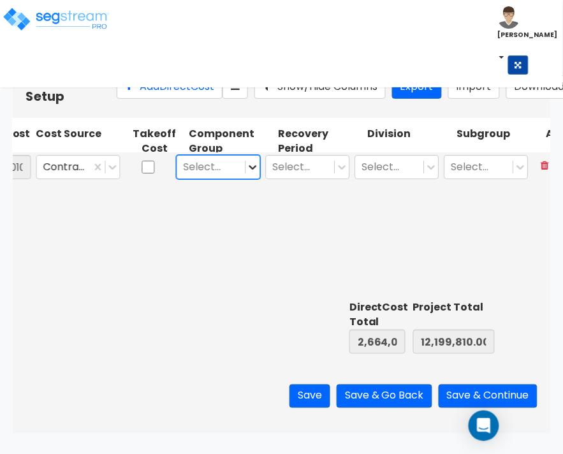
click at [255, 173] on icon at bounding box center [253, 167] width 13 height 13
click at [253, 173] on icon at bounding box center [253, 167] width 13 height 13
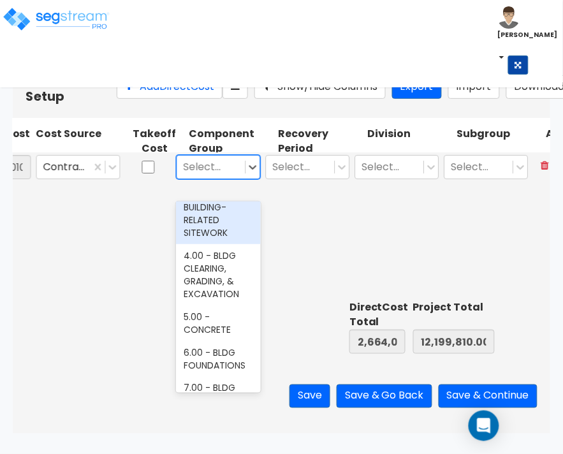
scroll to position [159, 0]
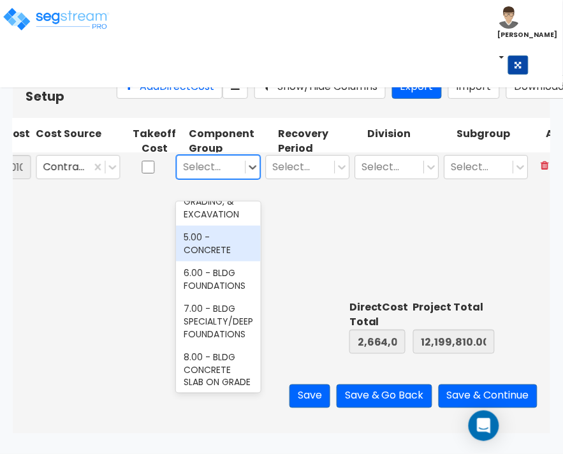
click at [214, 258] on div "5.00 - CONCRETE" at bounding box center [218, 244] width 84 height 36
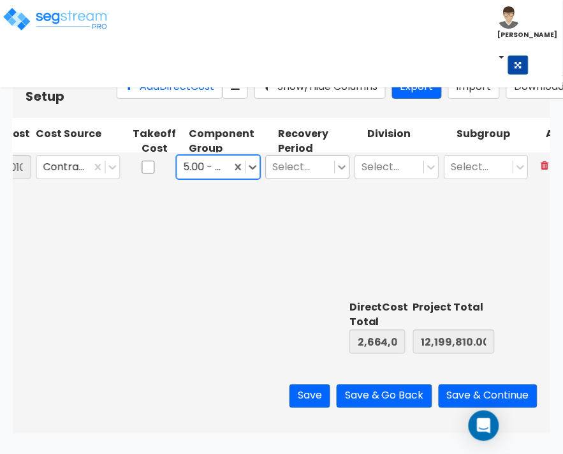
click at [340, 173] on icon at bounding box center [342, 167] width 13 height 13
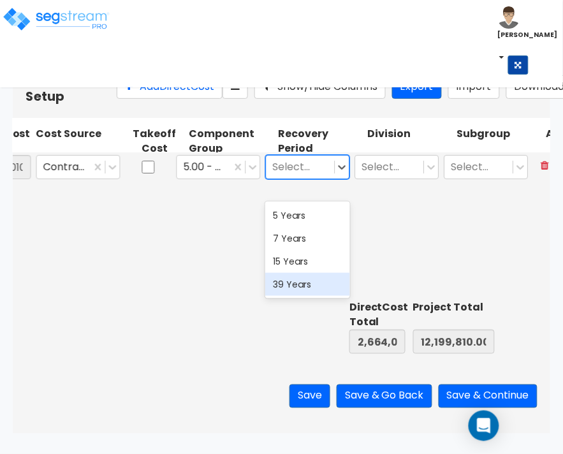
click at [303, 287] on div "39 Years" at bounding box center [307, 284] width 84 height 23
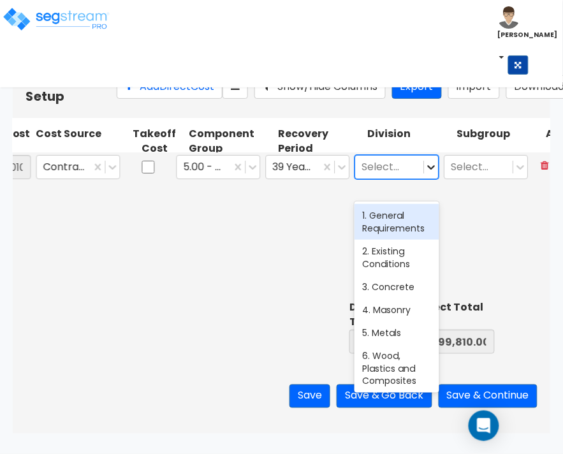
click at [431, 173] on icon at bounding box center [431, 167] width 13 height 13
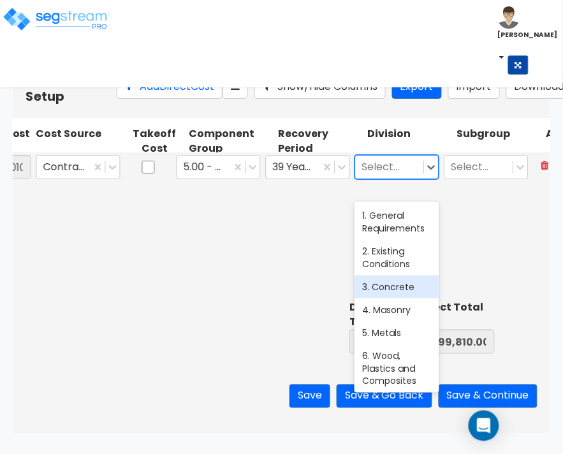
click at [407, 284] on div "3. Concrete" at bounding box center [397, 287] width 84 height 23
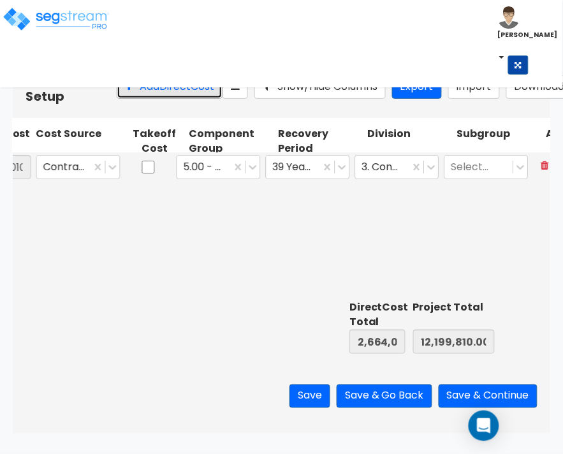
click at [147, 90] on button "Add Direct Cost" at bounding box center [170, 87] width 106 height 24
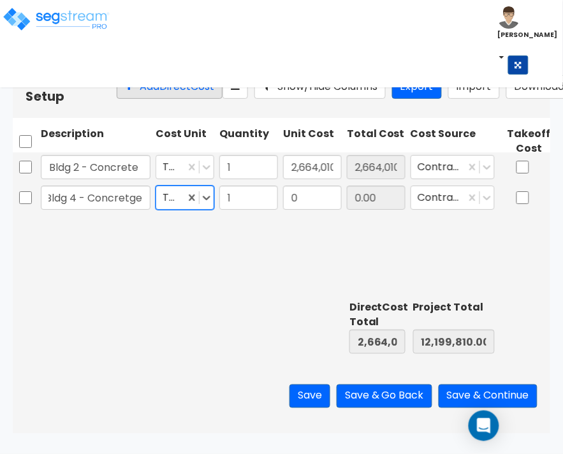
scroll to position [0, 0]
click at [300, 210] on input "0" at bounding box center [312, 198] width 59 height 24
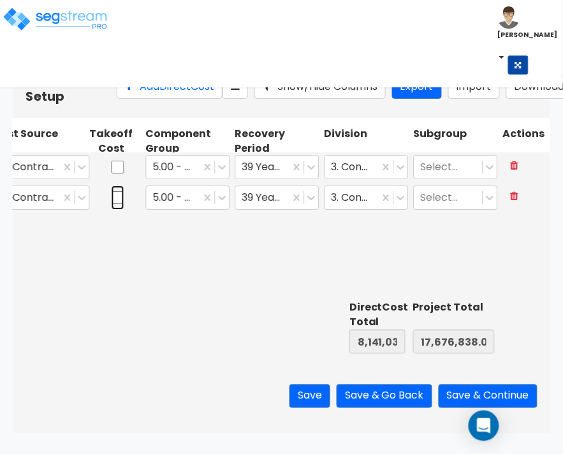
scroll to position [0, 234]
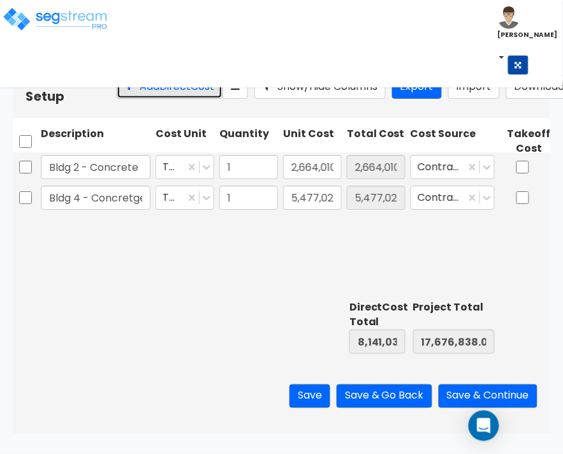
click at [135, 99] on button "Add Direct Cost" at bounding box center [170, 87] width 106 height 24
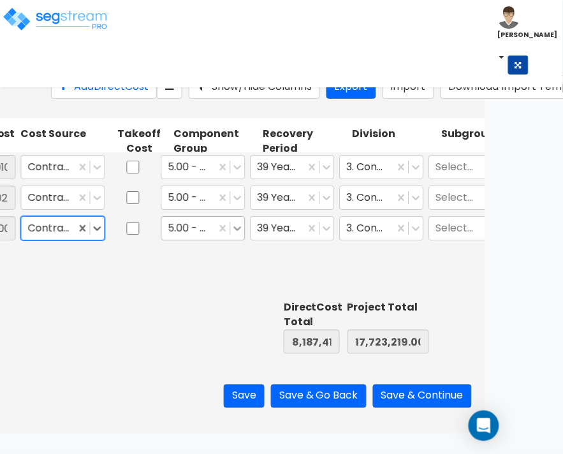
click at [237, 235] on icon at bounding box center [238, 228] width 13 height 13
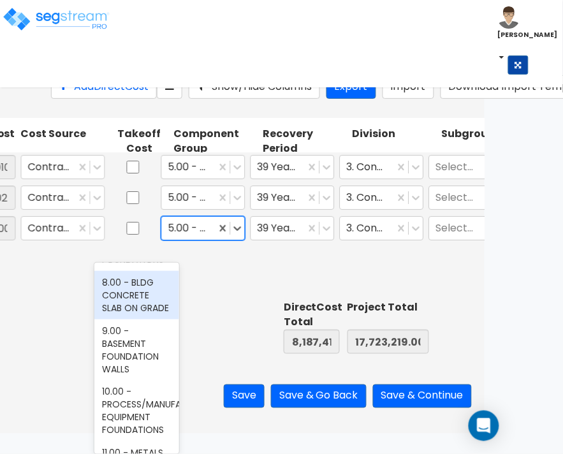
scroll to position [319, 0]
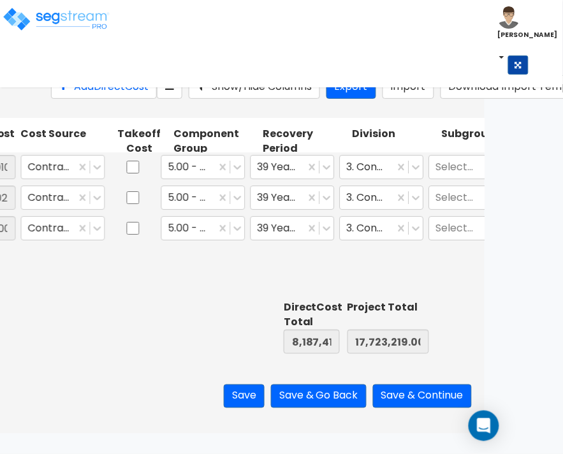
click at [222, 275] on div "Bldg 2 - Concrete TOT 1 2,664,010 2,664,010.00 Contractor Cost 5.00 - CONCRETE …" at bounding box center [216, 223] width 538 height 143
click at [236, 235] on icon at bounding box center [238, 228] width 13 height 13
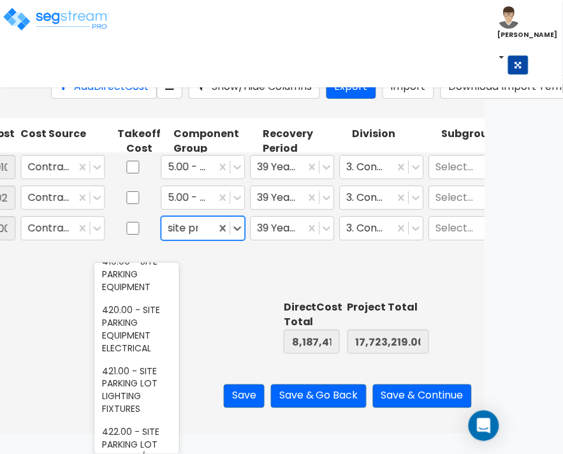
scroll to position [0, 0]
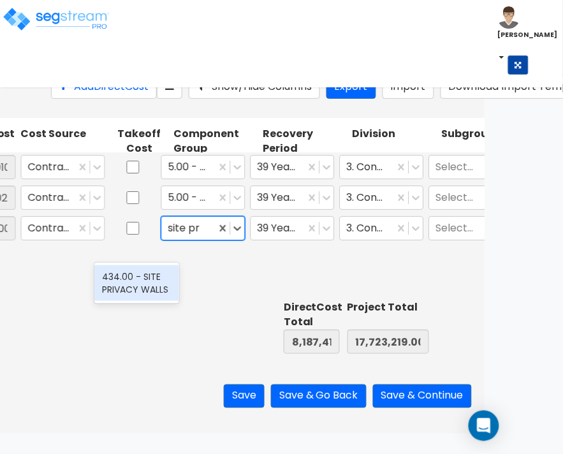
click at [134, 284] on div "434.00 - SITE PRIVACY WALLS" at bounding box center [136, 283] width 84 height 36
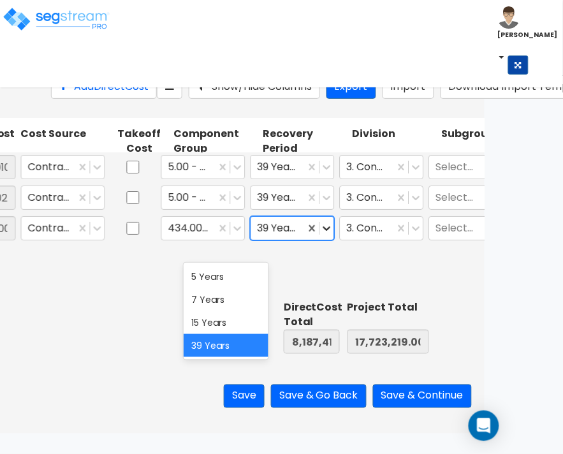
click at [327, 235] on icon at bounding box center [327, 228] width 13 height 13
click at [216, 321] on div "15 Years" at bounding box center [226, 322] width 84 height 23
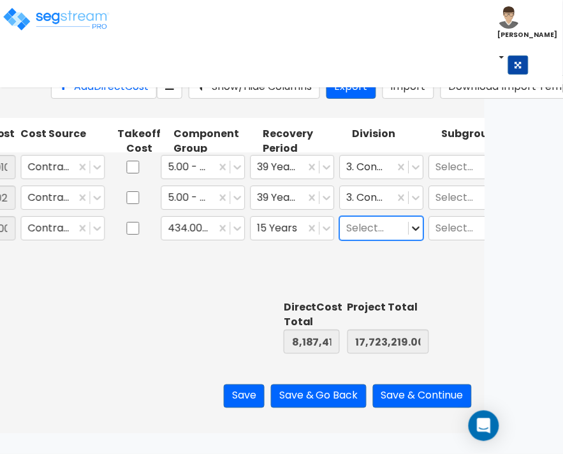
click at [413, 231] on icon at bounding box center [417, 228] width 8 height 4
click at [386, 237] on div at bounding box center [374, 228] width 55 height 17
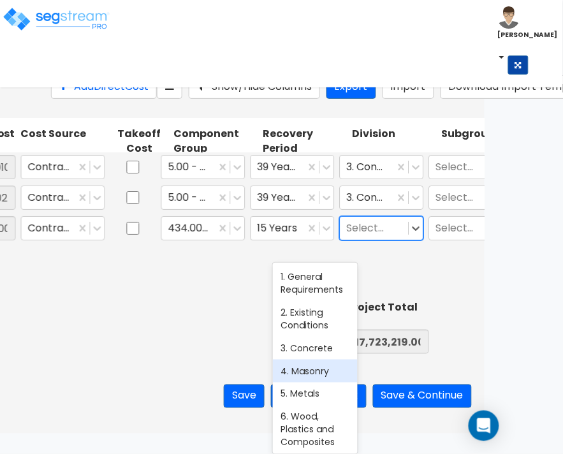
click at [305, 368] on div "4. Masonry" at bounding box center [315, 371] width 84 height 23
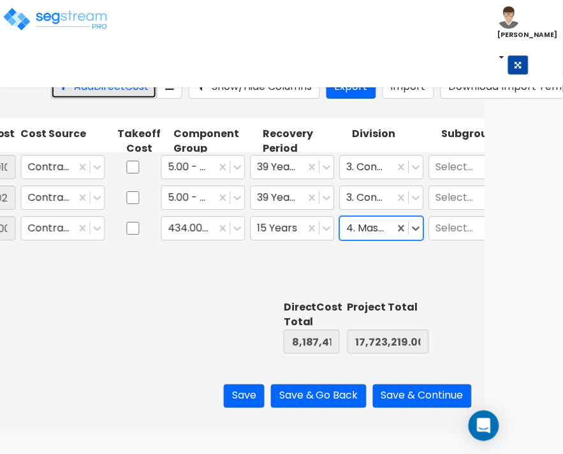
click at [52, 90] on button "Add Direct Cost" at bounding box center [104, 87] width 106 height 24
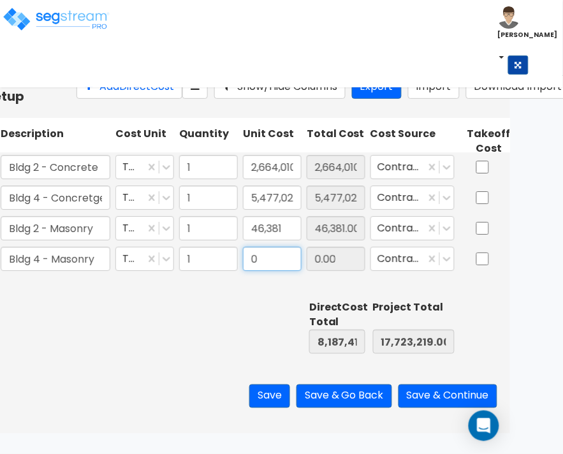
click at [289, 271] on input "0" at bounding box center [272, 259] width 59 height 24
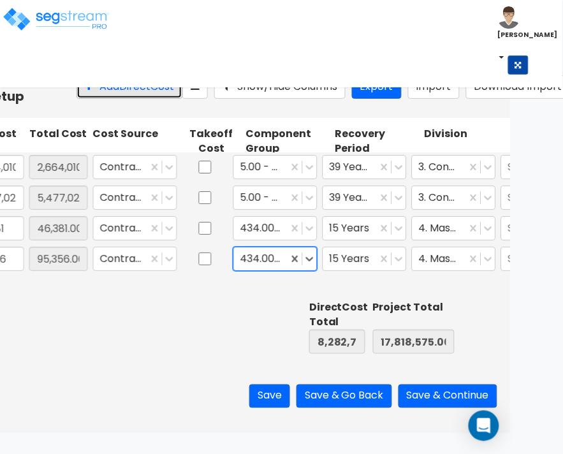
click at [98, 96] on button "Add Direct Cost" at bounding box center [130, 87] width 106 height 24
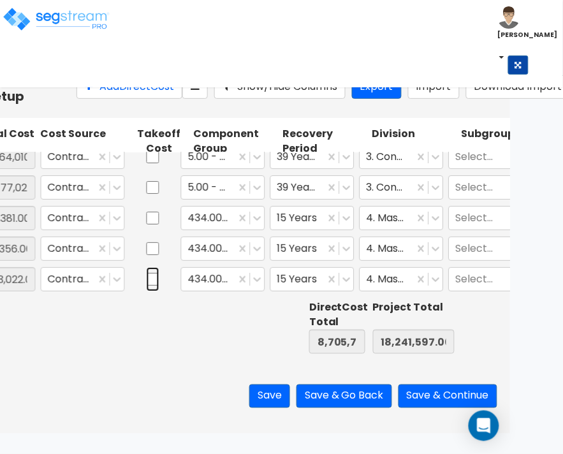
scroll to position [0, 367]
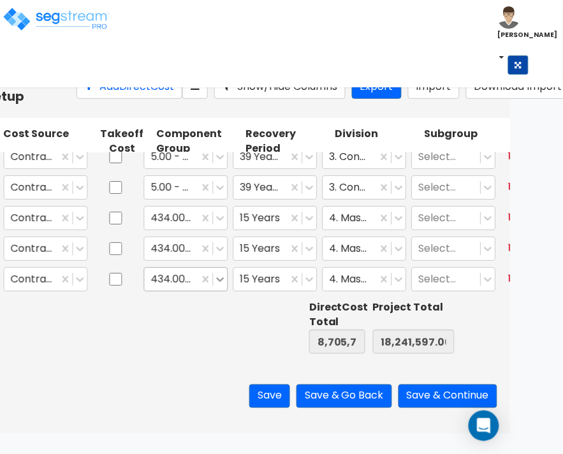
click at [217, 285] on div "434.00 - SITE PRIVACY WALLS" at bounding box center [186, 279] width 84 height 24
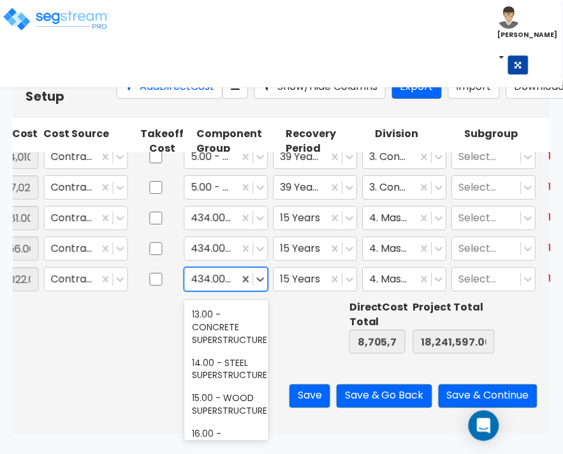
scroll to position [558, 0]
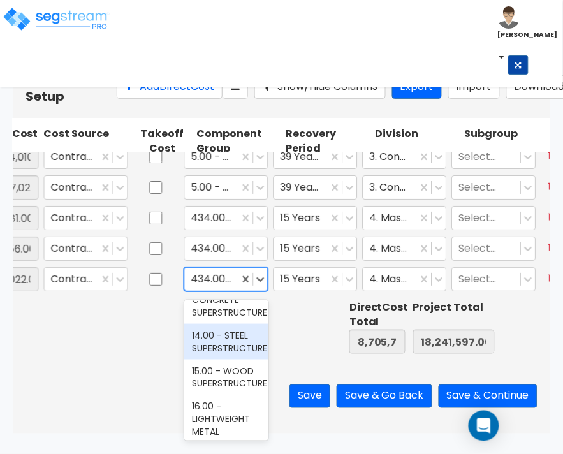
click at [233, 360] on div "14.00 - STEEL SUPERSTRUCTURE" at bounding box center [226, 342] width 84 height 36
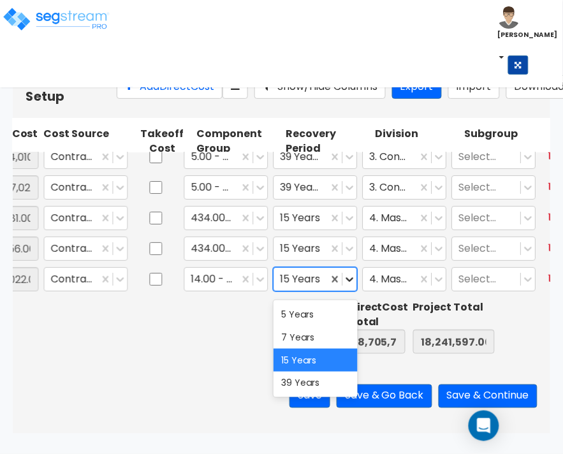
click at [349, 282] on icon at bounding box center [350, 279] width 8 height 4
click at [311, 383] on div "39 Years" at bounding box center [316, 383] width 84 height 23
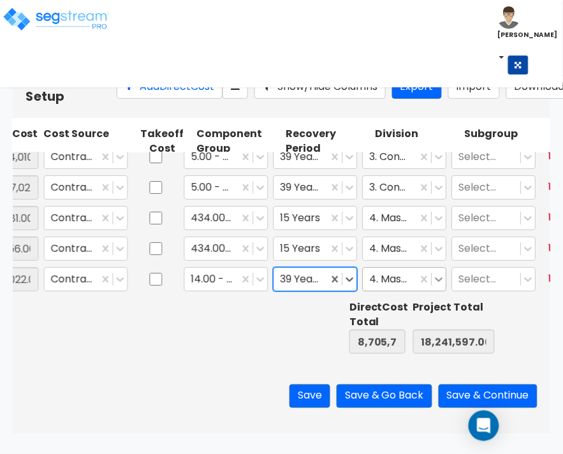
click at [436, 279] on icon at bounding box center [439, 279] width 13 height 13
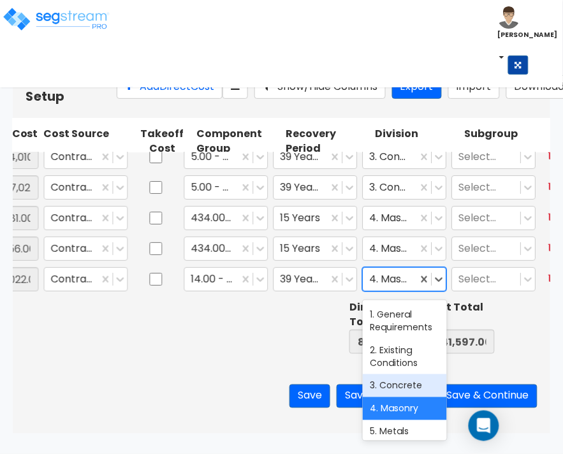
scroll to position [80, 0]
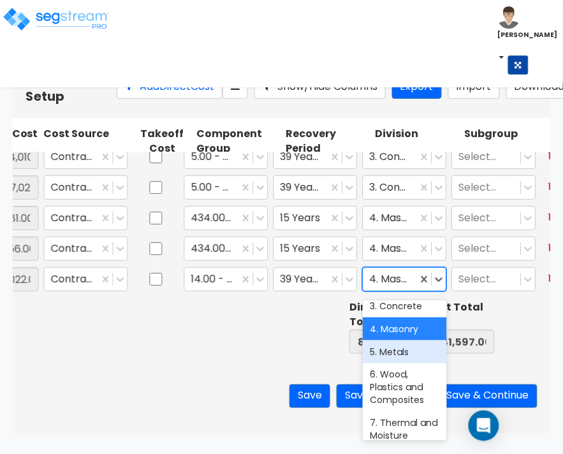
click at [402, 349] on div "5. Metals" at bounding box center [405, 352] width 84 height 23
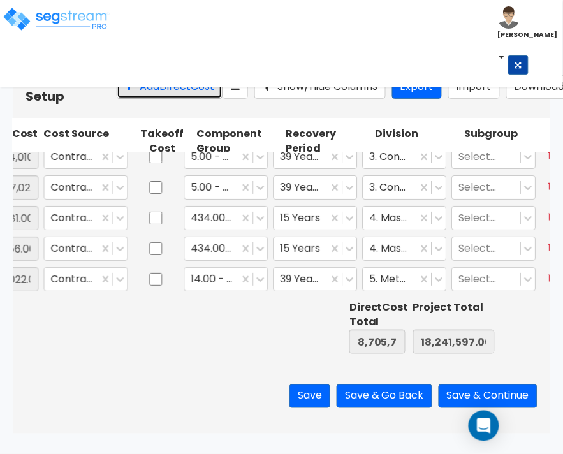
click at [119, 99] on button "Add Direct Cost" at bounding box center [170, 87] width 106 height 24
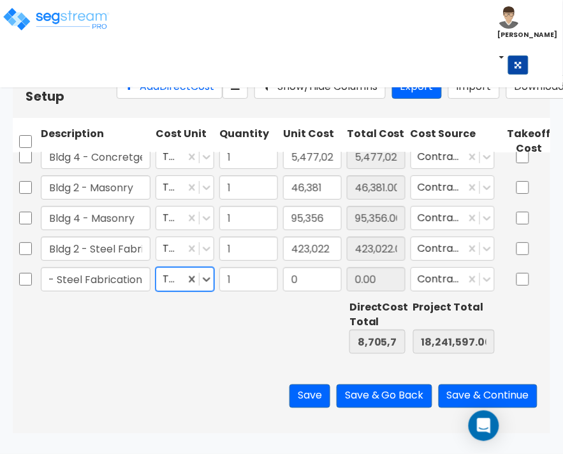
scroll to position [0, 0]
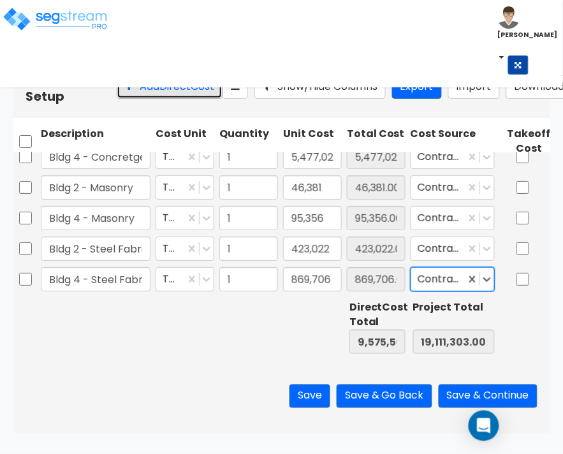
click at [129, 89] on button "Add Direct Cost" at bounding box center [170, 87] width 106 height 24
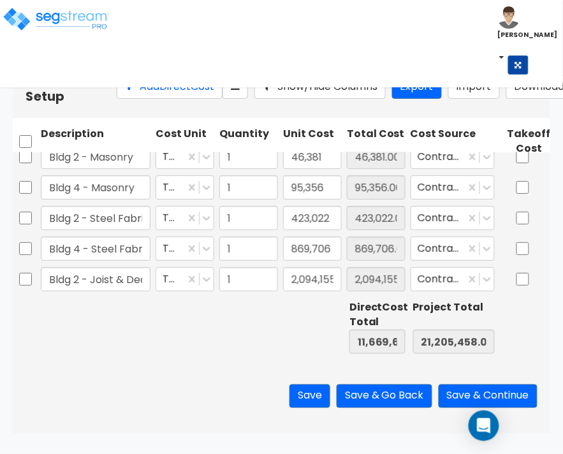
scroll to position [0, 284]
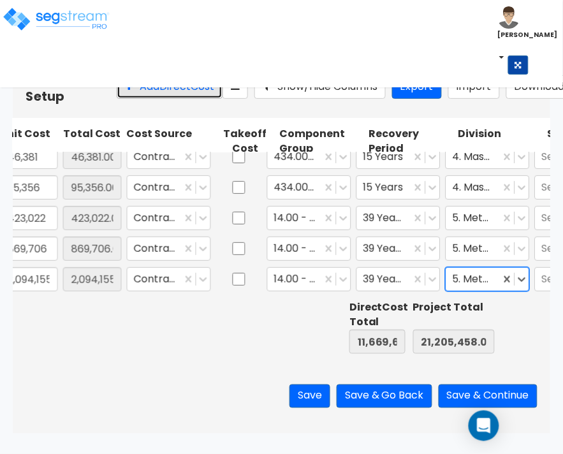
click at [129, 94] on button "Add Direct Cost" at bounding box center [170, 87] width 106 height 24
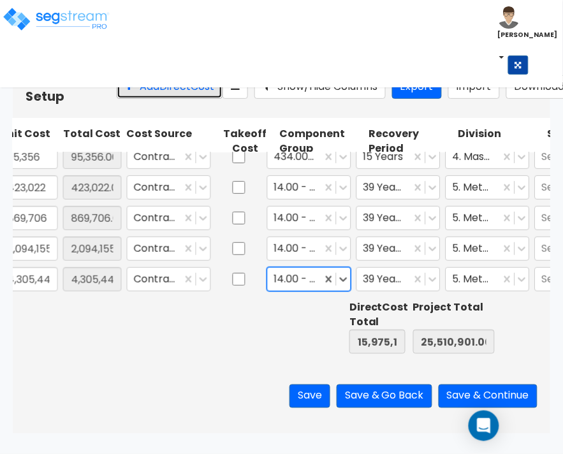
click at [124, 93] on button "Add Direct Cost" at bounding box center [170, 87] width 106 height 24
click at [346, 279] on icon at bounding box center [343, 279] width 13 height 13
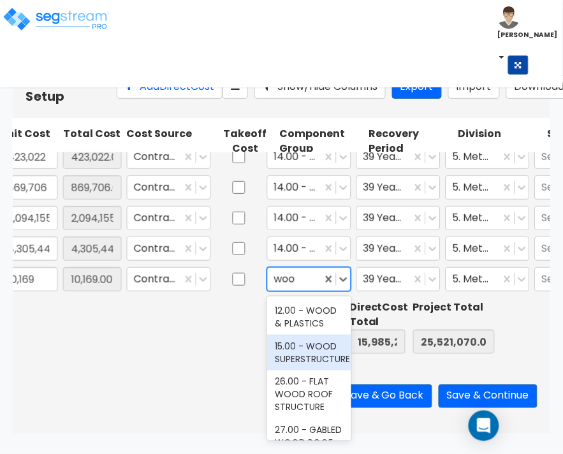
click at [303, 371] on div "15.00 - WOOD SUPERSTRUCTURE" at bounding box center [309, 353] width 84 height 36
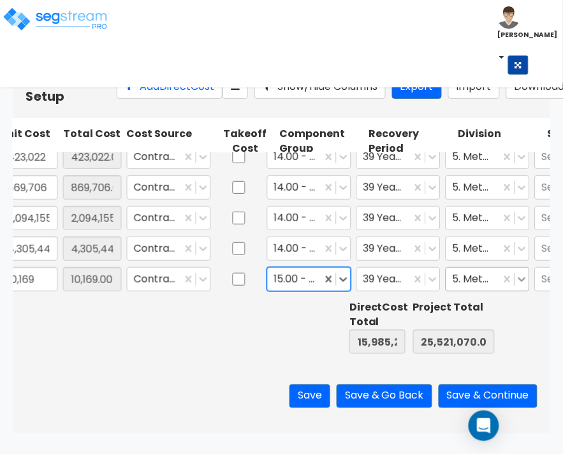
click at [523, 282] on icon at bounding box center [522, 279] width 13 height 13
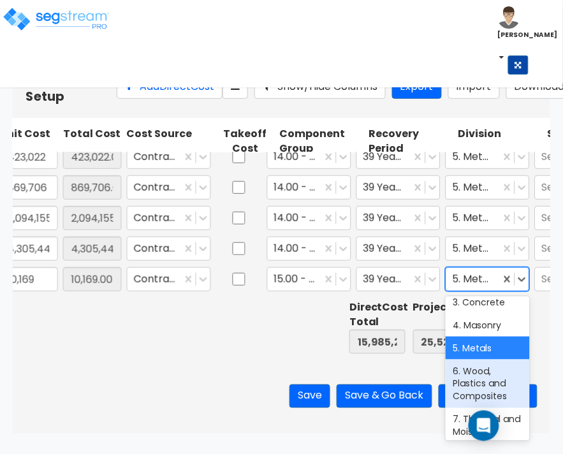
scroll to position [159, 0]
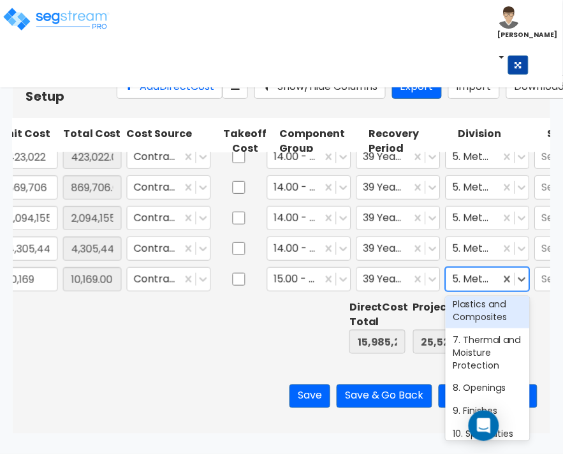
click at [480, 319] on div "6. Wood, Plastics and Composites" at bounding box center [488, 304] width 84 height 48
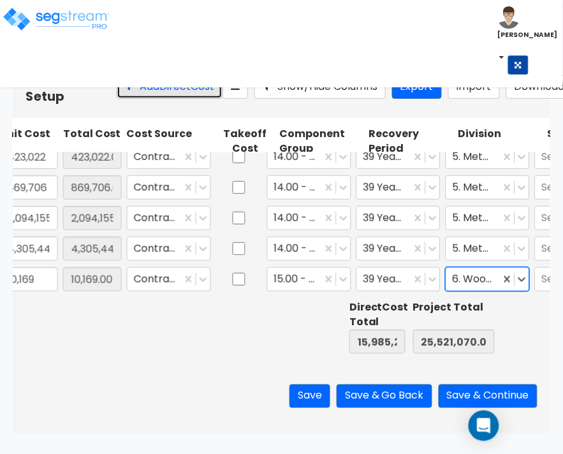
click at [151, 99] on button "Add Direct Cost" at bounding box center [170, 87] width 106 height 24
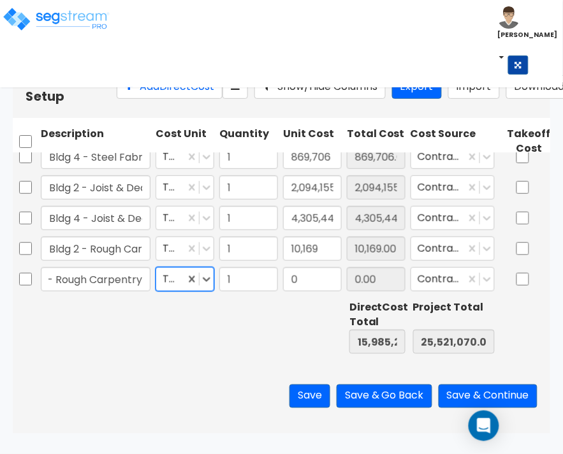
scroll to position [0, 0]
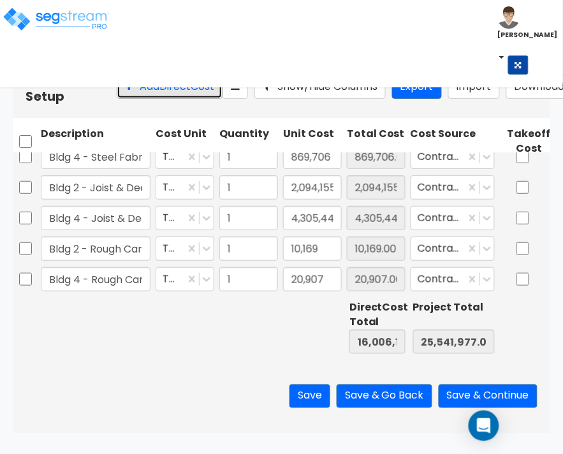
click at [154, 96] on button "Add Direct Cost" at bounding box center [170, 87] width 106 height 24
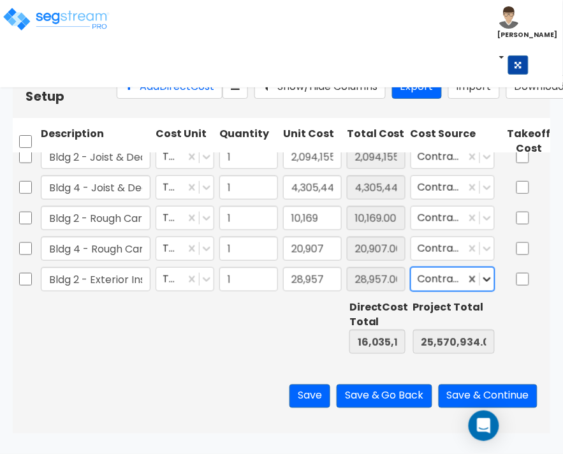
click at [485, 282] on icon at bounding box center [487, 279] width 13 height 13
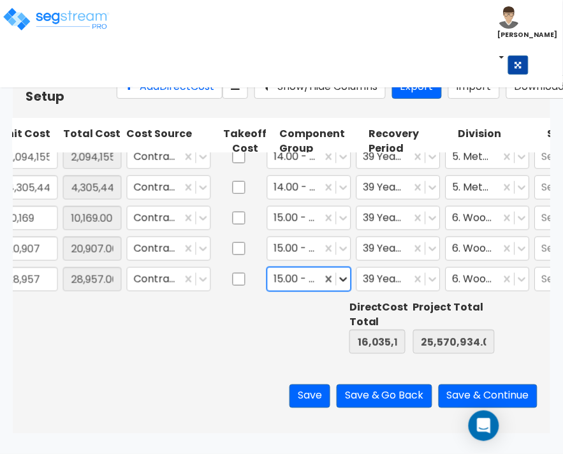
click at [346, 282] on icon at bounding box center [343, 279] width 13 height 13
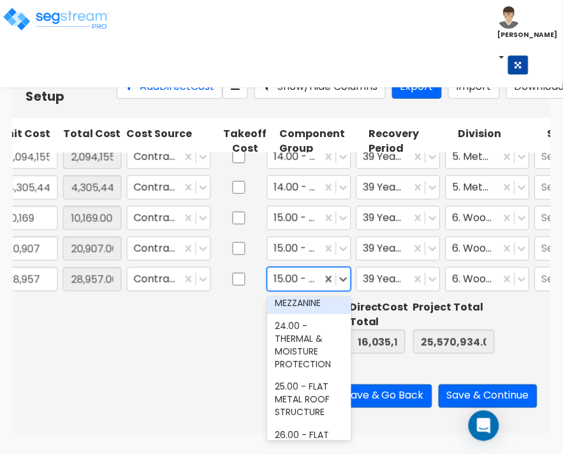
scroll to position [1116, 0]
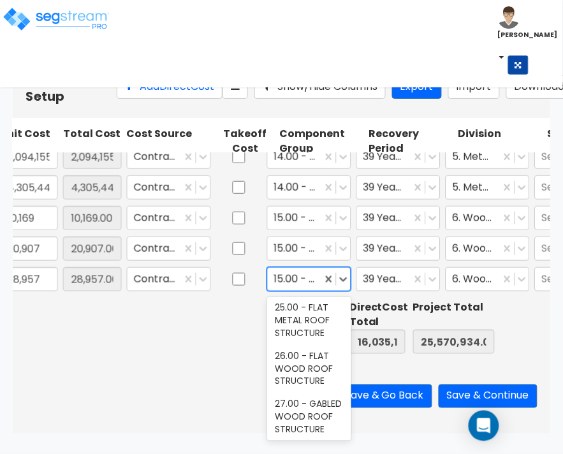
click at [316, 296] on div "24.00 - THERMAL & MOISTURE PROTECTION" at bounding box center [309, 265] width 84 height 61
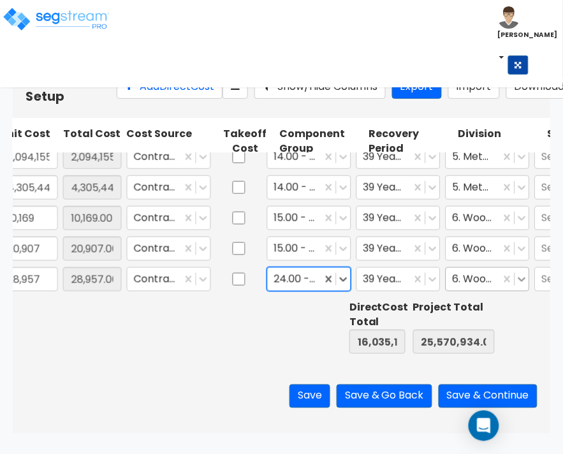
click at [527, 274] on icon at bounding box center [522, 279] width 13 height 13
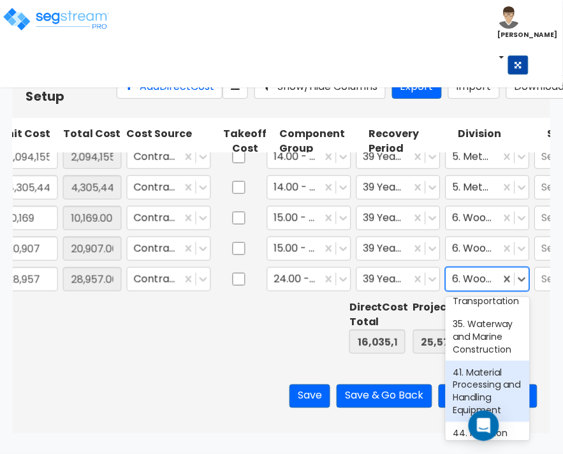
scroll to position [797, 0]
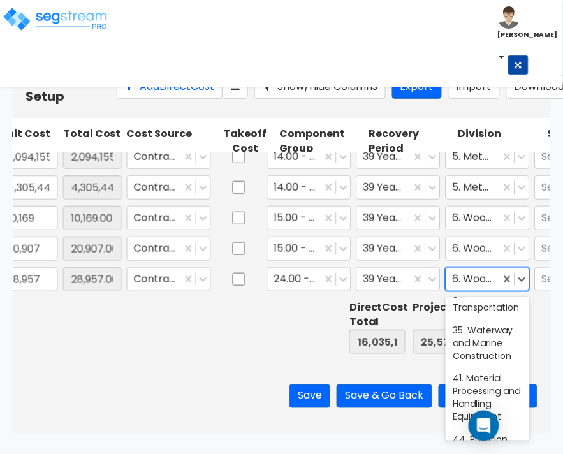
click at [471, 260] on div "32. Exterior Improvements" at bounding box center [488, 242] width 84 height 36
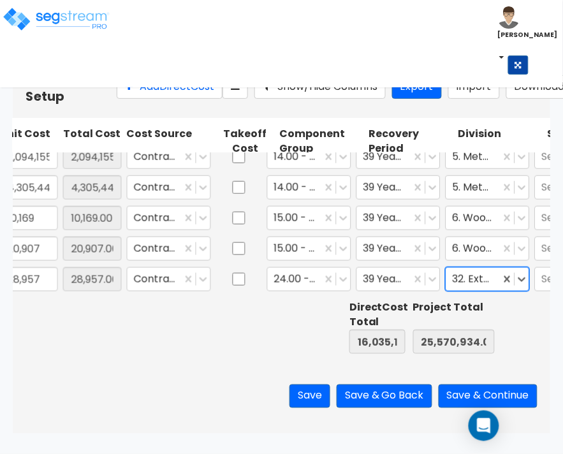
scroll to position [0, 418]
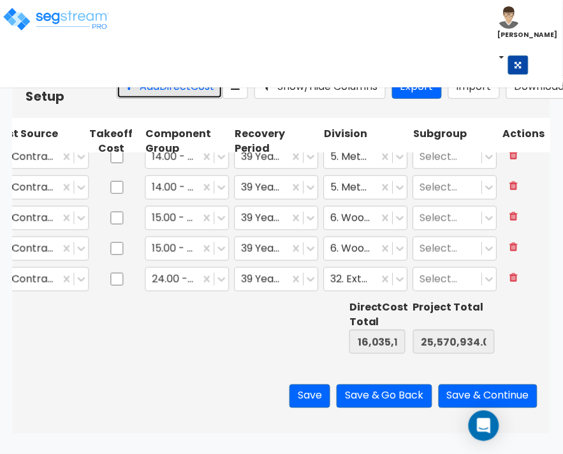
click at [117, 98] on button "Add Direct Cost" at bounding box center [170, 87] width 106 height 24
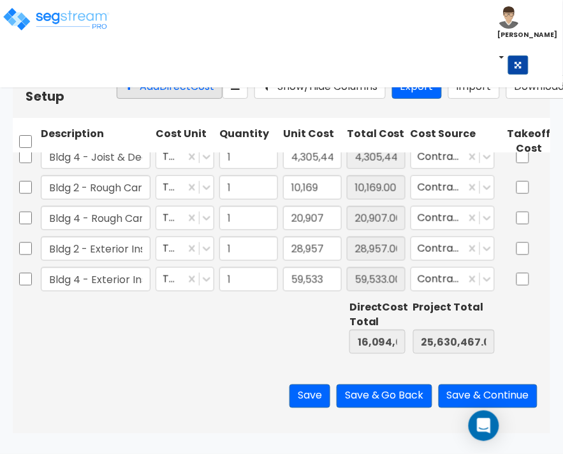
scroll to position [0, 284]
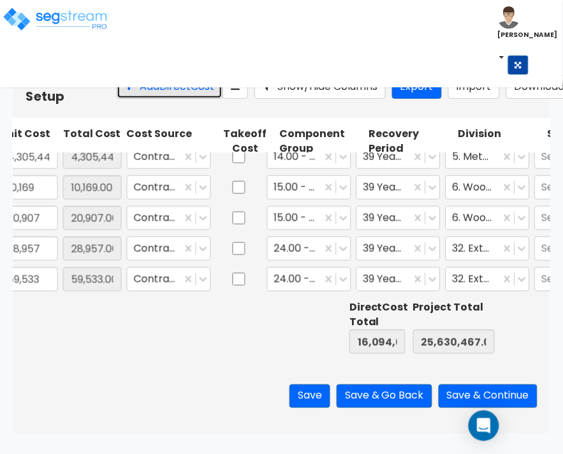
click at [117, 99] on button "Add Direct Cost" at bounding box center [170, 87] width 106 height 24
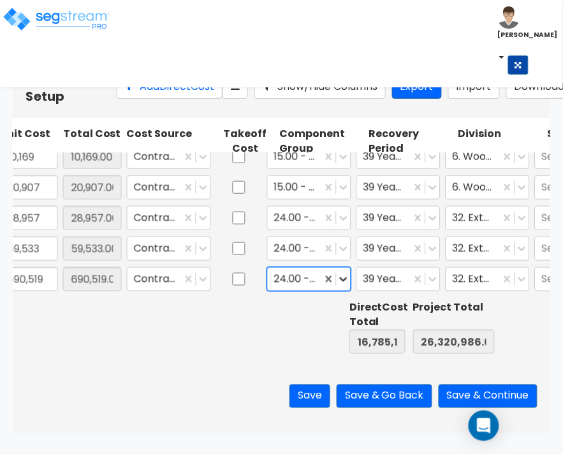
click at [344, 279] on icon at bounding box center [343, 279] width 13 height 13
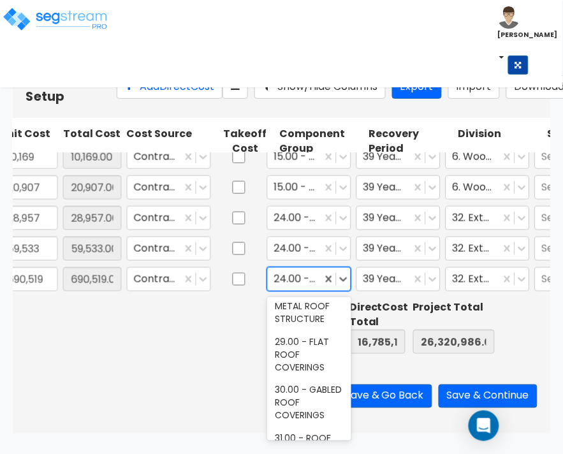
scroll to position [1355, 0]
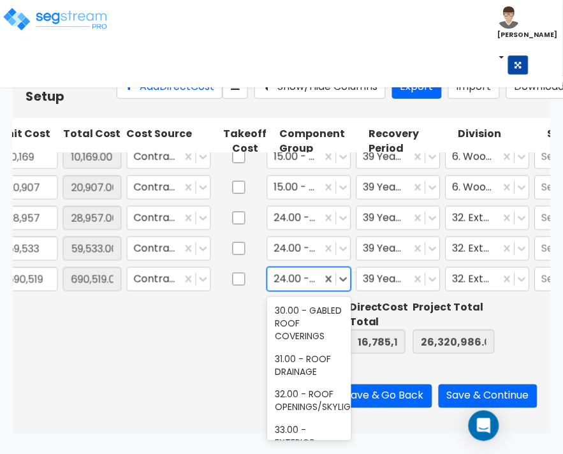
click at [290, 251] on div "28.00 - GABLED METAL ROOF STRUCTURE" at bounding box center [309, 226] width 84 height 48
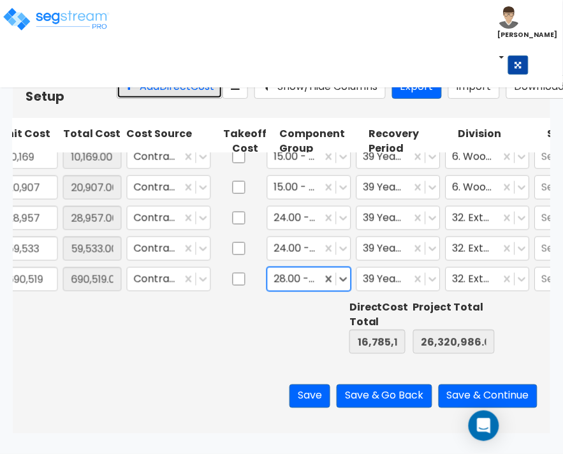
click at [124, 98] on button "Add Direct Cost" at bounding box center [170, 87] width 106 height 24
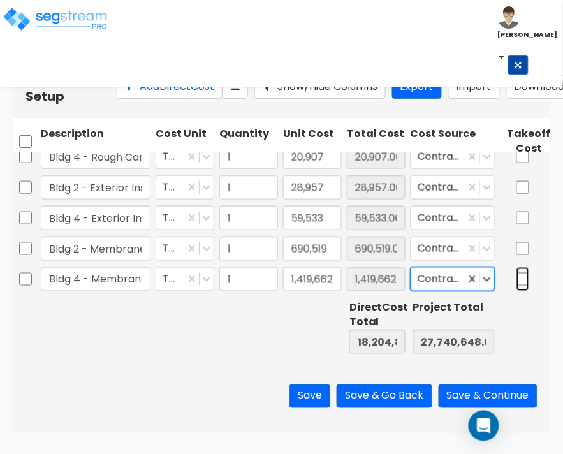
scroll to position [0, 0]
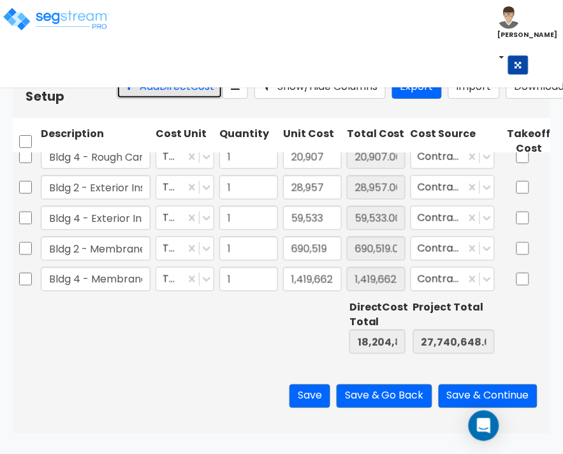
click at [117, 94] on button "Add Direct Cost" at bounding box center [170, 87] width 106 height 24
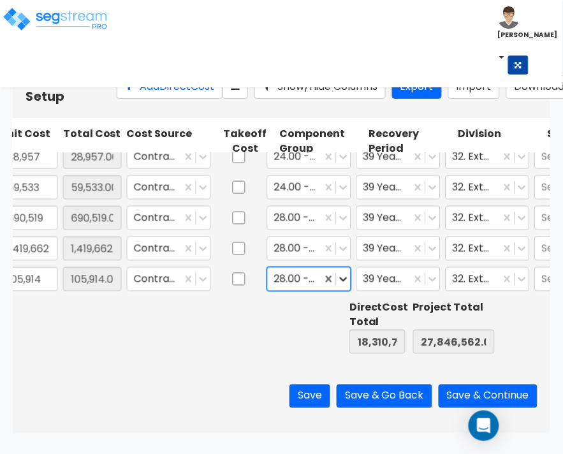
click at [348, 281] on icon at bounding box center [343, 279] width 13 height 13
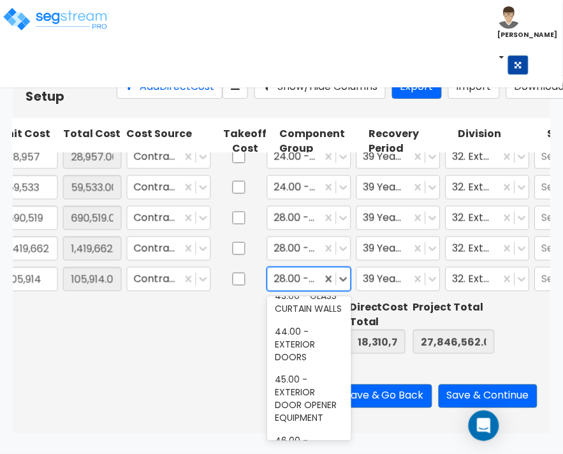
scroll to position [2073, 0]
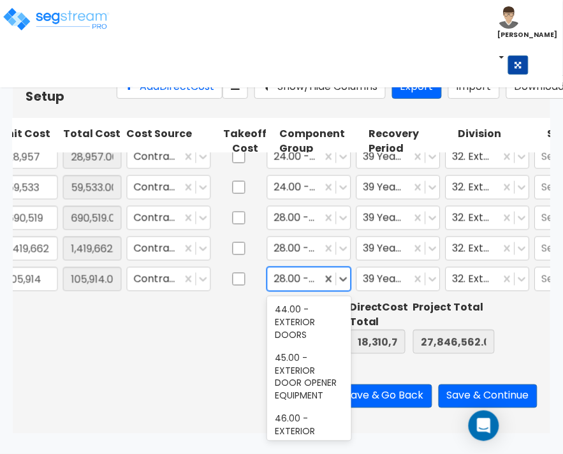
click at [307, 152] on div "40.00 - DOORS & WINDOWS" at bounding box center [309, 135] width 84 height 36
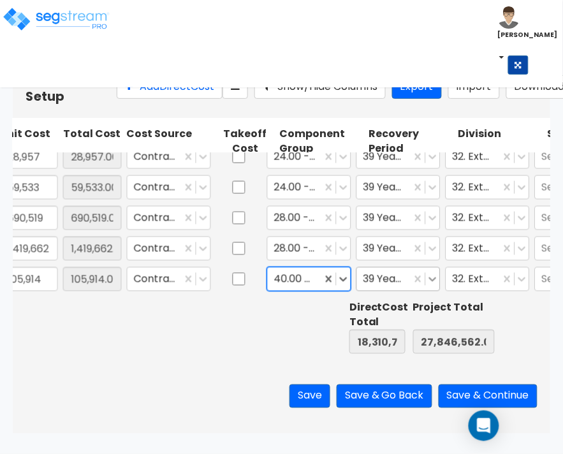
click at [437, 284] on icon at bounding box center [433, 279] width 13 height 13
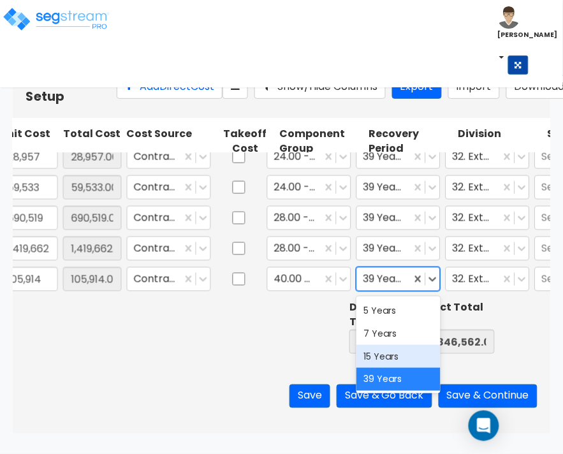
click at [394, 357] on div "15 Years" at bounding box center [399, 356] width 84 height 23
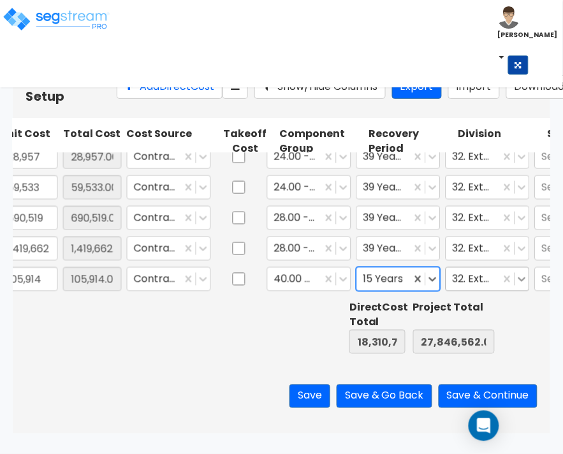
click at [521, 276] on icon at bounding box center [522, 279] width 13 height 13
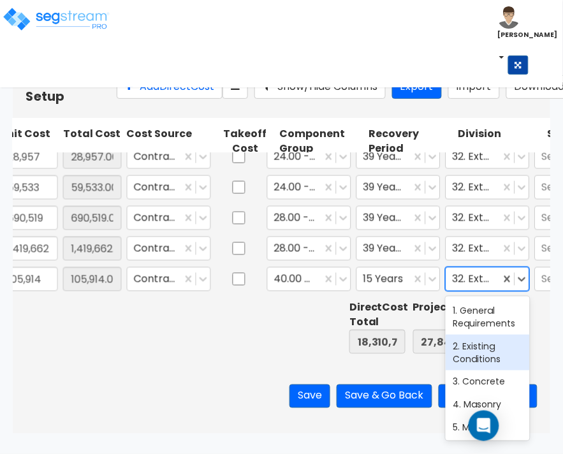
scroll to position [80, 0]
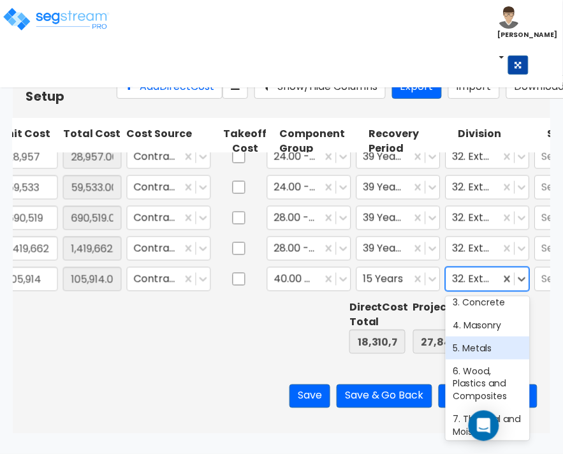
click at [489, 352] on div "5. Metals" at bounding box center [488, 348] width 84 height 23
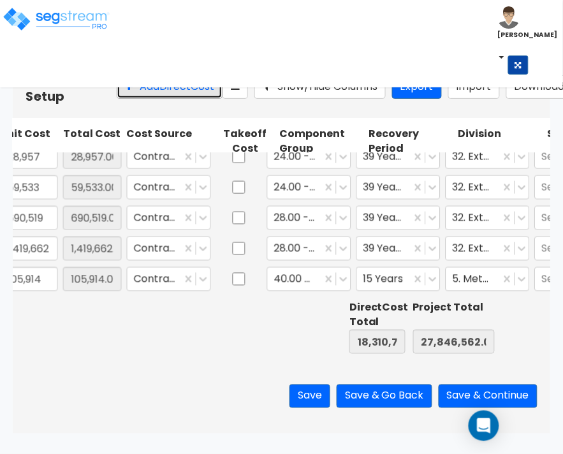
click at [137, 92] on button "Add Direct Cost" at bounding box center [170, 87] width 106 height 24
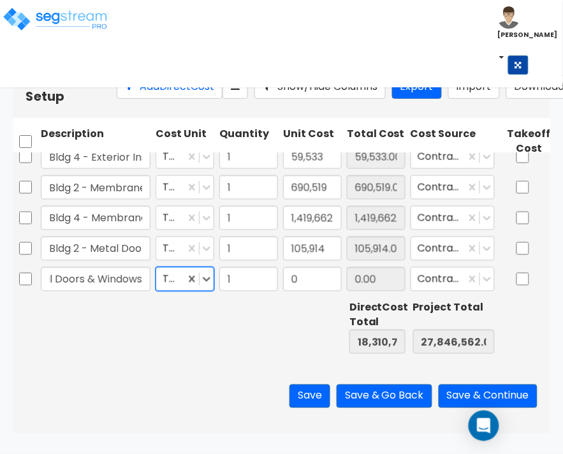
scroll to position [0, 0]
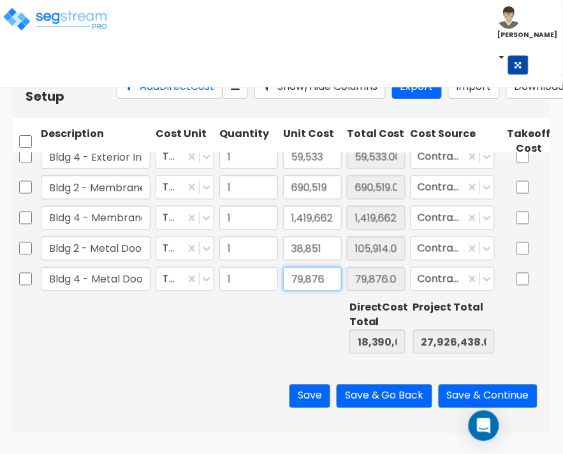
click at [323, 284] on input "79,876" at bounding box center [312, 279] width 59 height 24
click at [125, 88] on button "Add Direct Cost" at bounding box center [170, 87] width 106 height 24
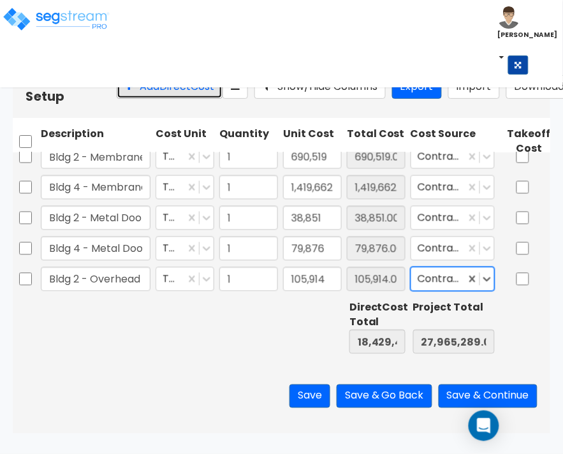
click at [142, 99] on button "Add Direct Cost" at bounding box center [170, 87] width 106 height 24
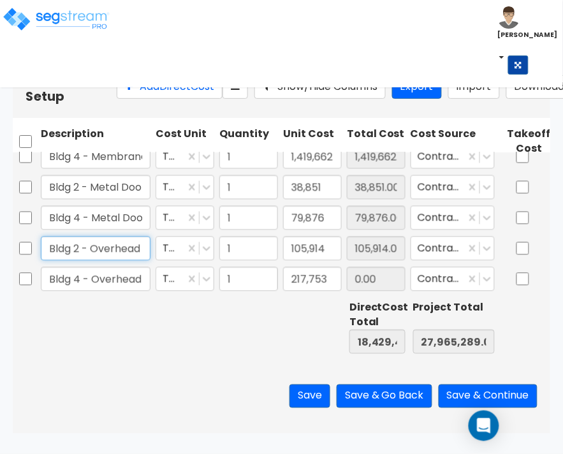
click at [94, 244] on input "Bldg 2 - Overhead Doors" at bounding box center [96, 249] width 110 height 24
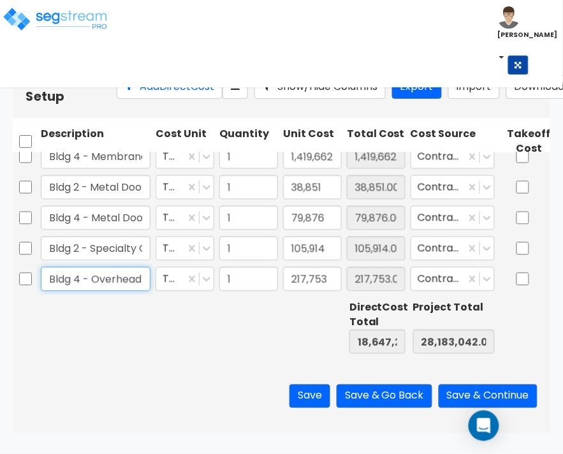
click at [92, 274] on input "Bldg 4 - Overhead Doors" at bounding box center [96, 279] width 110 height 24
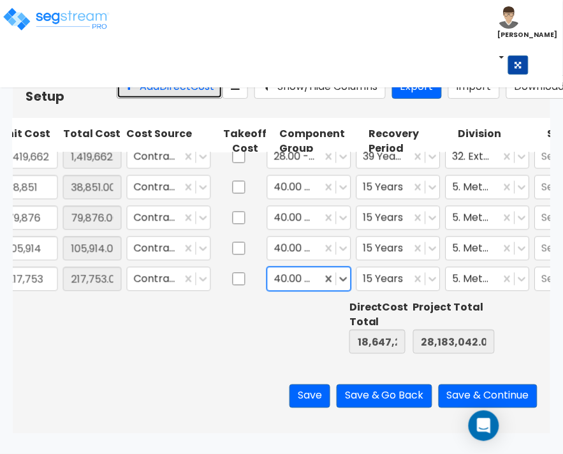
drag, startPoint x: 131, startPoint y: 92, endPoint x: 144, endPoint y: 112, distance: 23.5
click at [131, 90] on button "Add Direct Cost" at bounding box center [170, 87] width 106 height 24
click at [339, 247] on icon at bounding box center [343, 248] width 13 height 13
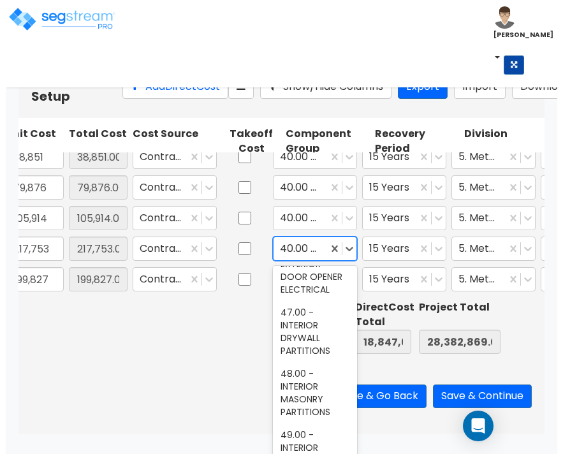
scroll to position [2232, 0]
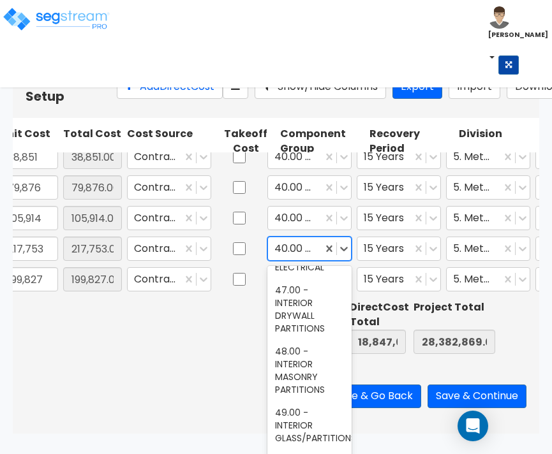
click at [300, 156] on div "44.00 - EXTERIOR DOORS" at bounding box center [309, 132] width 84 height 48
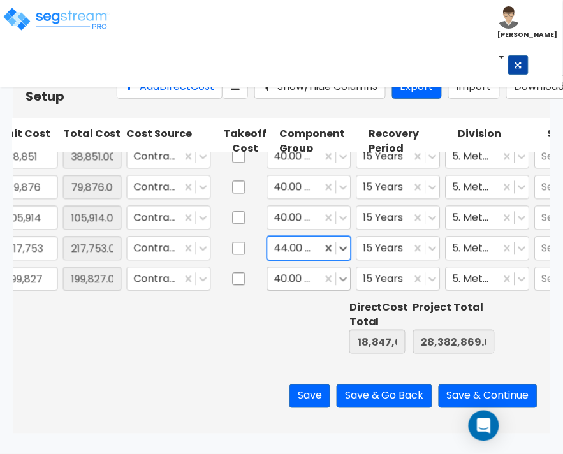
click at [342, 279] on icon at bounding box center [343, 279] width 13 height 13
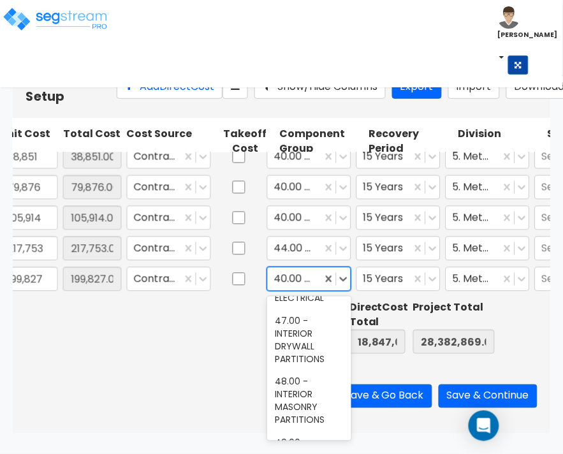
click at [295, 187] on div "44.00 - EXTERIOR DOORS" at bounding box center [309, 162] width 84 height 48
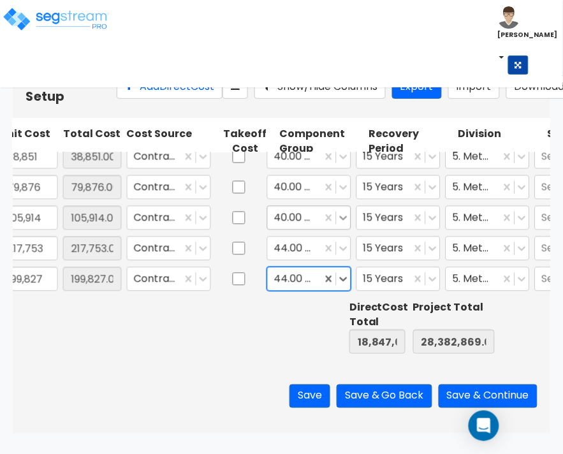
click at [342, 216] on icon at bounding box center [343, 218] width 13 height 13
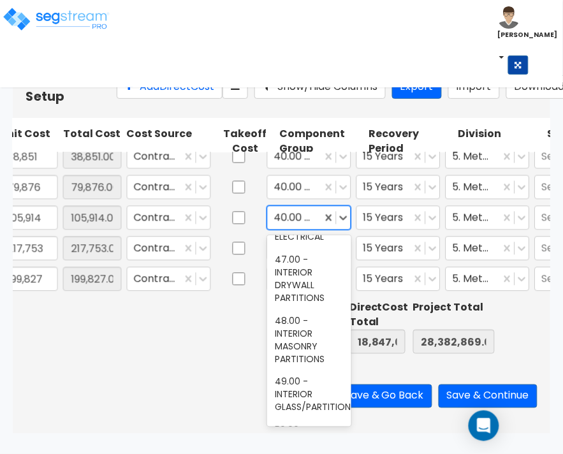
click at [300, 126] on div "44.00 - EXTERIOR DOORS" at bounding box center [309, 101] width 84 height 48
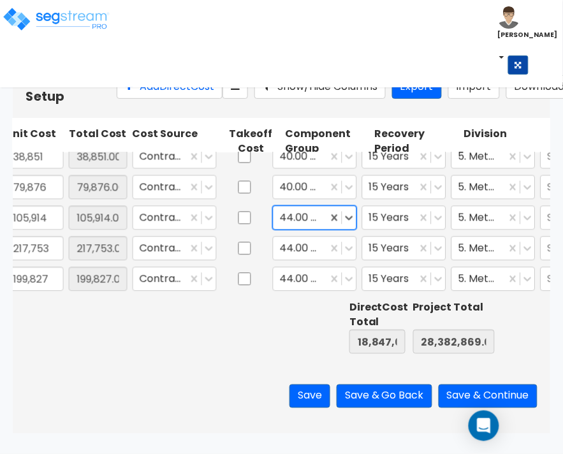
scroll to position [0, 323]
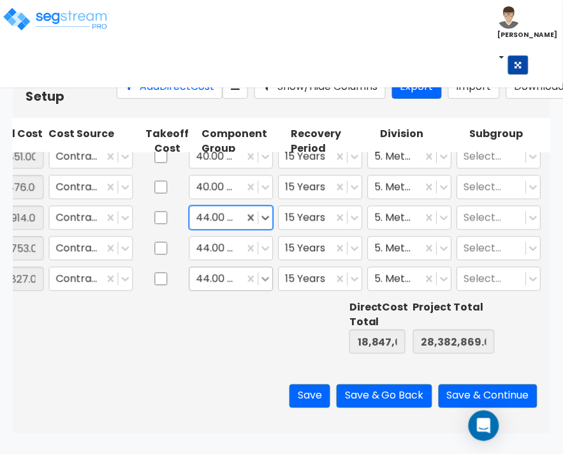
click at [266, 278] on icon at bounding box center [266, 279] width 13 height 13
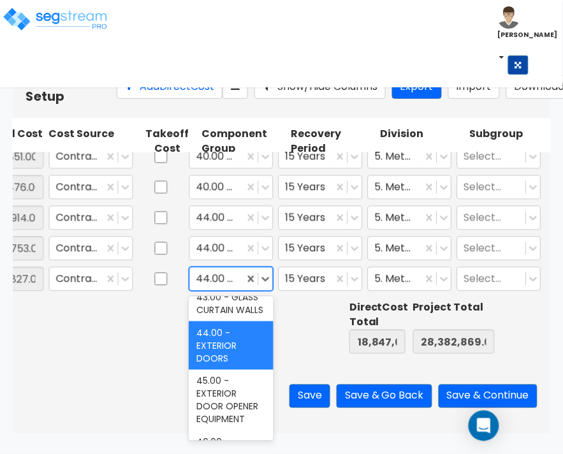
scroll to position [2073, 0]
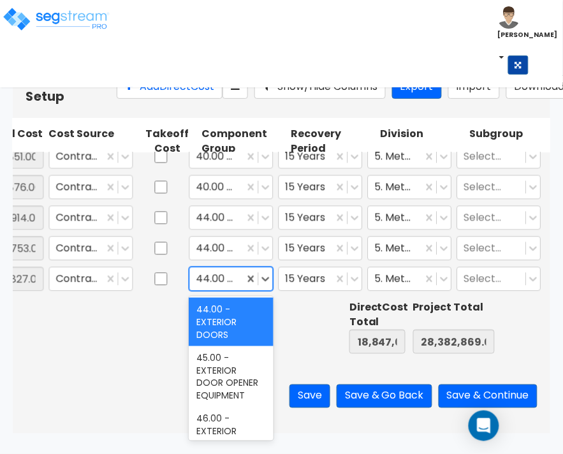
click at [238, 201] on div "41.00 - EXTERIOR WINDOWS" at bounding box center [231, 176] width 84 height 48
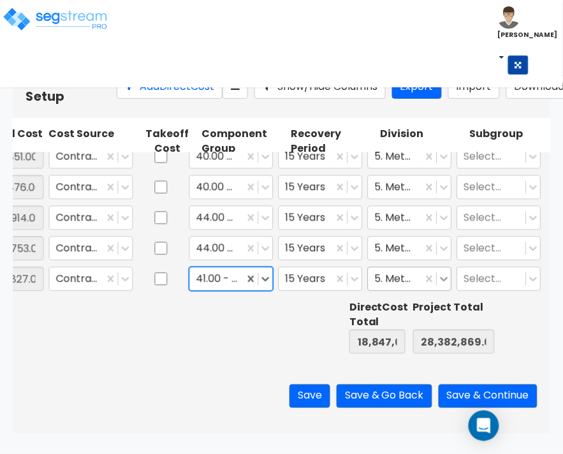
click at [441, 282] on icon at bounding box center [444, 279] width 13 height 13
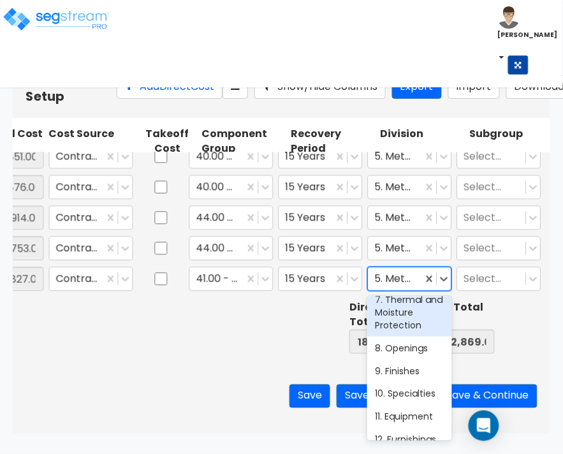
scroll to position [239, 0]
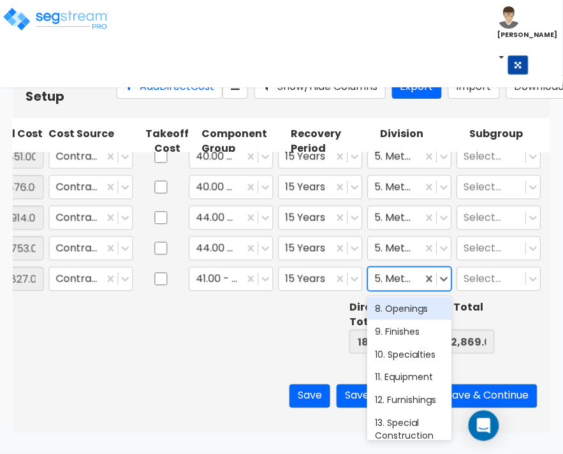
click at [395, 320] on div "8. Openings" at bounding box center [409, 308] width 84 height 23
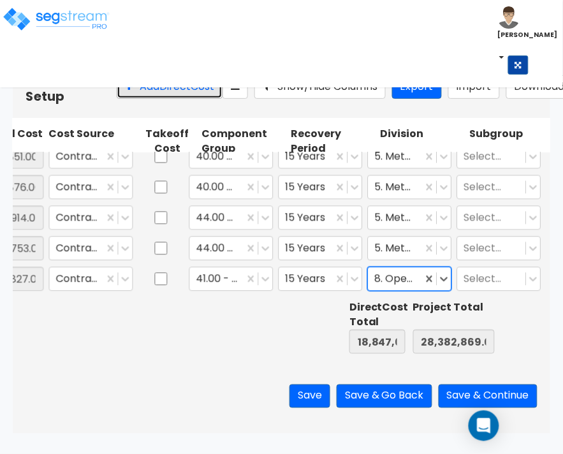
click at [117, 99] on button "Add Direct Cost" at bounding box center [170, 87] width 106 height 24
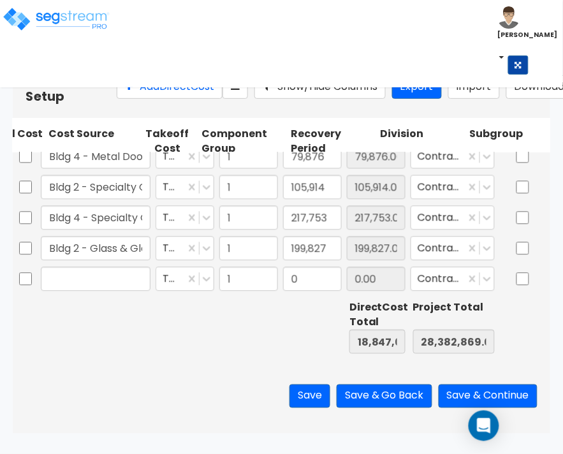
scroll to position [0, 0]
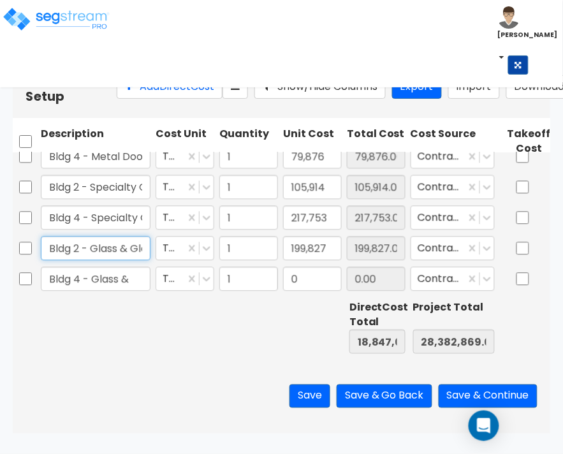
click at [131, 251] on input "Bldg 2 - Glass & Glazing" at bounding box center [96, 249] width 110 height 24
click at [134, 276] on input "Bldg 4 - Glass &" at bounding box center [96, 279] width 110 height 24
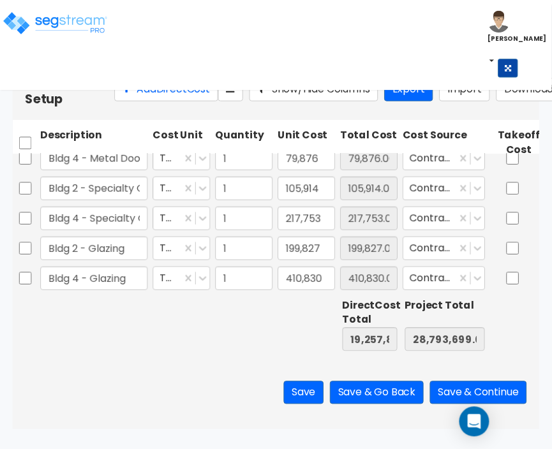
scroll to position [0, 284]
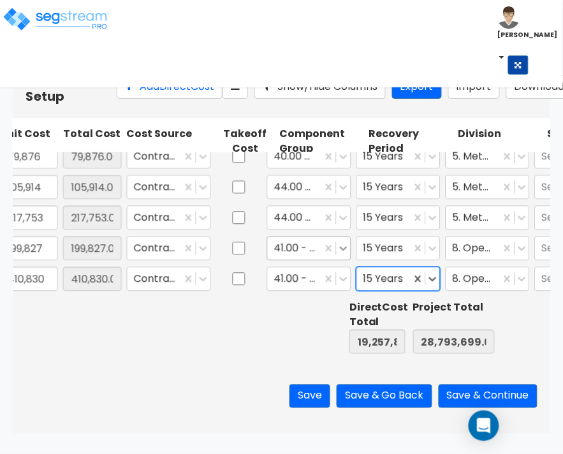
click at [346, 250] on icon at bounding box center [343, 248] width 13 height 13
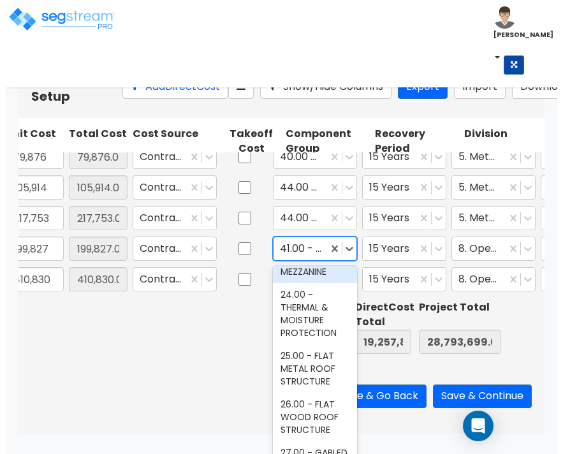
scroll to position [1116, 0]
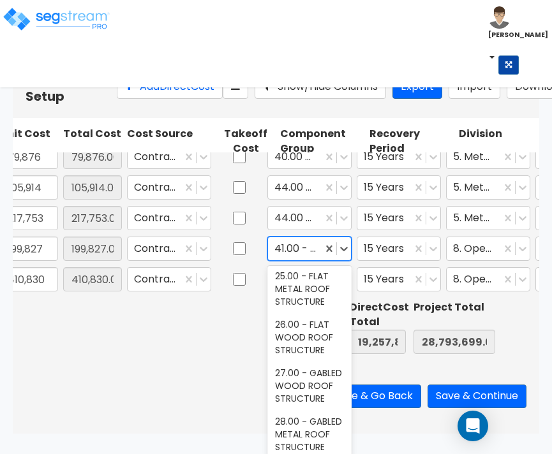
click at [295, 265] on div "24.00 - THERMAL & MOISTURE PROTECTION" at bounding box center [309, 233] width 84 height 61
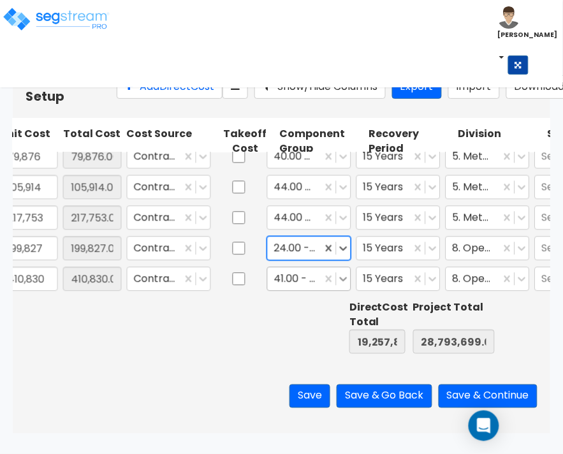
click at [345, 276] on icon at bounding box center [343, 279] width 13 height 13
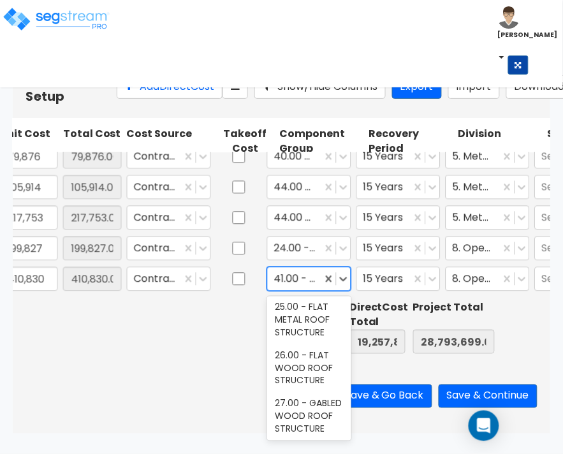
click at [298, 295] on div "24.00 - THERMAL & MOISTURE PROTECTION" at bounding box center [309, 264] width 84 height 61
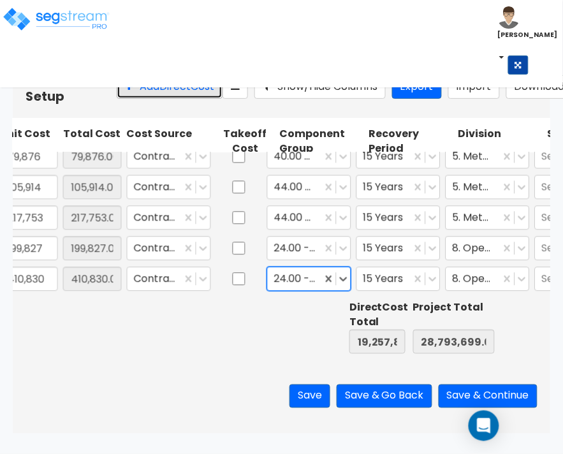
click at [142, 88] on button "Add Direct Cost" at bounding box center [170, 87] width 106 height 24
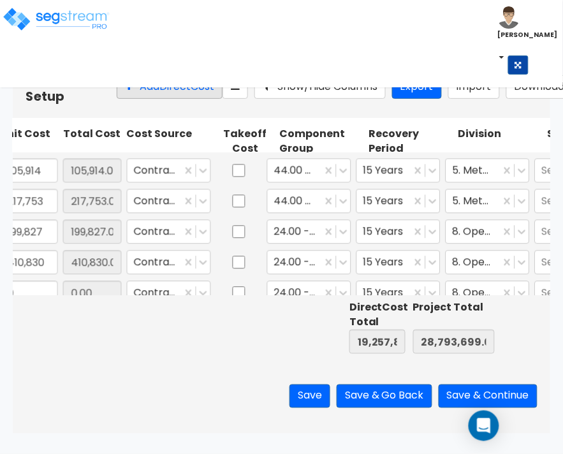
scroll to position [0, 0]
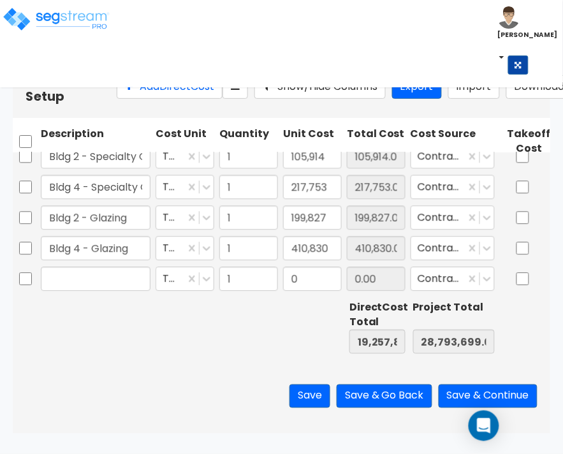
click at [214, 337] on div at bounding box center [185, 327] width 64 height 59
click at [467, 354] on input "28,793,699.00" at bounding box center [454, 342] width 82 height 24
click at [122, 282] on input "text" at bounding box center [96, 279] width 110 height 24
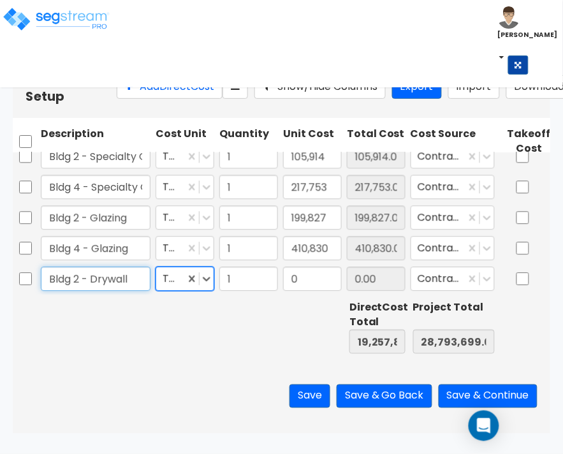
click at [138, 279] on input "Bldg 2 - Drywall" at bounding box center [96, 279] width 110 height 24
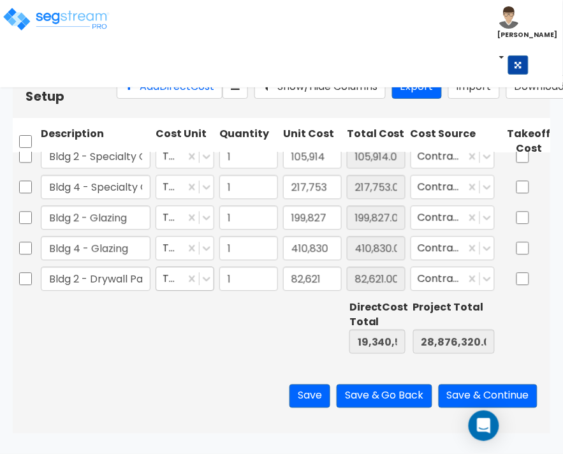
scroll to position [0, 284]
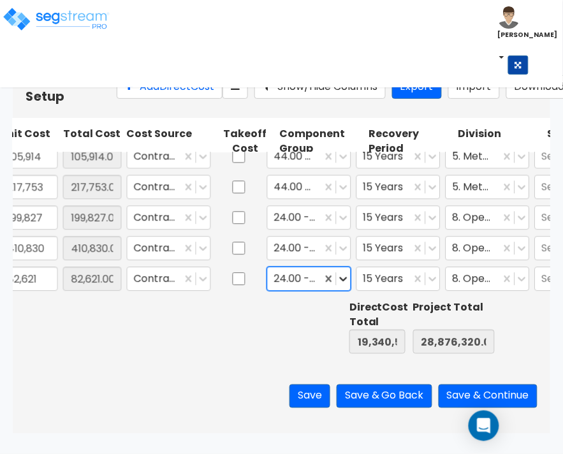
click at [348, 283] on icon at bounding box center [343, 279] width 13 height 13
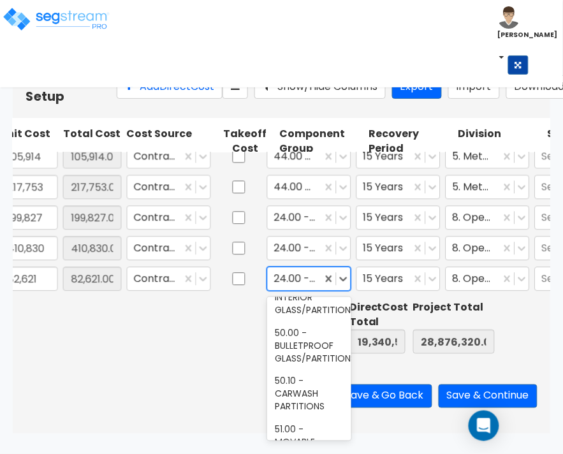
scroll to position [2471, 0]
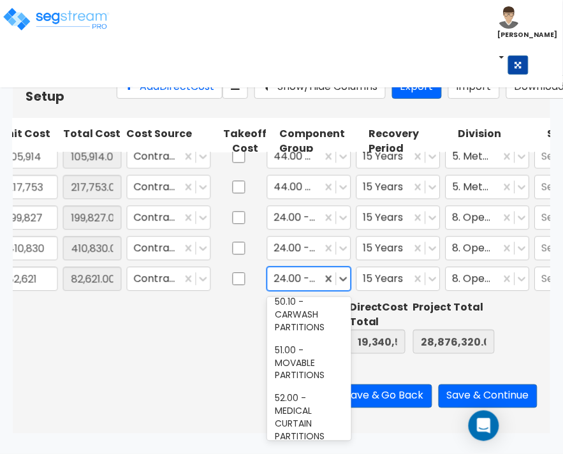
click at [306, 132] on div "47.00 - INTERIOR DRYWALL PARTITIONS" at bounding box center [309, 101] width 84 height 61
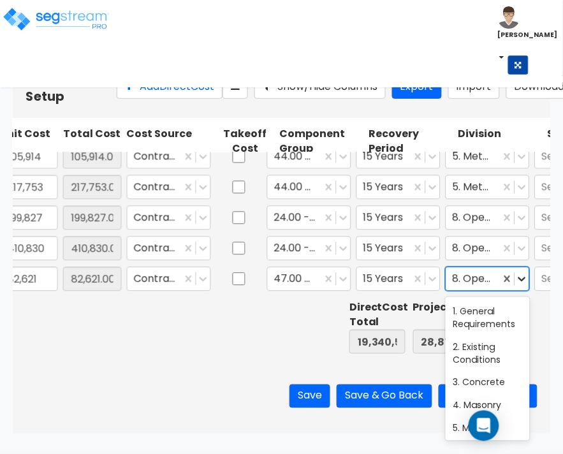
click at [517, 284] on icon at bounding box center [522, 279] width 13 height 13
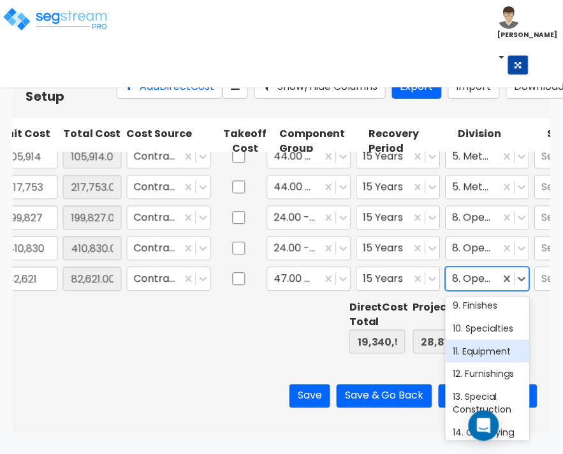
scroll to position [239, 0]
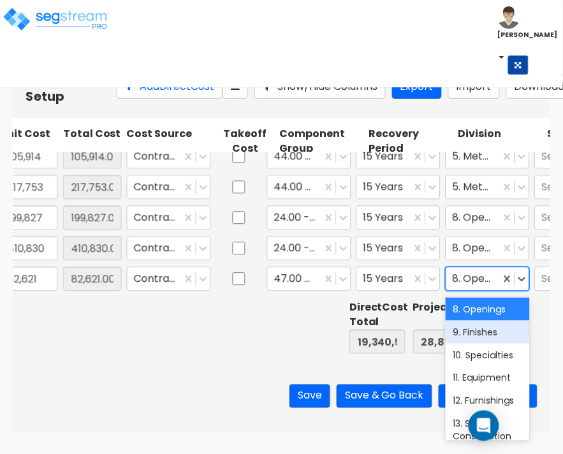
click at [482, 344] on div "9. Finishes" at bounding box center [488, 332] width 84 height 23
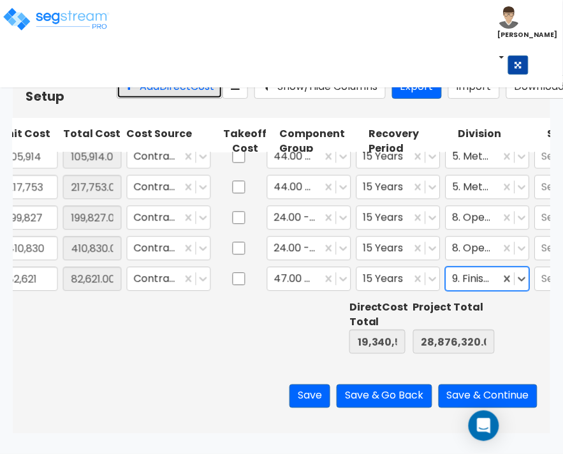
click at [129, 99] on button "Add Direct Cost" at bounding box center [170, 87] width 106 height 24
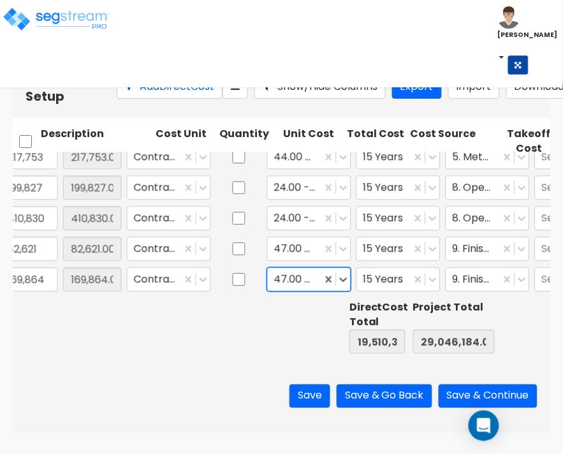
scroll to position [0, 284]
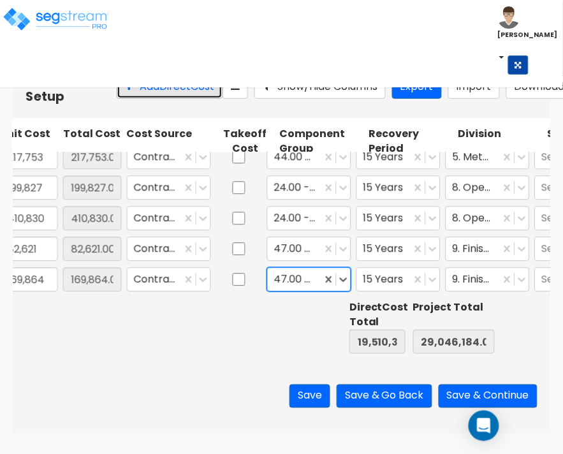
click at [117, 99] on button "Add Direct Cost" at bounding box center [170, 87] width 106 height 24
click at [342, 285] on icon at bounding box center [343, 279] width 13 height 13
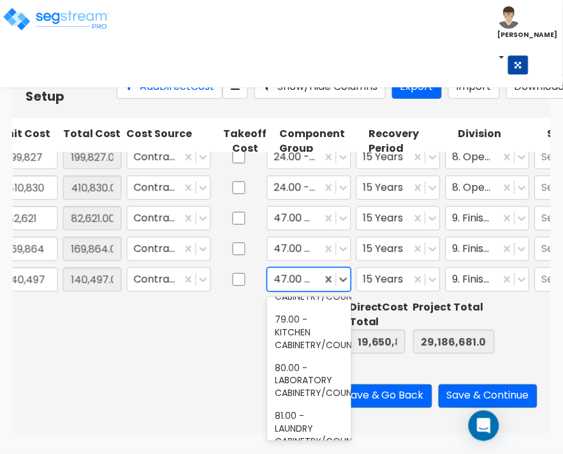
scroll to position [4225, 0]
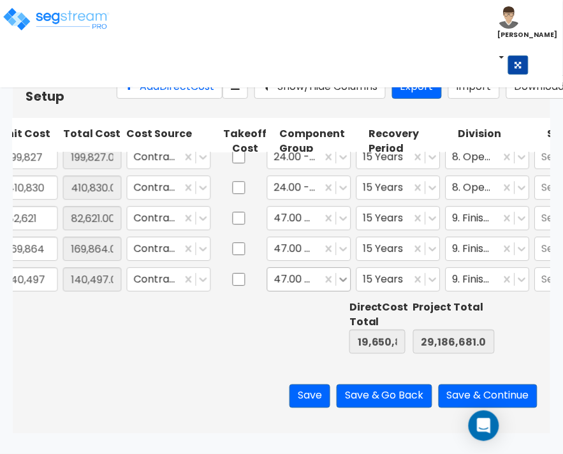
click at [340, 272] on div at bounding box center [344, 279] width 14 height 14
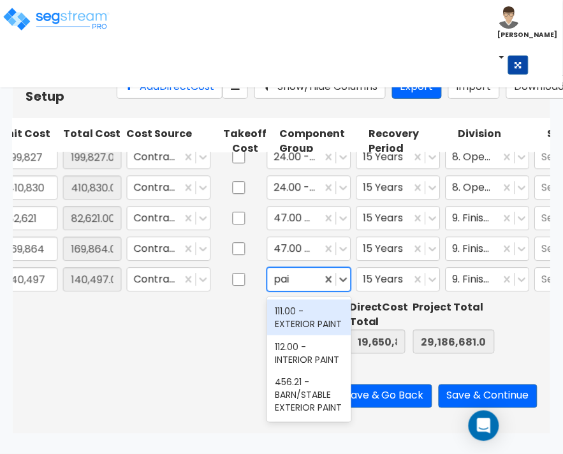
scroll to position [19, 0]
click at [316, 313] on div "111.00 - EXTERIOR PAINT" at bounding box center [309, 318] width 84 height 36
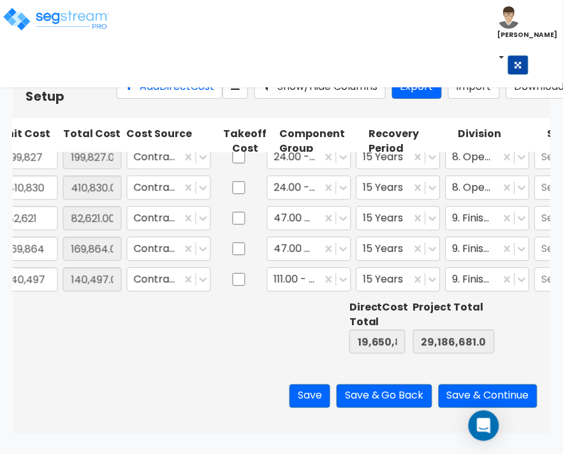
click at [302, 333] on div at bounding box center [313, 327] width 64 height 59
click at [140, 99] on button "Add Direct Cost" at bounding box center [170, 87] width 106 height 24
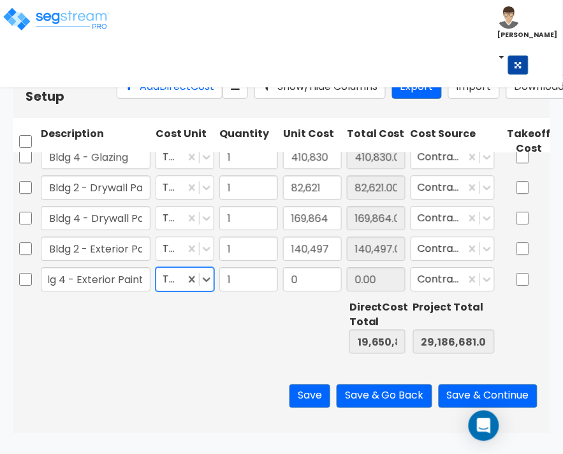
scroll to position [0, 0]
click at [238, 321] on div at bounding box center [249, 327] width 64 height 59
click at [300, 276] on input "0" at bounding box center [312, 279] width 59 height 24
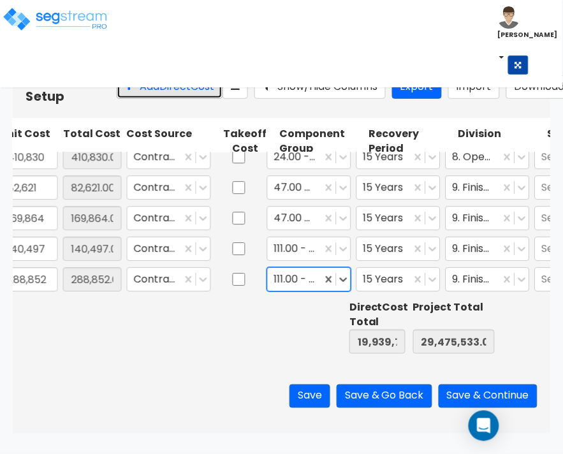
click at [117, 91] on button "Add Direct Cost" at bounding box center [170, 87] width 106 height 24
click at [346, 281] on icon at bounding box center [343, 279] width 13 height 13
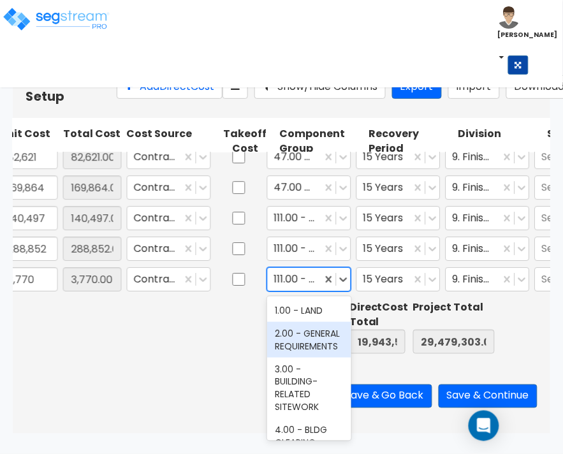
scroll to position [80, 0]
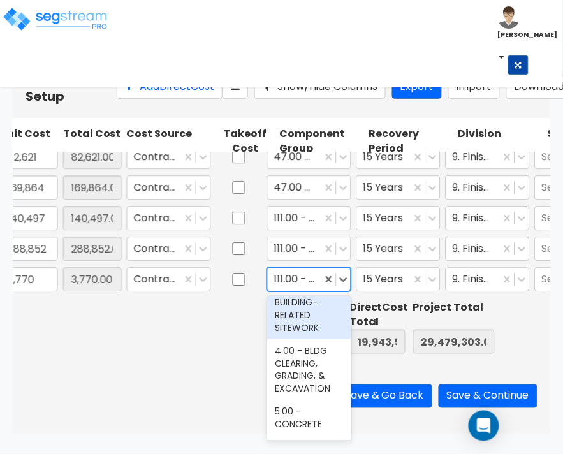
click at [311, 334] on div "3.00 - BUILDING-RELATED SITEWORK" at bounding box center [309, 308] width 84 height 61
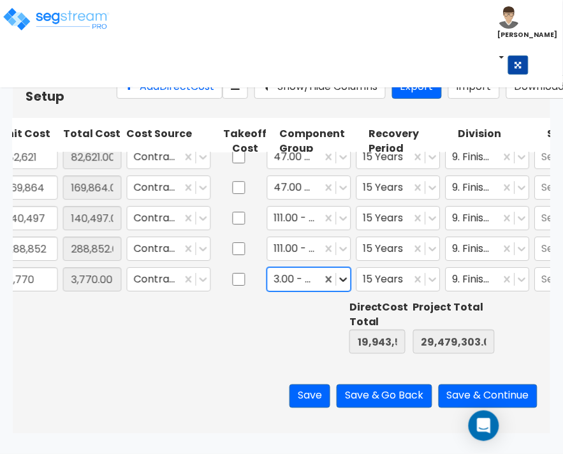
click at [348, 274] on icon at bounding box center [343, 279] width 13 height 13
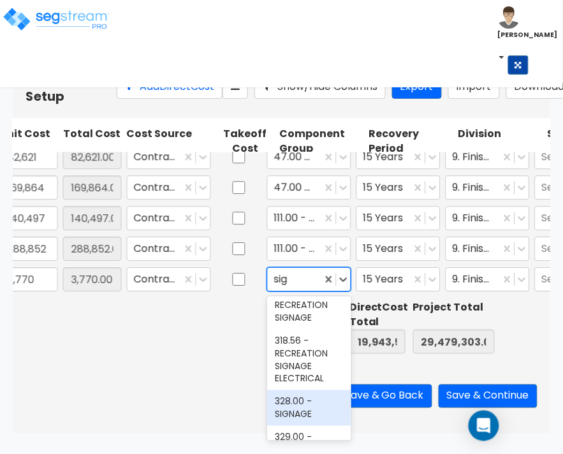
click at [297, 402] on div "328.00 - SIGNAGE" at bounding box center [309, 408] width 84 height 36
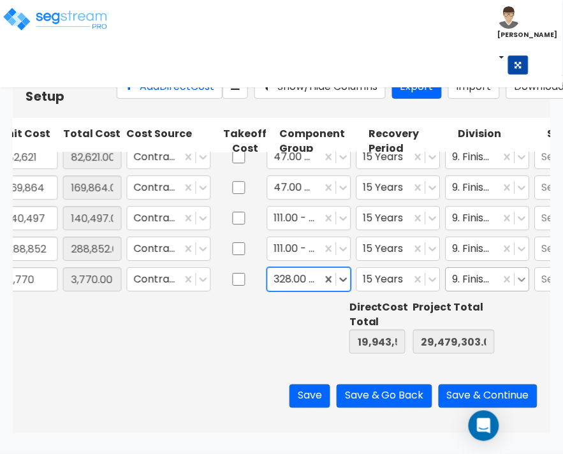
click at [518, 276] on icon at bounding box center [522, 279] width 13 height 13
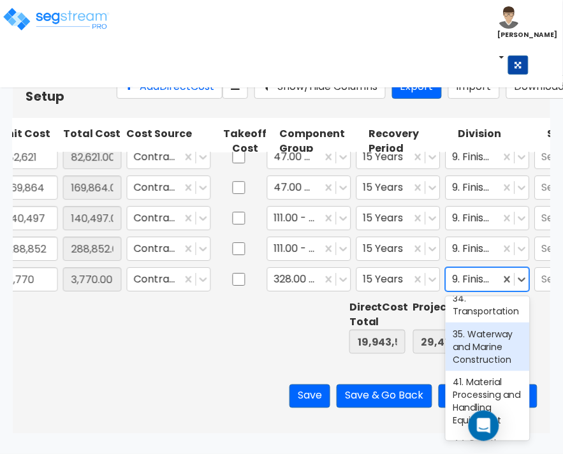
scroll to position [765, 0]
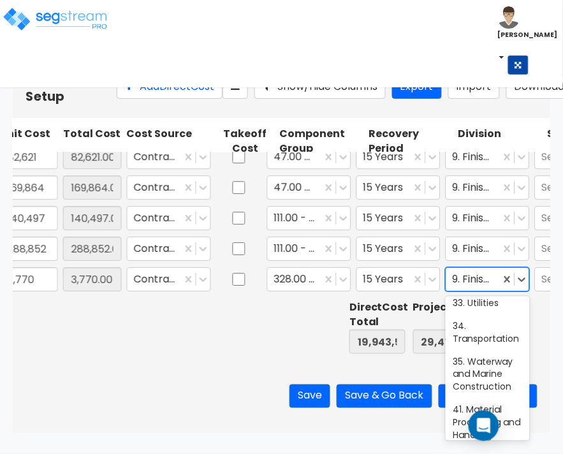
click at [478, 291] on div "32. Exterior Improvements" at bounding box center [488, 274] width 84 height 36
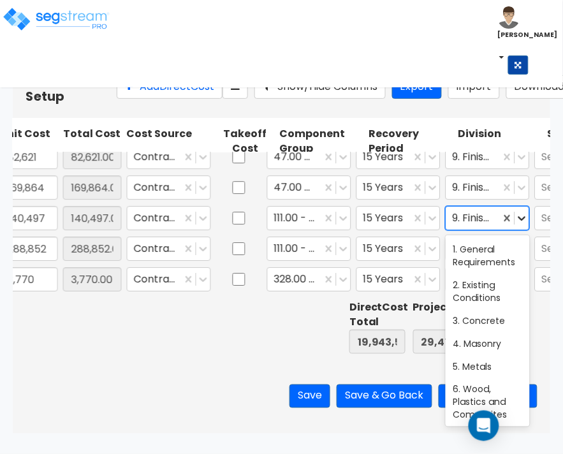
click at [520, 216] on icon at bounding box center [522, 218] width 13 height 13
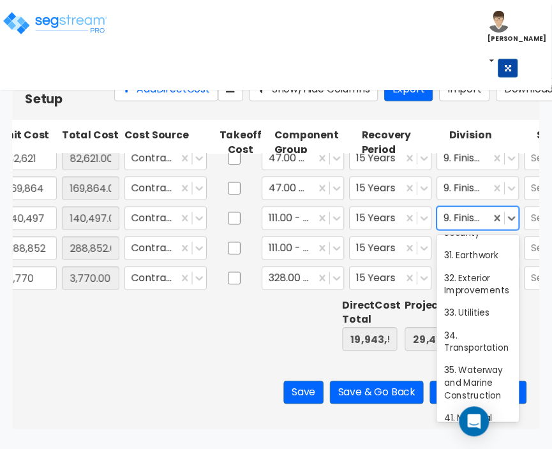
scroll to position [717, 0]
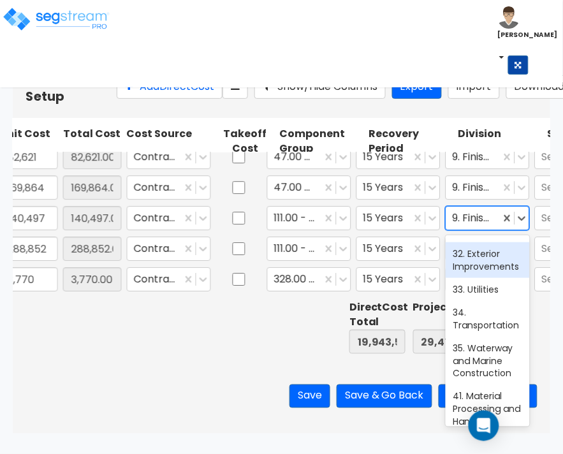
click at [492, 278] on div "32. Exterior Improvements" at bounding box center [488, 260] width 84 height 36
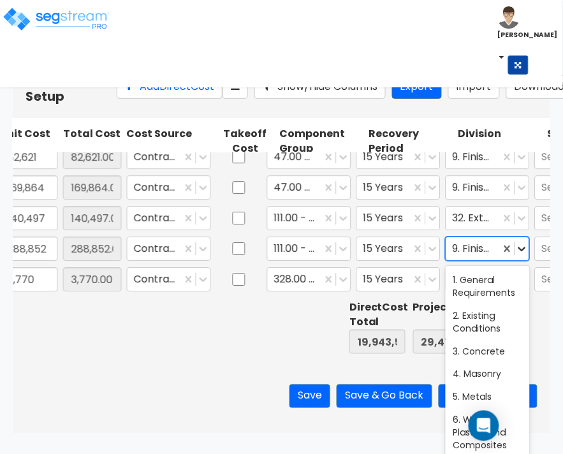
click at [521, 250] on icon at bounding box center [522, 249] width 8 height 4
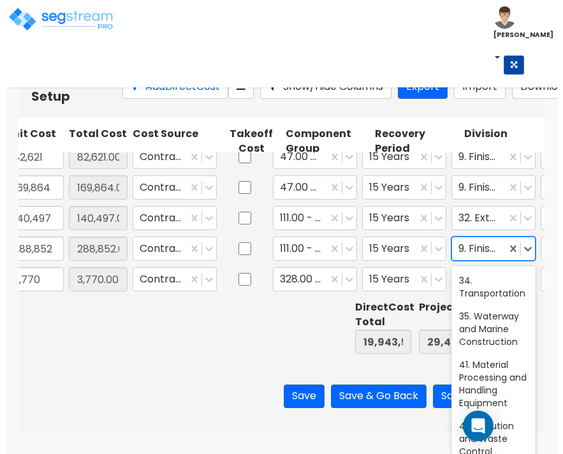
scroll to position [797, 0]
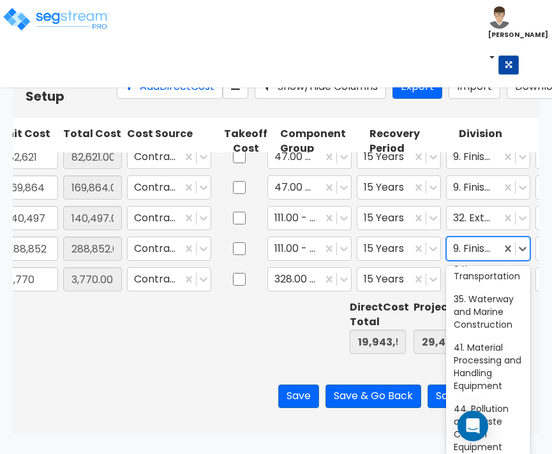
click at [486, 229] on div "32. Exterior Improvements" at bounding box center [488, 211] width 84 height 36
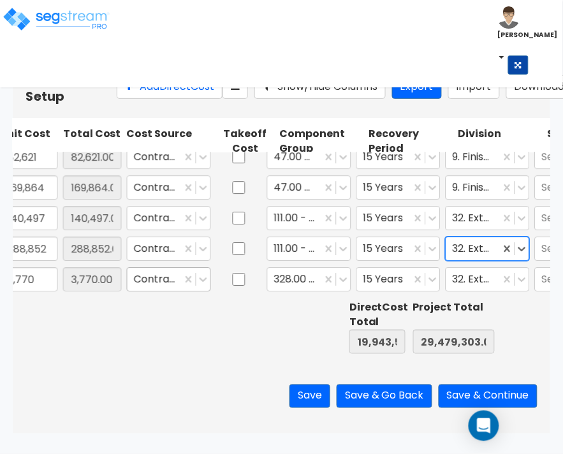
click at [154, 284] on div at bounding box center [154, 279] width 41 height 17
click at [142, 93] on button "Add Direct Cost" at bounding box center [170, 87] width 106 height 24
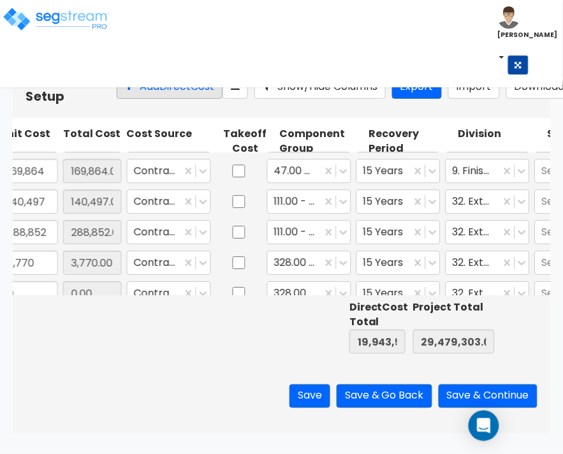
scroll to position [0, 0]
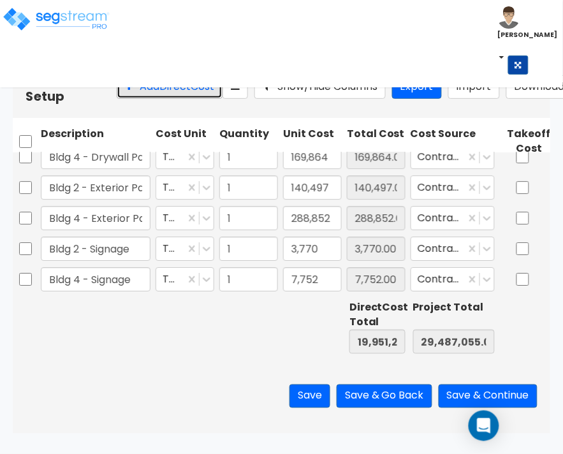
click at [128, 99] on button "Add Direct Cost" at bounding box center [170, 87] width 106 height 24
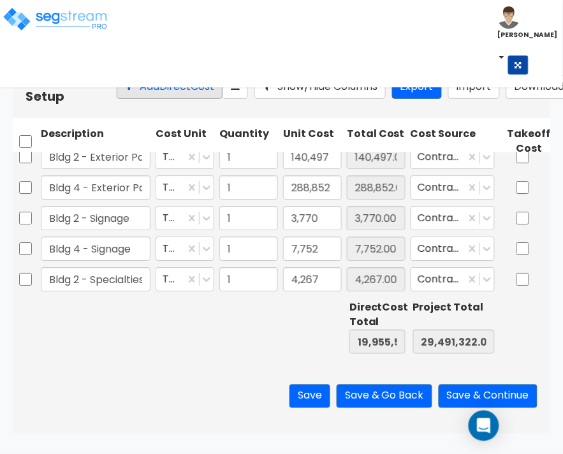
scroll to position [0, 284]
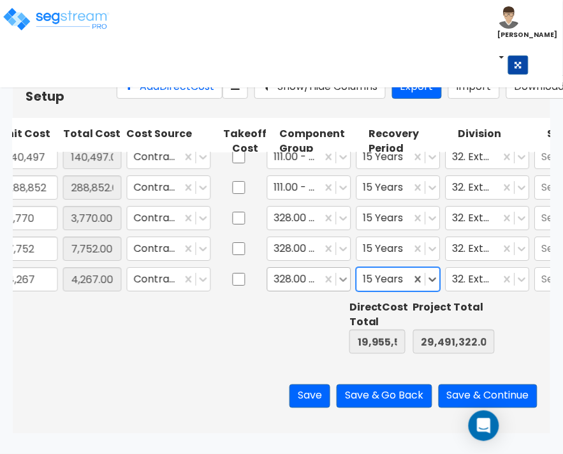
click at [341, 277] on icon at bounding box center [343, 279] width 13 height 13
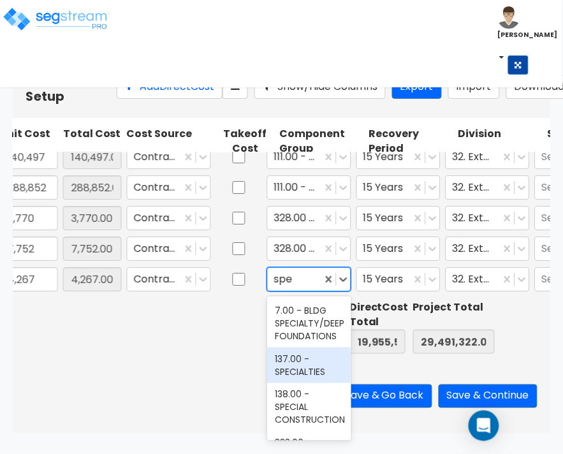
click at [302, 369] on div "137.00 - SPECIALTIES" at bounding box center [309, 366] width 84 height 36
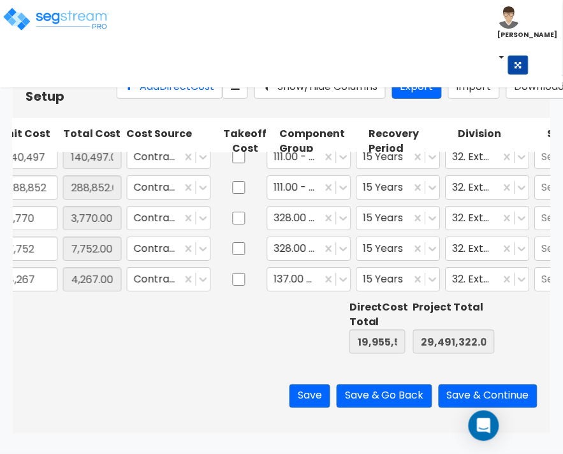
click at [244, 327] on div at bounding box center [249, 327] width 64 height 59
click at [122, 99] on button "Add Direct Cost" at bounding box center [170, 87] width 106 height 24
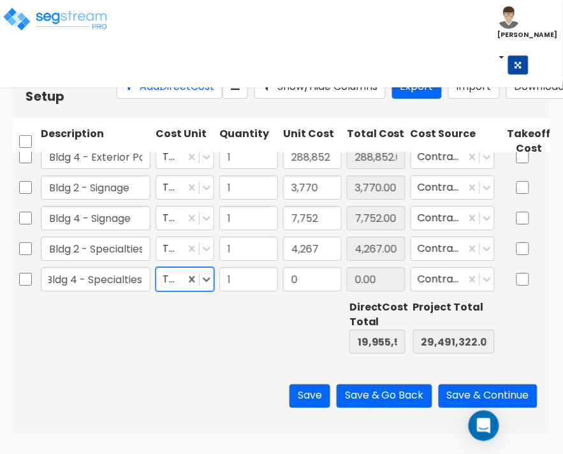
scroll to position [0, 0]
drag, startPoint x: 155, startPoint y: 374, endPoint x: 188, endPoint y: 340, distance: 47.8
click at [155, 374] on div "Save Save & Go Back Save & Continue" at bounding box center [282, 396] width 538 height 75
click at [304, 279] on input "0" at bounding box center [312, 279] width 59 height 24
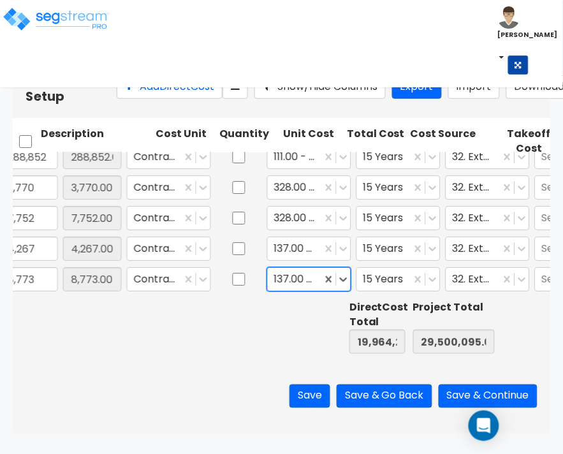
scroll to position [0, 284]
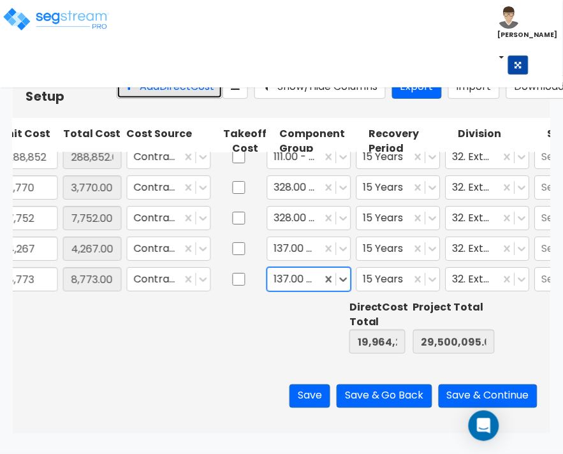
click at [156, 99] on button "Add Direct Cost" at bounding box center [170, 87] width 106 height 24
click at [342, 278] on icon at bounding box center [343, 279] width 13 height 13
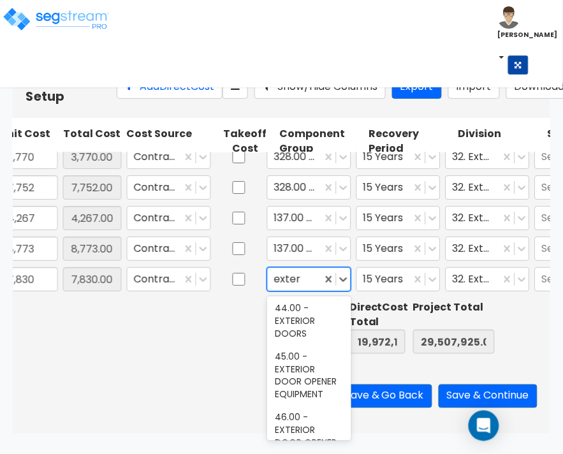
scroll to position [478, 0]
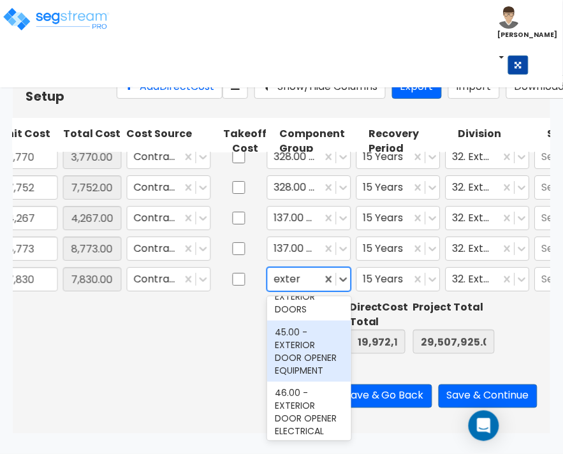
click at [316, 382] on div "45.00 - EXTERIOR DOOR OPENER EQUIPMENT" at bounding box center [309, 351] width 84 height 61
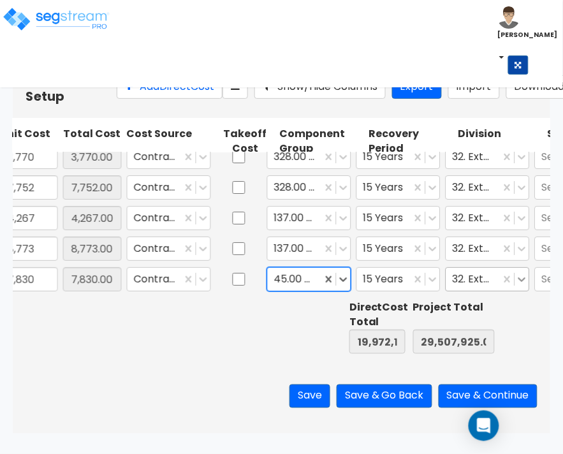
click at [525, 276] on icon at bounding box center [522, 279] width 13 height 13
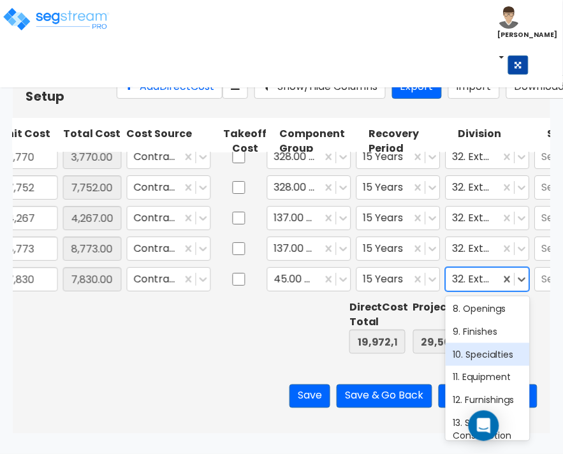
scroll to position [319, 0]
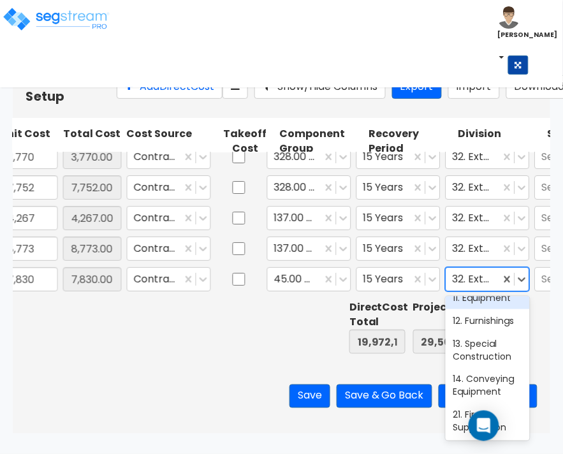
click at [467, 309] on div "11. Equipment" at bounding box center [488, 297] width 84 height 23
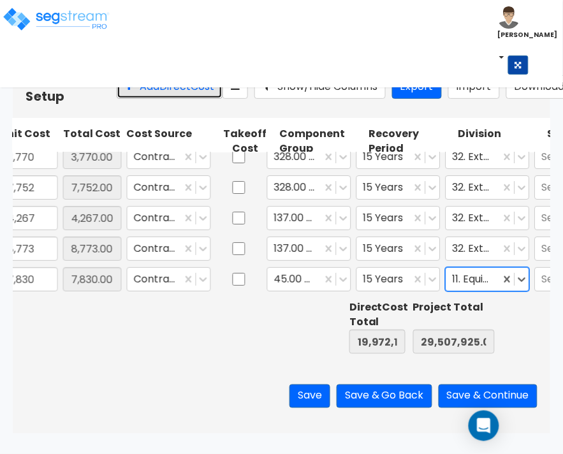
click at [142, 99] on button "Add Direct Cost" at bounding box center [170, 87] width 106 height 24
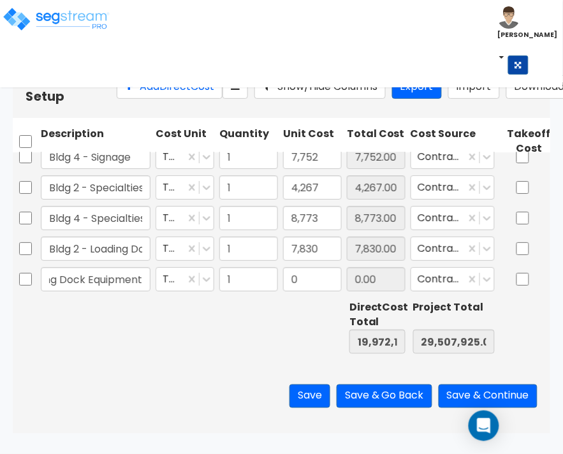
scroll to position [0, 0]
click at [117, 96] on button "Add Direct Cost" at bounding box center [170, 87] width 106 height 24
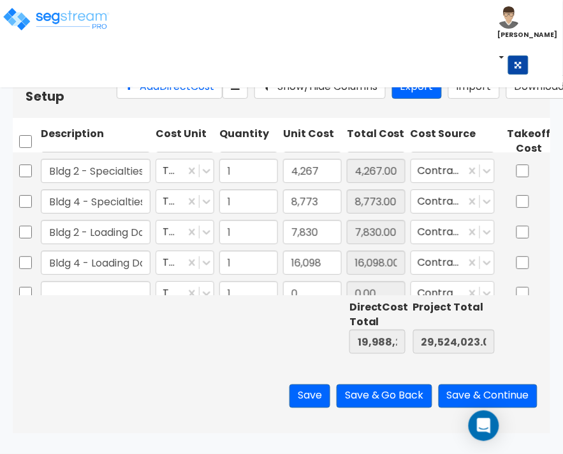
scroll to position [823, 0]
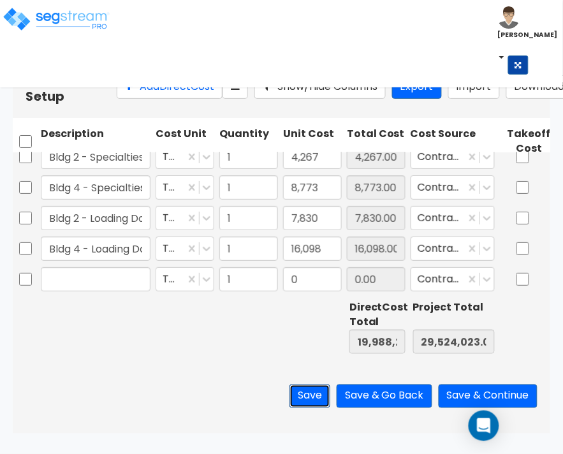
click at [313, 408] on button "Save" at bounding box center [310, 397] width 41 height 24
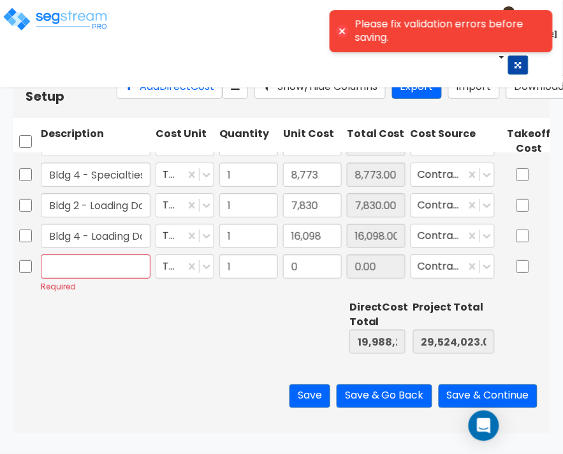
click at [246, 357] on div at bounding box center [249, 327] width 64 height 59
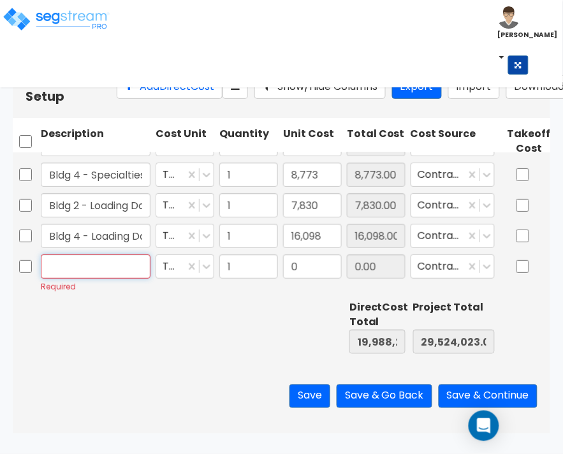
click at [64, 277] on input "text" at bounding box center [96, 266] width 110 height 24
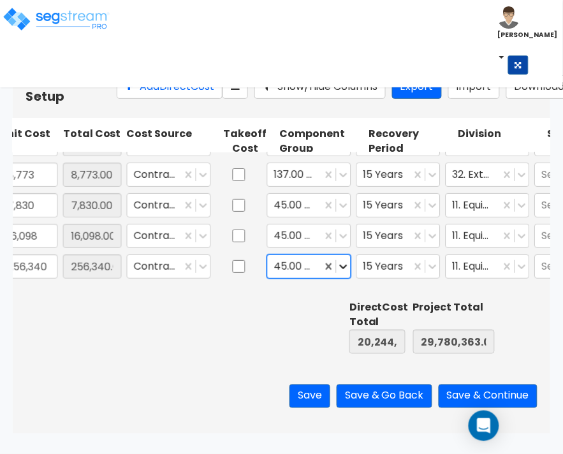
click at [349, 273] on icon at bounding box center [343, 266] width 13 height 13
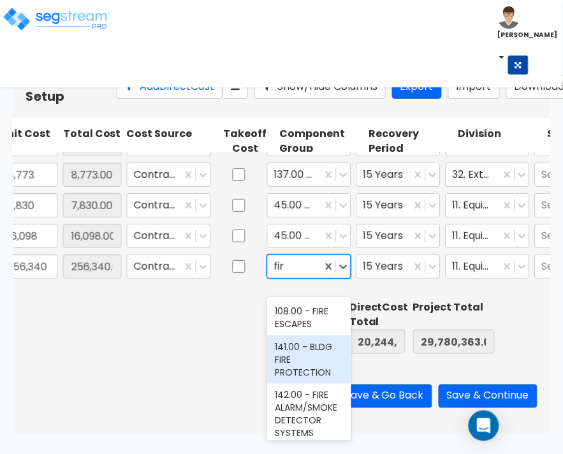
click at [304, 354] on div "141.00 - BLDG FIRE PROTECTION" at bounding box center [309, 359] width 84 height 48
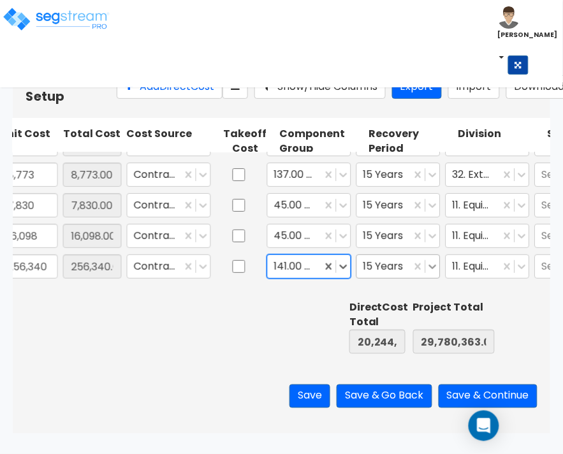
click at [430, 273] on icon at bounding box center [433, 266] width 13 height 13
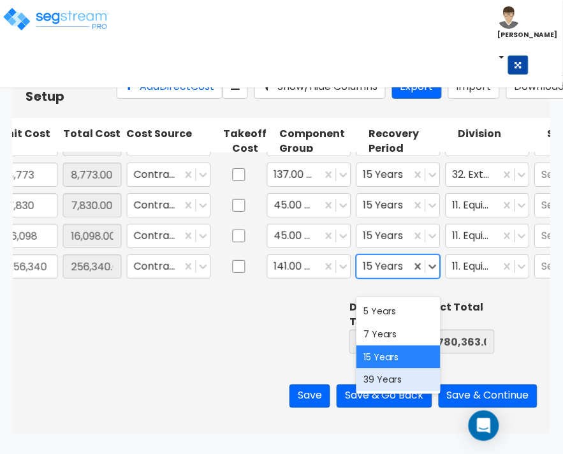
click at [396, 383] on div "39 Years" at bounding box center [399, 380] width 84 height 23
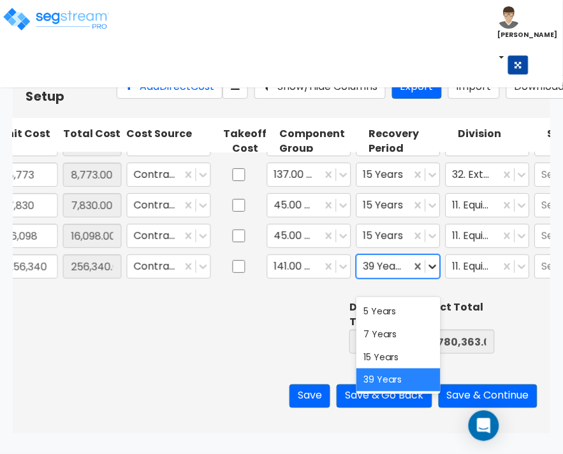
click at [432, 273] on icon at bounding box center [433, 266] width 13 height 13
click at [399, 373] on div "39 Years" at bounding box center [399, 380] width 84 height 23
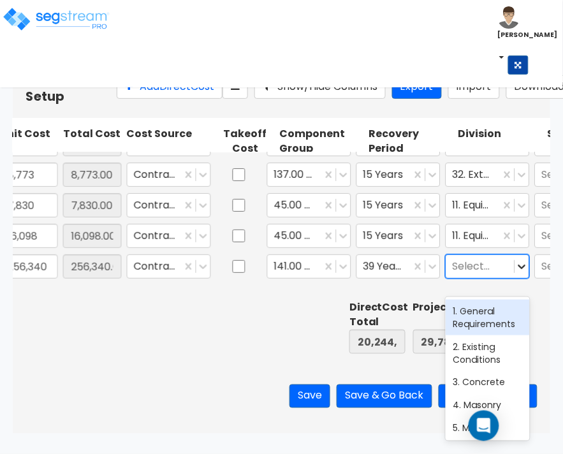
click at [520, 273] on icon at bounding box center [522, 266] width 13 height 13
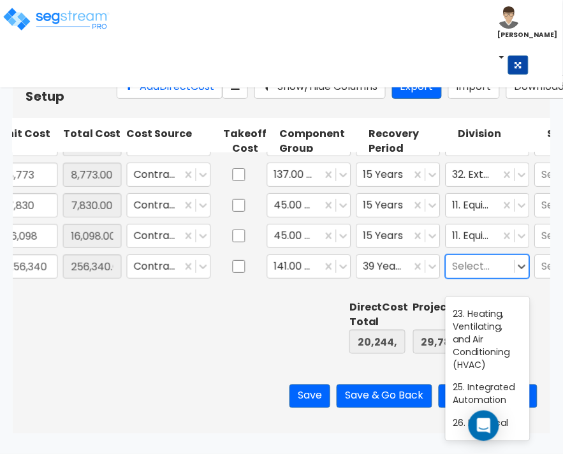
scroll to position [478, 0]
click at [483, 281] on div "21. Fire Suppression" at bounding box center [488, 263] width 84 height 36
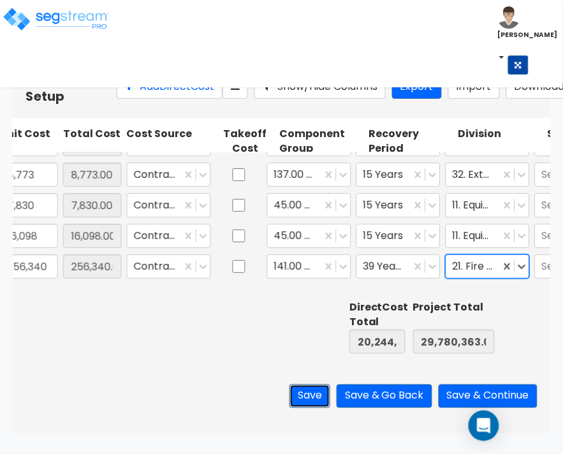
click at [297, 408] on button "Save" at bounding box center [310, 397] width 41 height 24
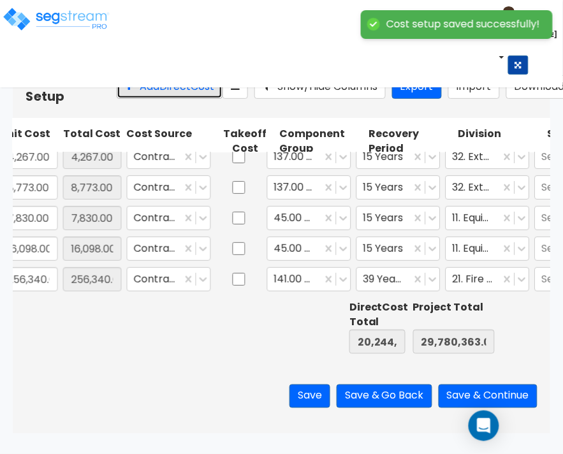
click at [117, 99] on button "Add Direct Cost" at bounding box center [170, 87] width 106 height 24
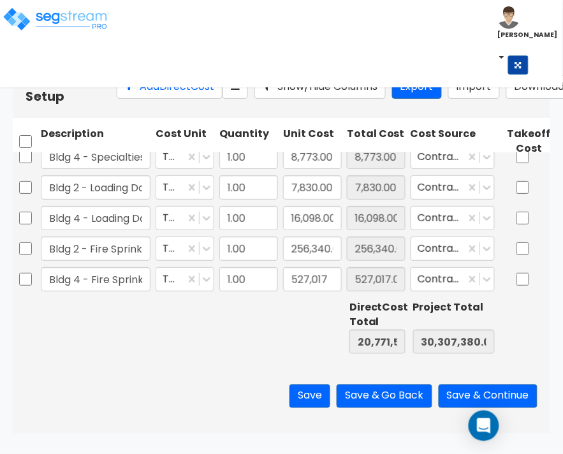
scroll to position [0, 284]
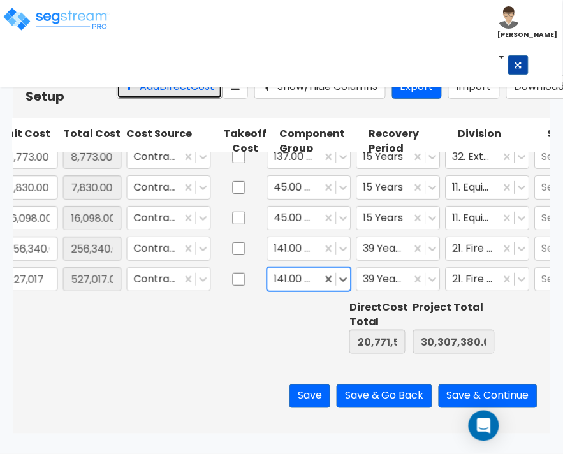
drag, startPoint x: 135, startPoint y: 96, endPoint x: 128, endPoint y: 144, distance: 48.9
click at [135, 94] on button "Add Direct Cost" at bounding box center [170, 87] width 106 height 24
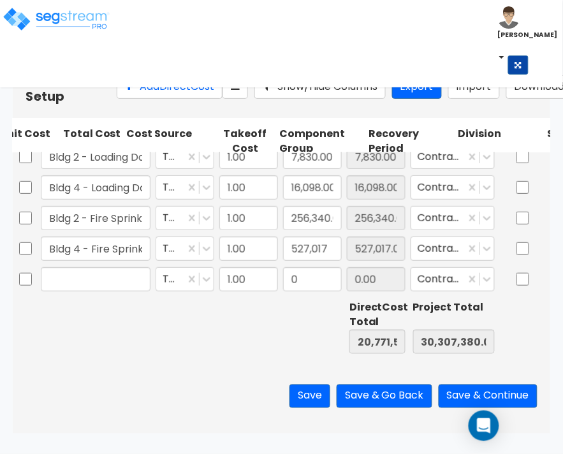
scroll to position [0, 0]
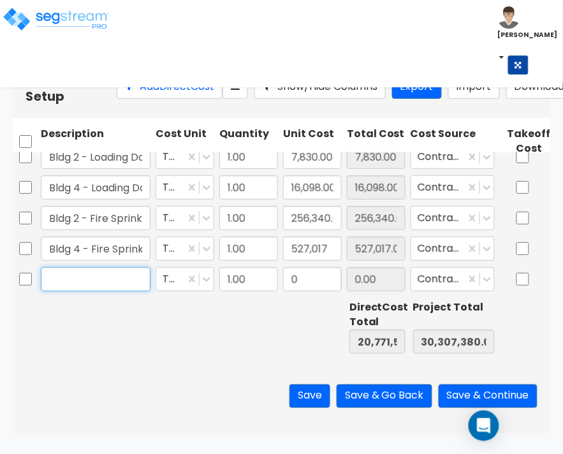
click at [135, 272] on input "text" at bounding box center [96, 279] width 110 height 24
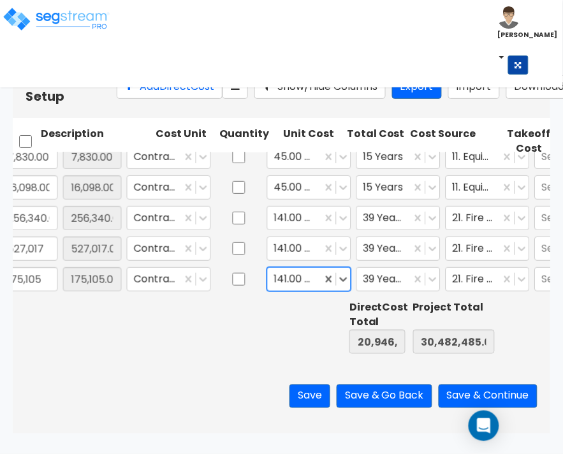
scroll to position [0, 284]
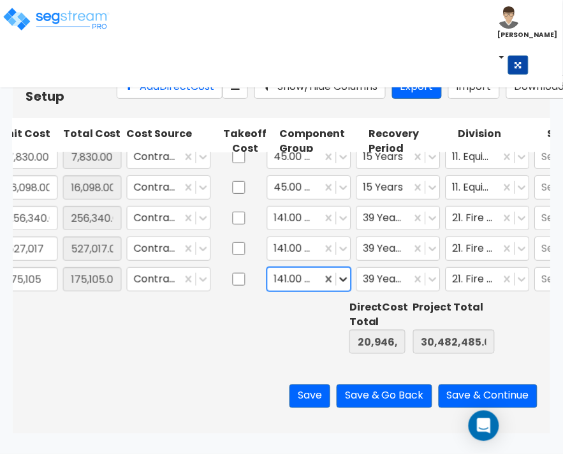
click at [343, 284] on icon at bounding box center [343, 279] width 13 height 13
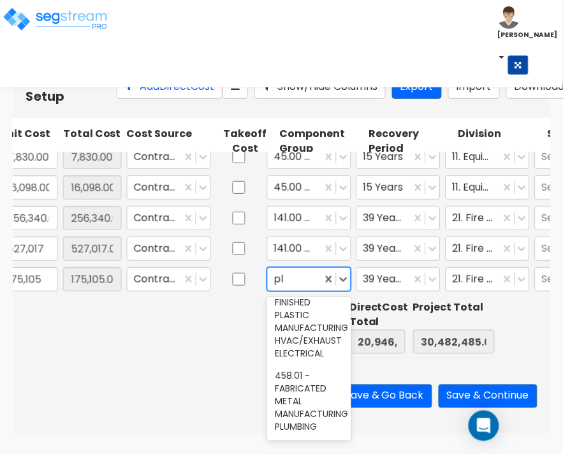
scroll to position [0, 0]
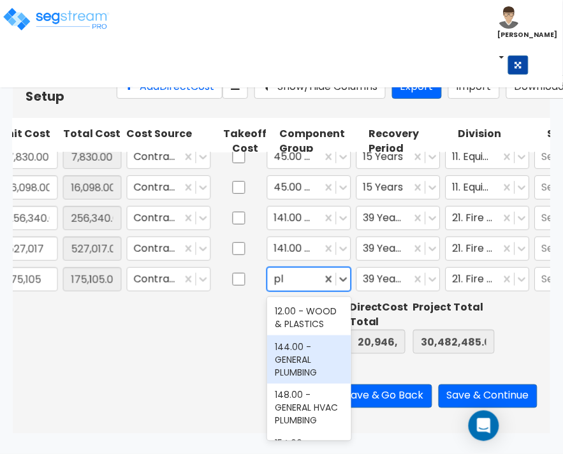
click at [303, 381] on div "144.00 - GENERAL PLUMBING" at bounding box center [309, 359] width 84 height 48
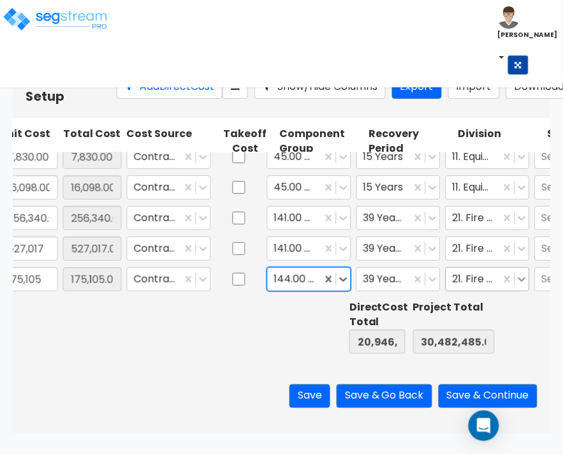
click at [517, 279] on icon at bounding box center [522, 279] width 13 height 13
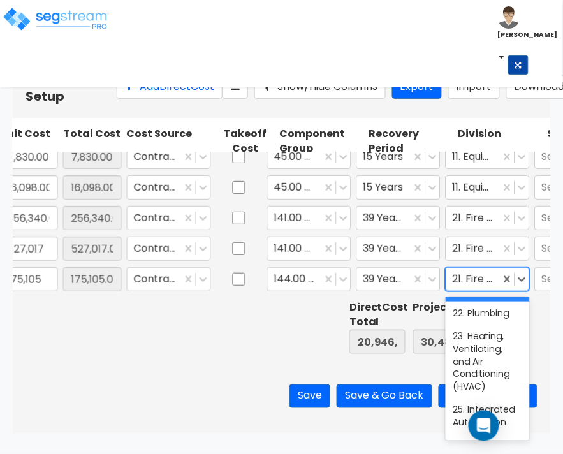
scroll to position [478, 0]
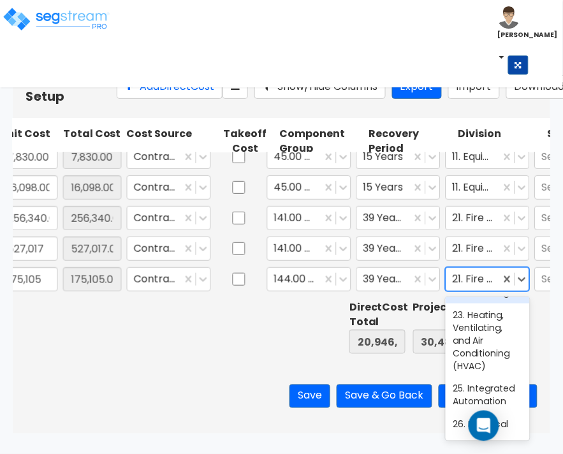
click at [476, 304] on div "22. Plumbing" at bounding box center [488, 292] width 84 height 23
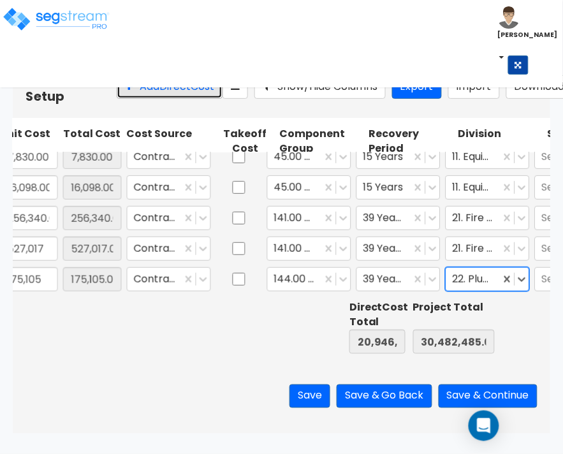
click at [123, 99] on button "Add Direct Cost" at bounding box center [170, 87] width 106 height 24
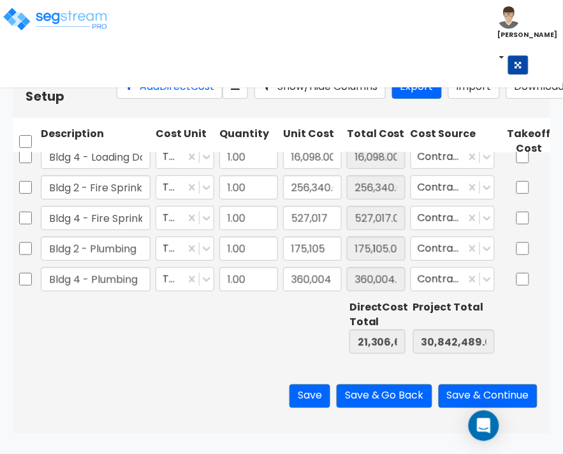
scroll to position [0, 284]
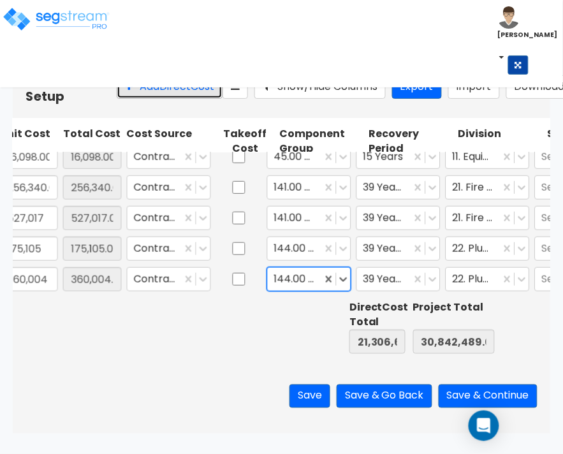
click at [140, 99] on button "Add Direct Cost" at bounding box center [170, 87] width 106 height 24
click at [346, 276] on icon at bounding box center [343, 279] width 13 height 13
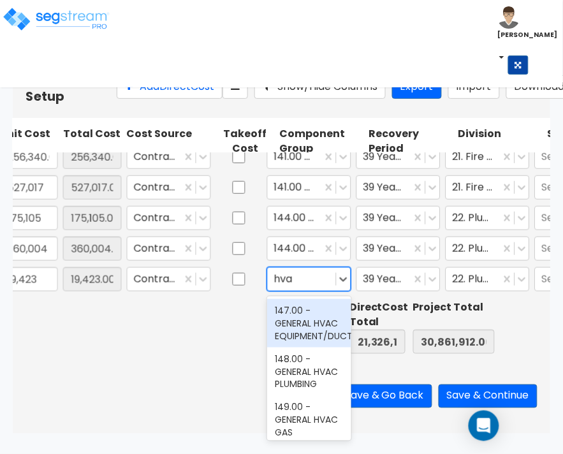
click at [294, 332] on div "147.00 - GENERAL HVAC EQUIPMENT/DUCTWORK" at bounding box center [309, 323] width 84 height 48
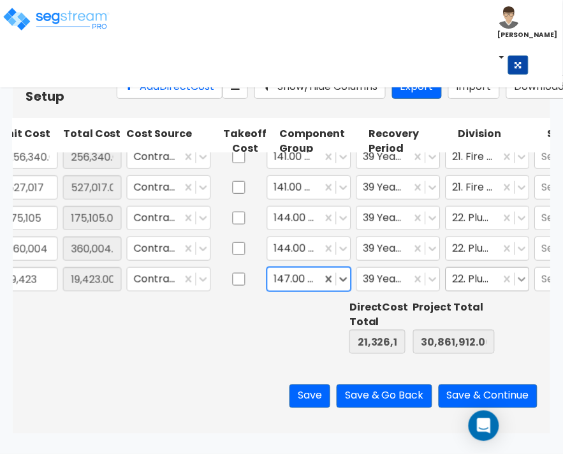
click at [526, 281] on icon at bounding box center [522, 279] width 13 height 13
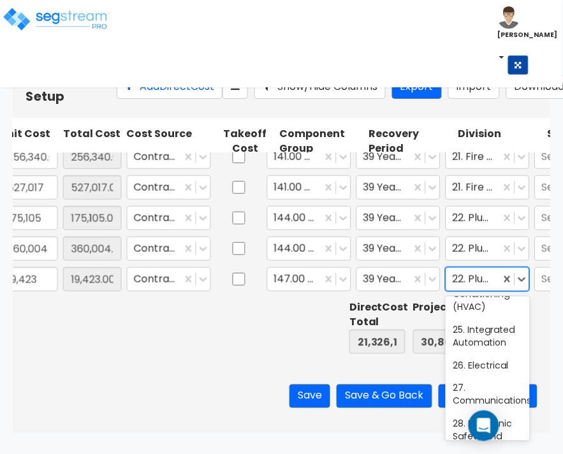
scroll to position [558, 0]
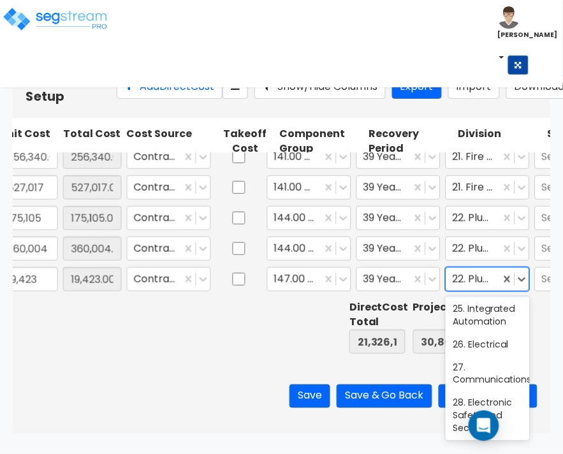
click at [476, 297] on div "23. Heating, Ventilating, and Air Conditioning (HVAC)" at bounding box center [488, 260] width 84 height 74
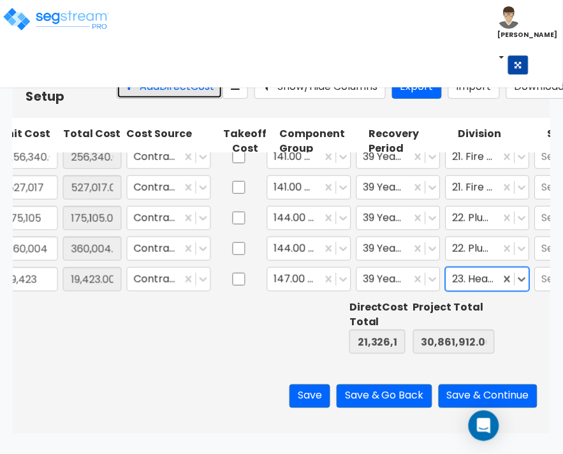
click at [117, 93] on button "Add Direct Cost" at bounding box center [170, 87] width 106 height 24
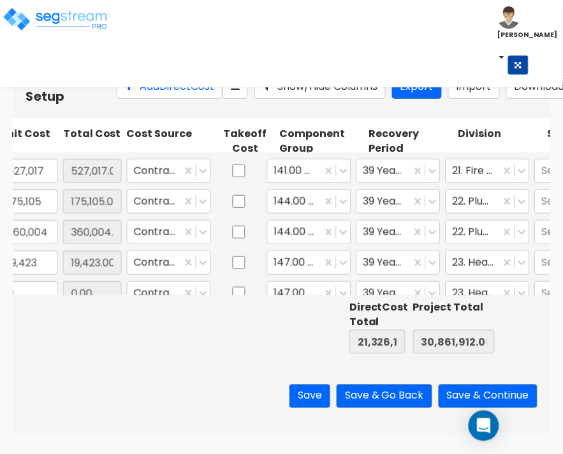
scroll to position [0, 0]
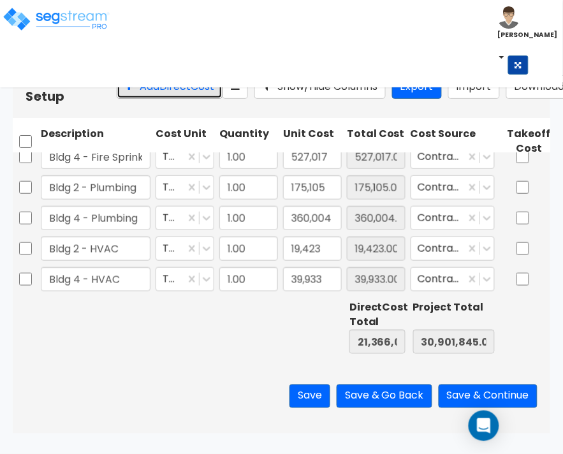
click at [128, 94] on button "Add Direct Cost" at bounding box center [170, 87] width 106 height 24
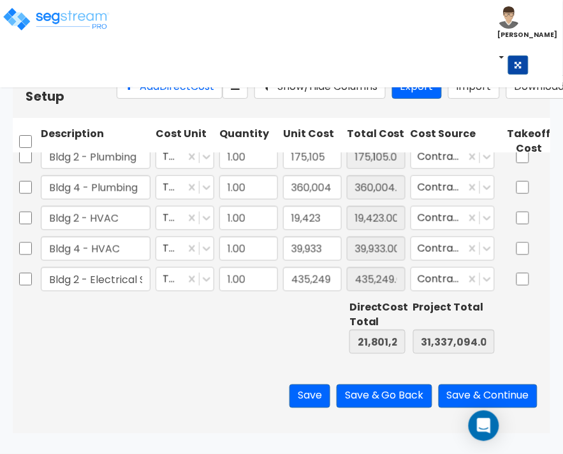
scroll to position [0, 284]
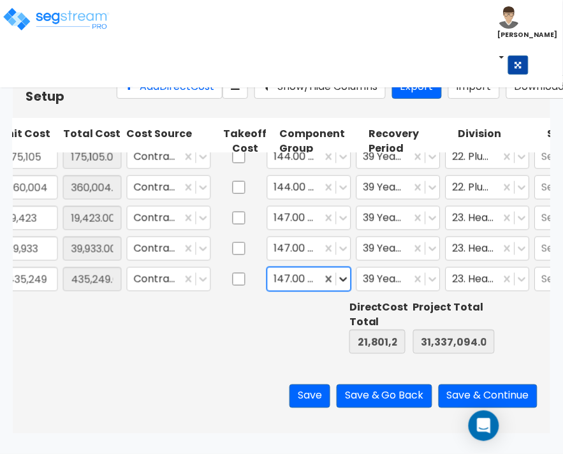
click at [346, 281] on icon at bounding box center [343, 279] width 13 height 13
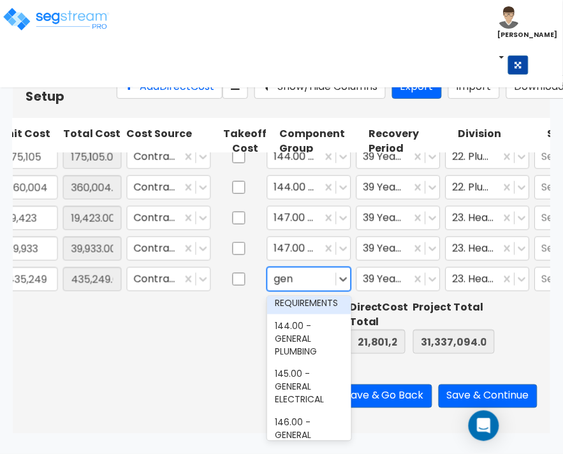
scroll to position [80, 0]
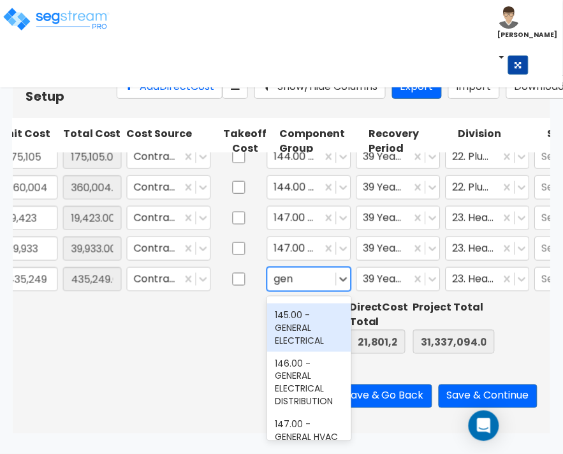
click at [294, 348] on div "145.00 - GENERAL ELECTRICAL" at bounding box center [309, 328] width 84 height 48
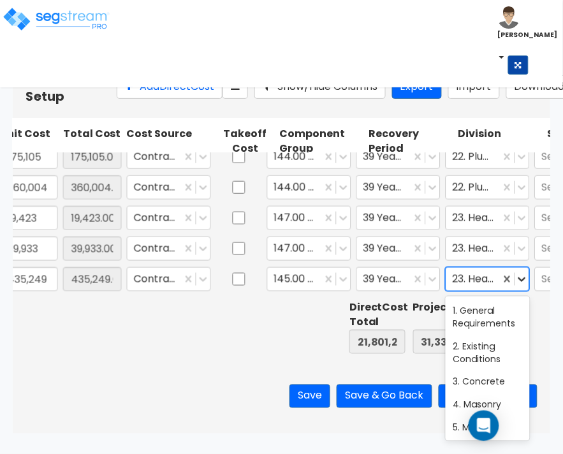
click at [526, 278] on icon at bounding box center [522, 279] width 13 height 13
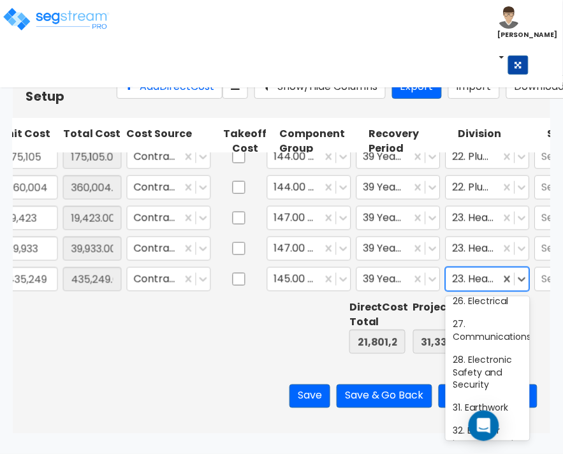
scroll to position [638, 0]
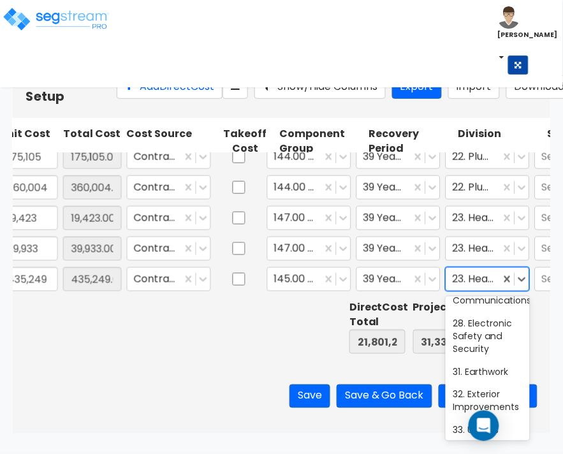
click at [489, 276] on div "26. Electrical" at bounding box center [488, 264] width 84 height 23
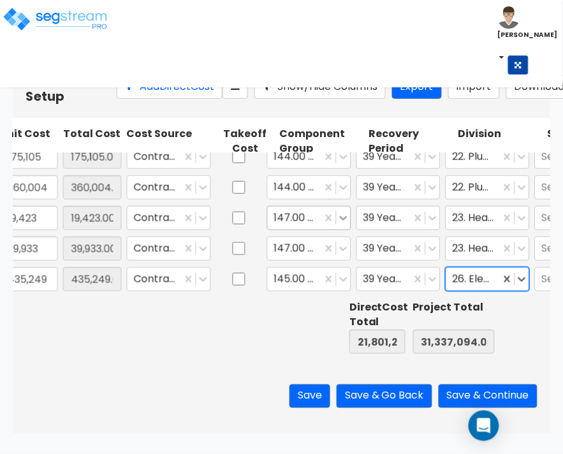
click at [348, 212] on icon at bounding box center [343, 218] width 13 height 13
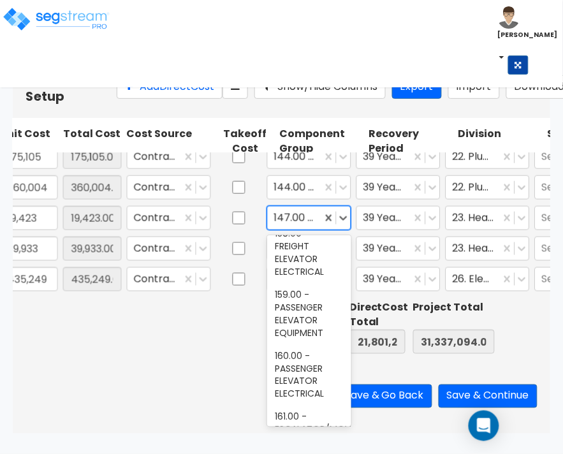
scroll to position [8211, 0]
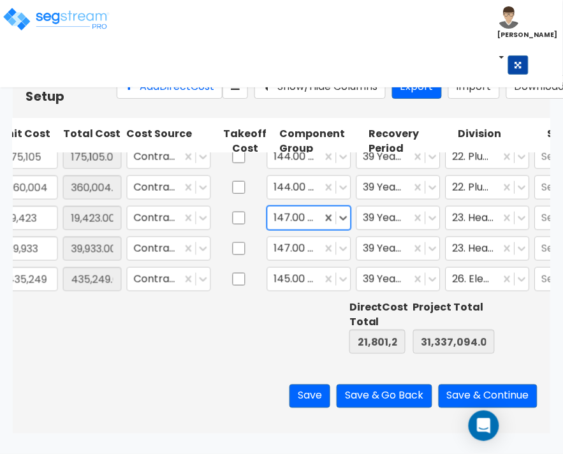
click at [150, 81] on div "Direct Costs Setup Add Direct Cost Show/Hide Columns Export Import Download Imp…" at bounding box center [282, 87] width 512 height 36
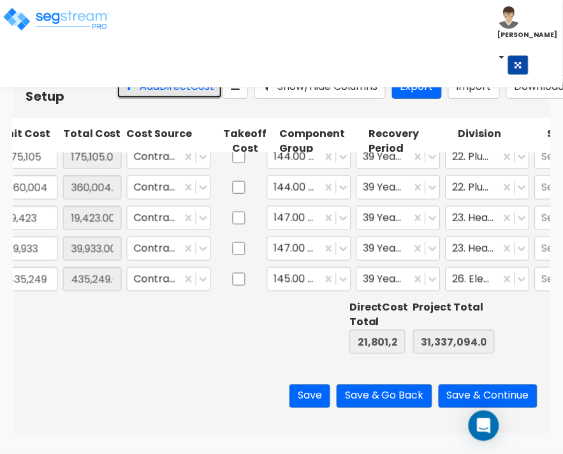
click at [150, 99] on button "Add Direct Cost" at bounding box center [170, 87] width 106 height 24
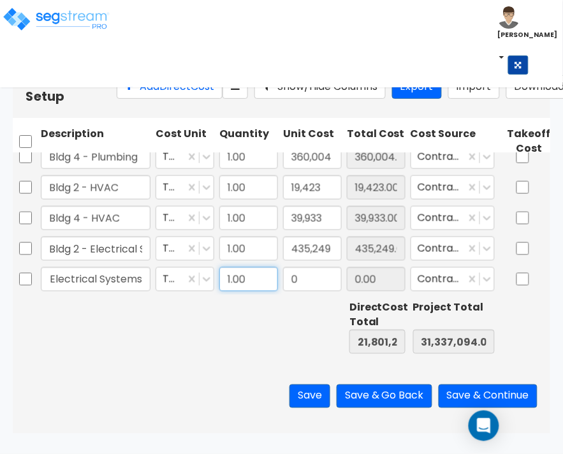
scroll to position [0, 0]
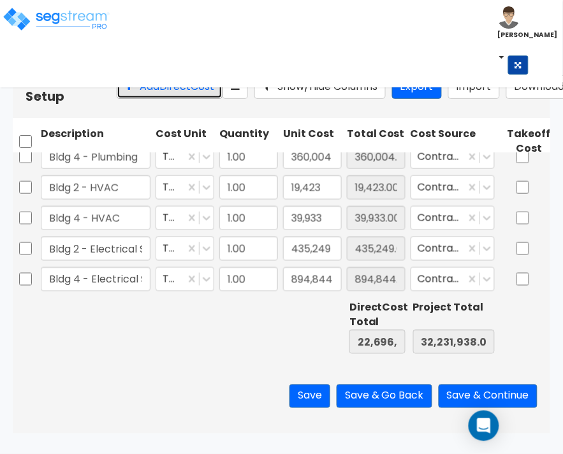
click at [145, 99] on button "Add Direct Cost" at bounding box center [170, 87] width 106 height 24
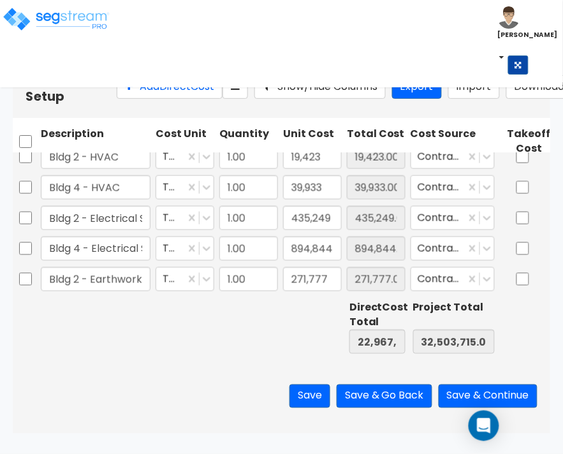
scroll to position [0, 284]
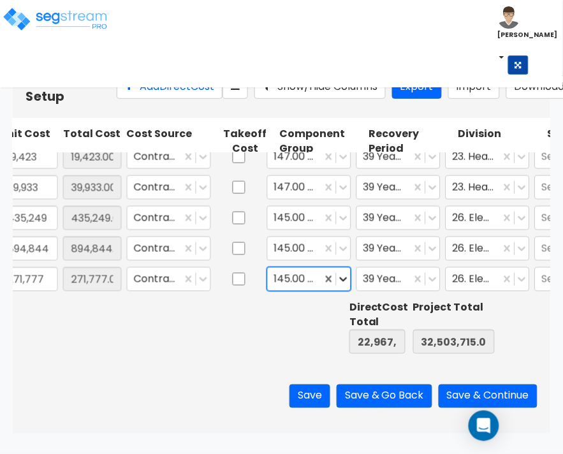
click at [349, 278] on icon at bounding box center [343, 279] width 13 height 13
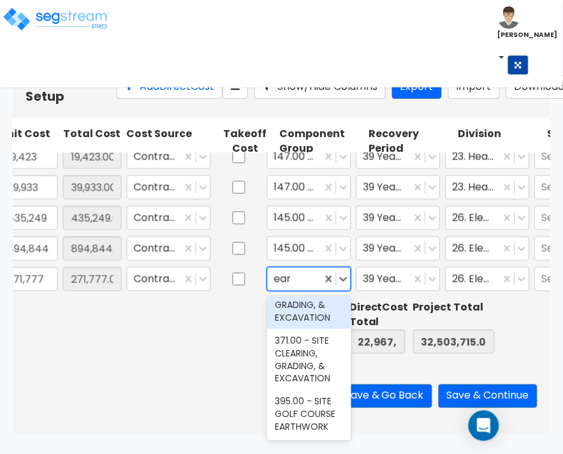
scroll to position [0, 0]
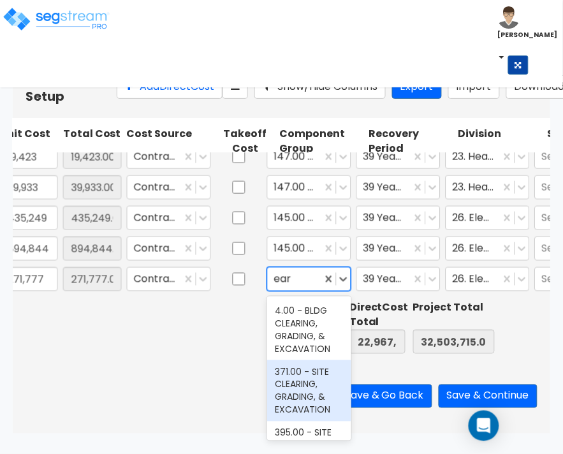
click at [302, 381] on div "371.00 - SITE CLEARING, GRADING, & EXCAVATION" at bounding box center [309, 390] width 84 height 61
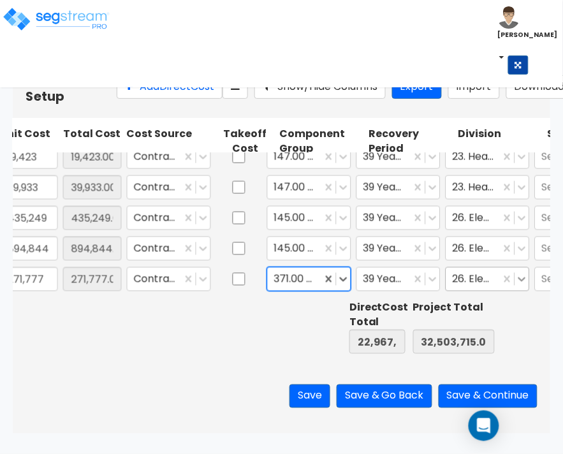
click at [524, 278] on icon at bounding box center [522, 279] width 8 height 4
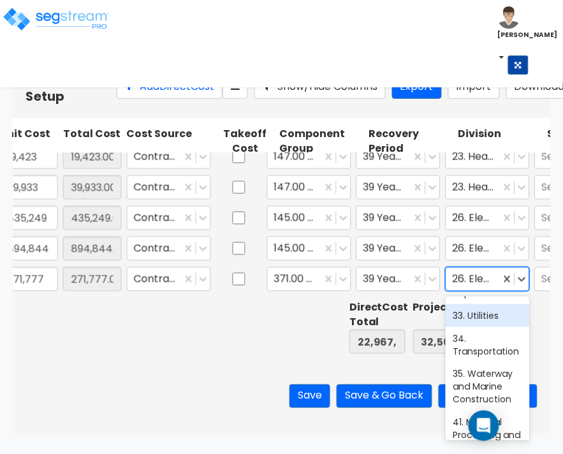
scroll to position [717, 0]
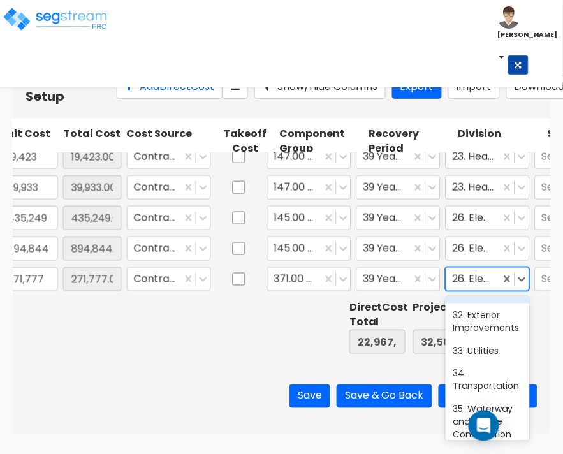
click at [485, 304] on div "31. Earthwork" at bounding box center [488, 292] width 84 height 23
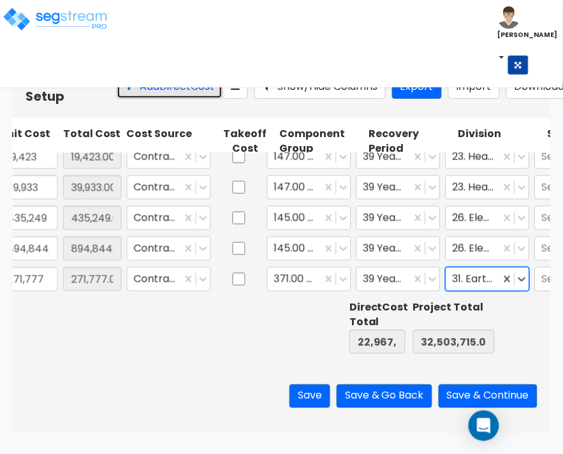
click at [157, 96] on button "Add Direct Cost" at bounding box center [170, 87] width 106 height 24
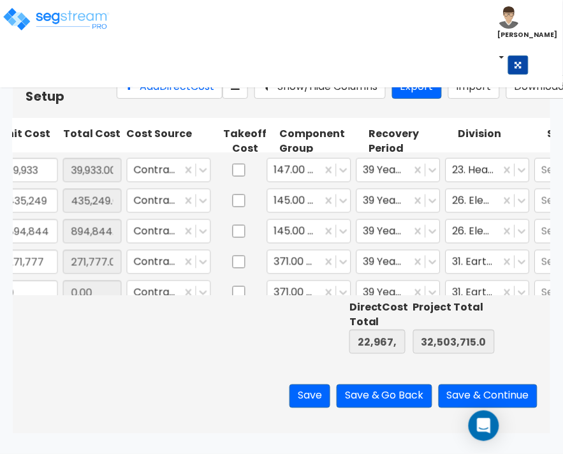
scroll to position [0, 0]
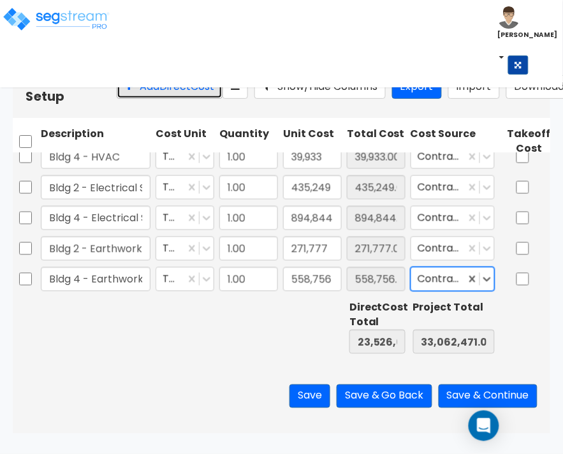
click at [154, 99] on button "Add Direct Cost" at bounding box center [170, 87] width 106 height 24
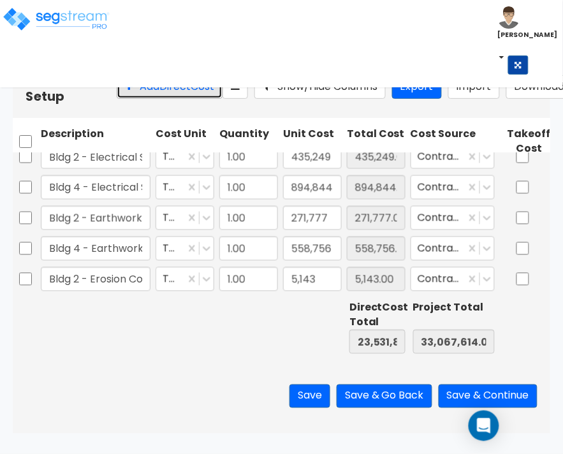
click at [154, 99] on button "Add Direct Cost" at bounding box center [170, 87] width 106 height 24
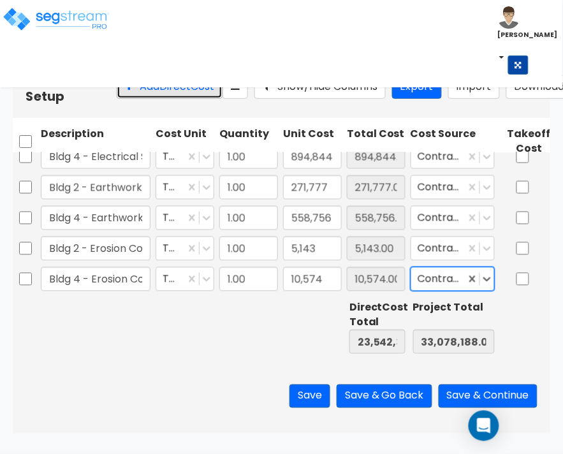
click at [154, 99] on button "Add Direct Cost" at bounding box center [170, 87] width 106 height 24
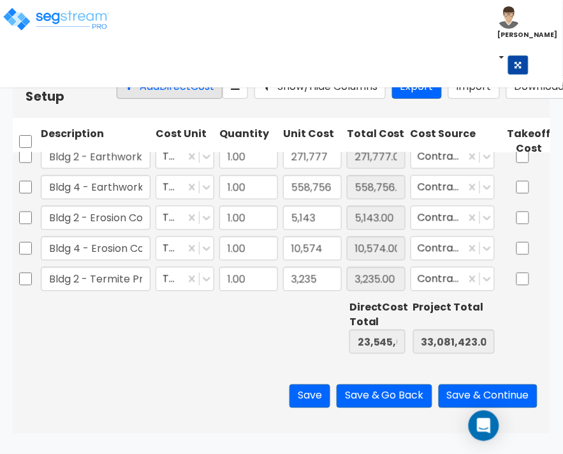
scroll to position [0, 284]
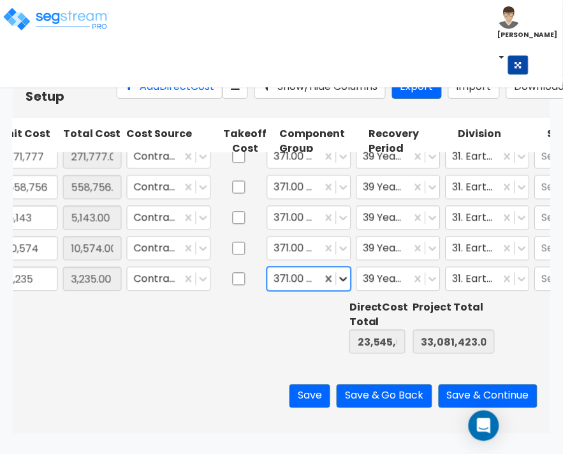
click at [342, 279] on icon at bounding box center [343, 279] width 13 height 13
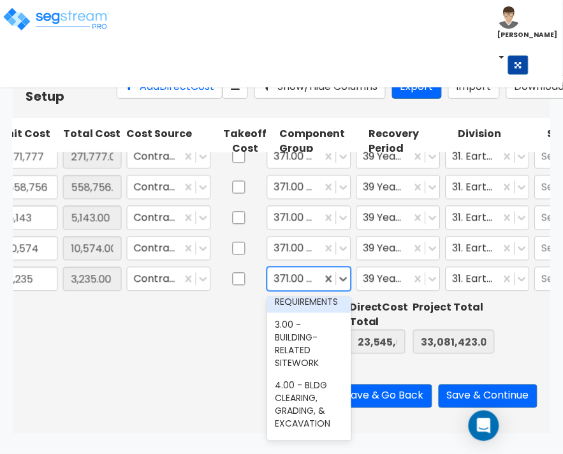
scroll to position [80, 0]
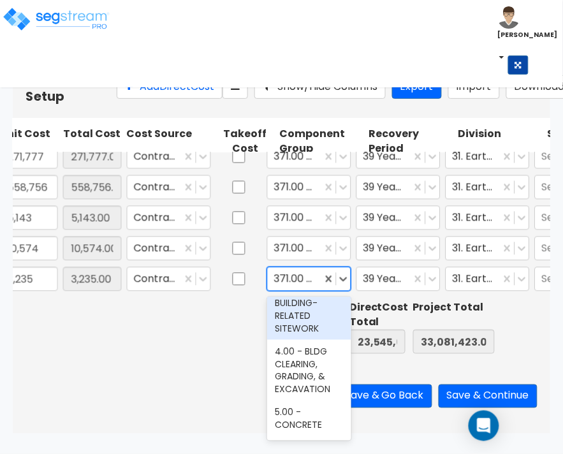
click at [305, 327] on div "3.00 - BUILDING-RELATED SITEWORK" at bounding box center [309, 309] width 84 height 61
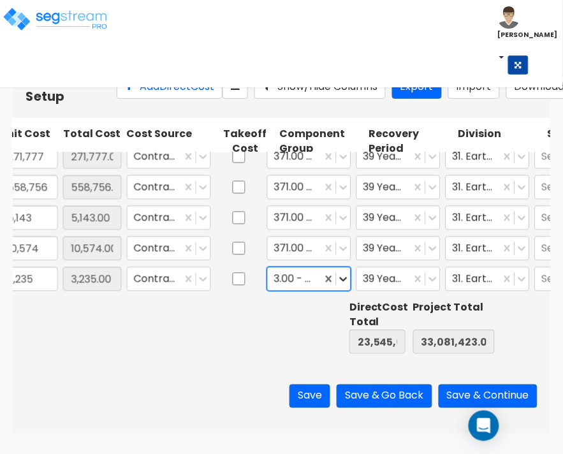
click at [340, 283] on icon at bounding box center [343, 279] width 13 height 13
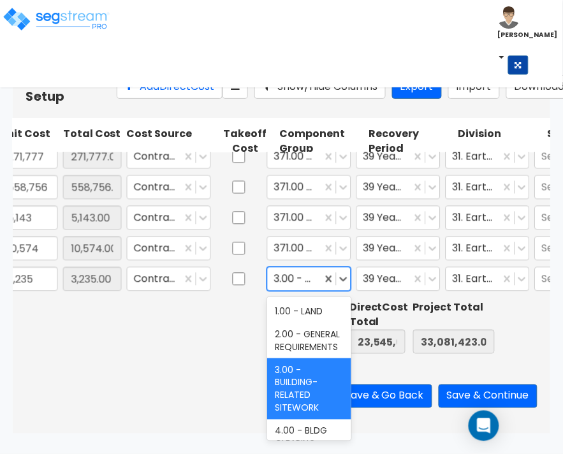
click at [310, 390] on div "3.00 - BUILDING-RELATED SITEWORK" at bounding box center [309, 388] width 84 height 61
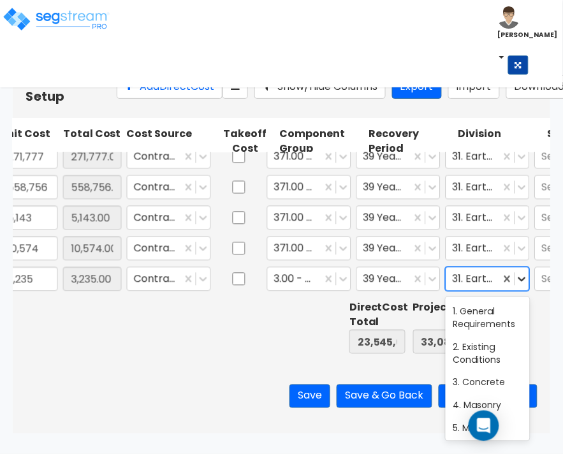
click at [523, 281] on icon at bounding box center [522, 279] width 8 height 4
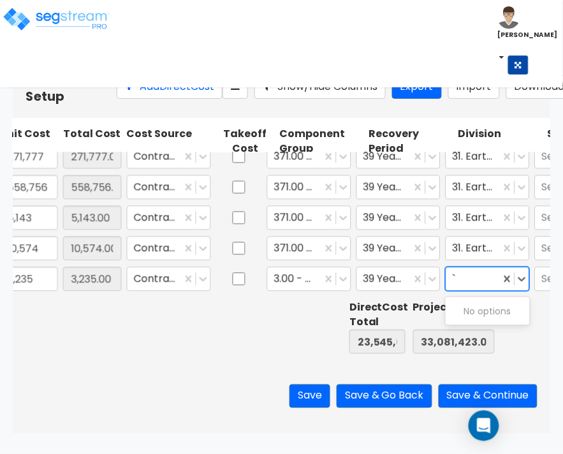
scroll to position [0, 0]
click at [118, 99] on button "Add Direct Cost" at bounding box center [170, 87] width 106 height 24
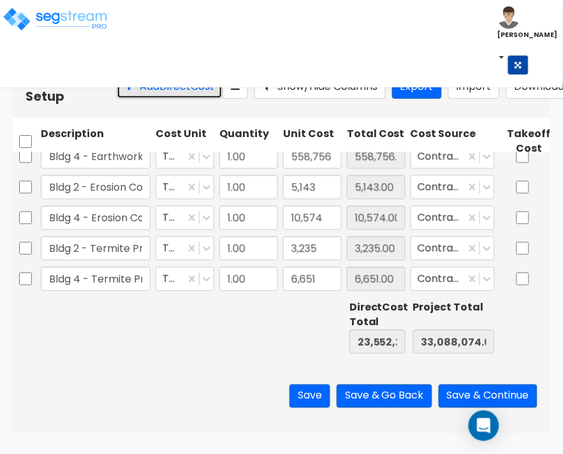
click at [163, 97] on button "Add Direct Cost" at bounding box center [170, 87] width 106 height 24
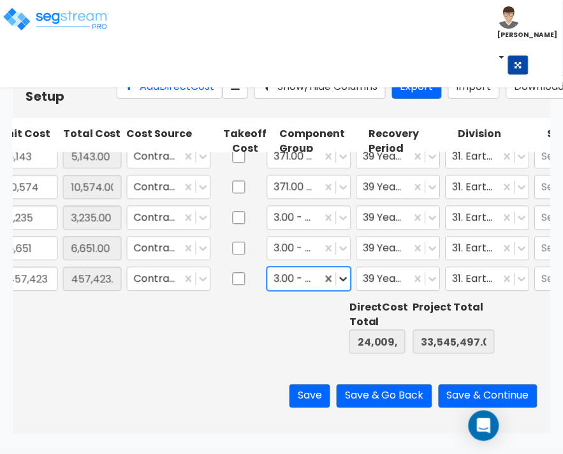
click at [345, 279] on icon at bounding box center [344, 279] width 8 height 4
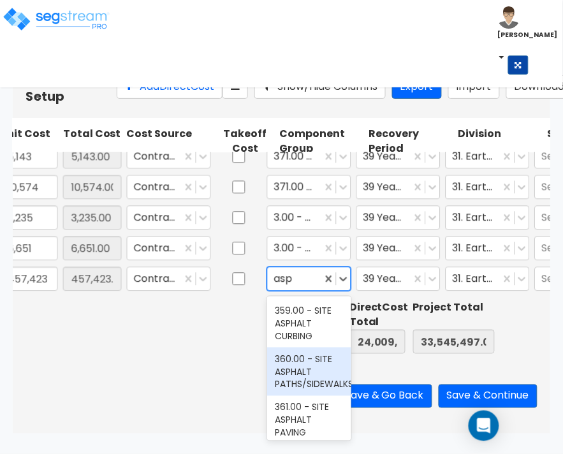
scroll to position [18, 0]
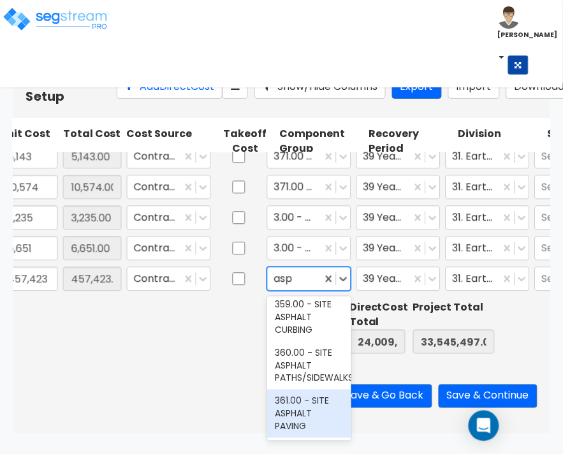
click at [290, 399] on div "361.00 - SITE ASPHALT PAVING" at bounding box center [309, 414] width 84 height 48
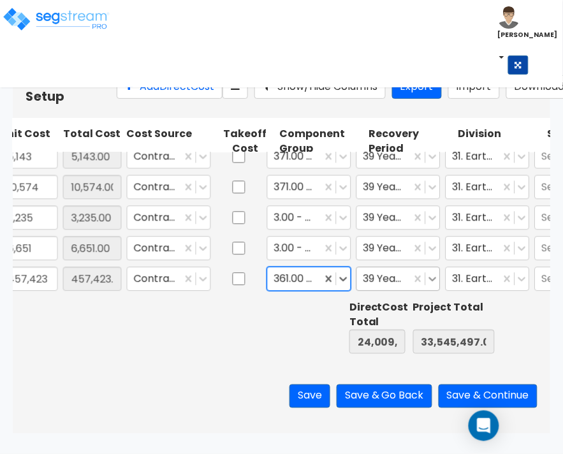
click at [438, 285] on icon at bounding box center [433, 279] width 13 height 13
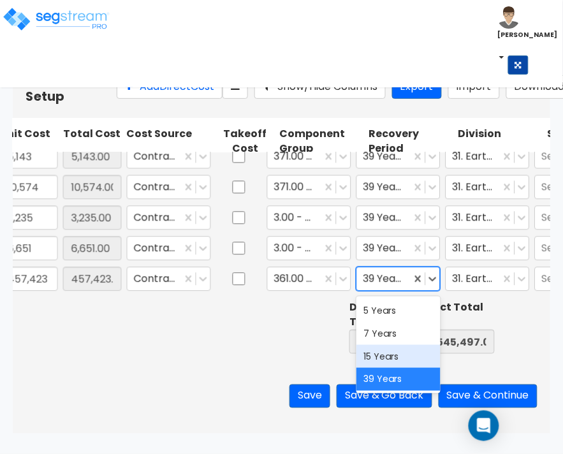
click at [381, 356] on div "15 Years" at bounding box center [399, 356] width 84 height 23
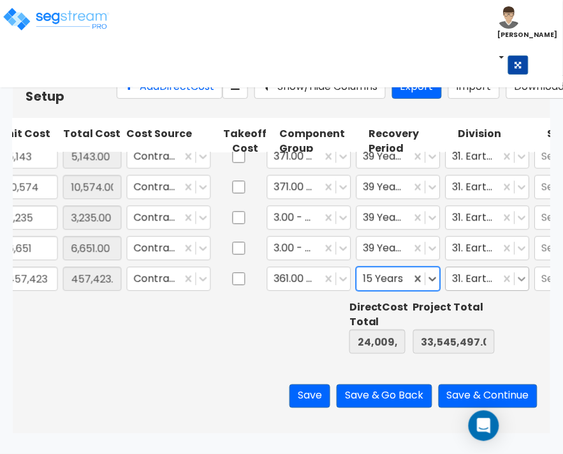
click at [527, 277] on icon at bounding box center [522, 279] width 13 height 13
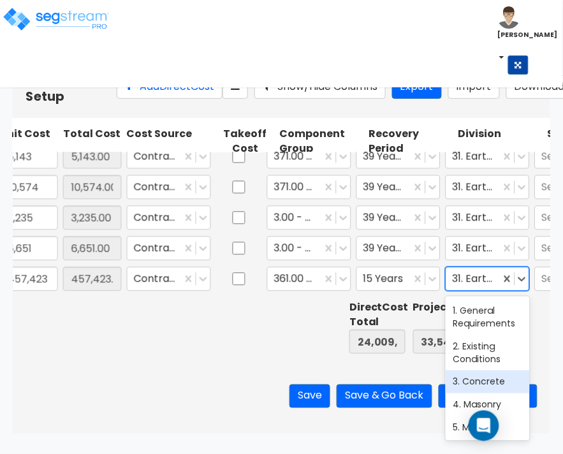
click at [466, 383] on div "3. Concrete" at bounding box center [488, 382] width 84 height 23
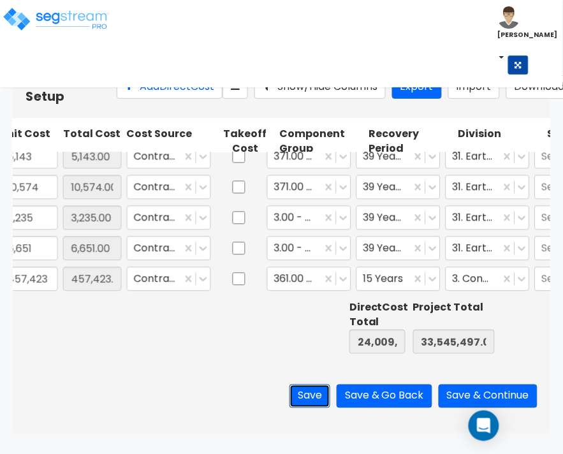
click at [303, 408] on button "Save" at bounding box center [310, 397] width 41 height 24
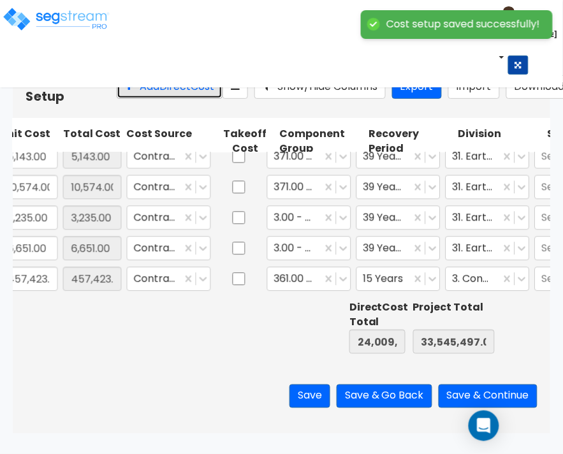
click at [124, 99] on button "Add Direct Cost" at bounding box center [170, 87] width 106 height 24
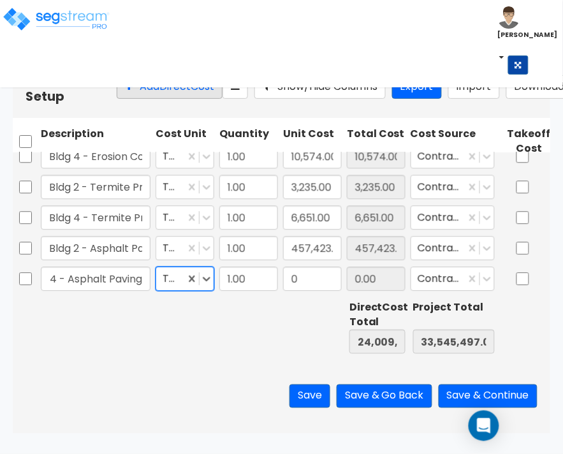
scroll to position [0, 0]
click at [242, 422] on div "Save Save & Go Back Save & Continue" at bounding box center [282, 396] width 538 height 75
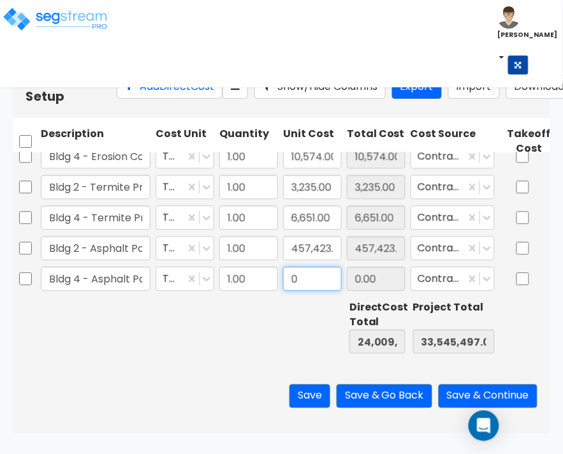
click at [309, 283] on input "0" at bounding box center [312, 279] width 59 height 24
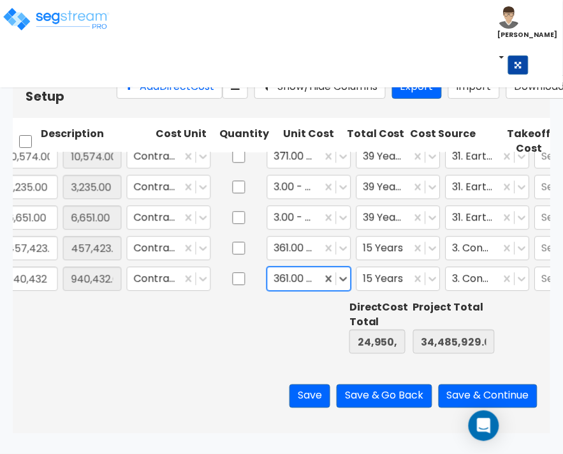
scroll to position [0, 284]
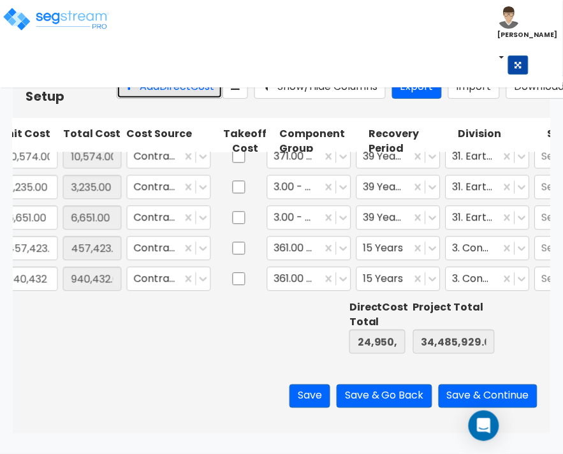
click at [141, 93] on button "Add Direct Cost" at bounding box center [170, 87] width 106 height 24
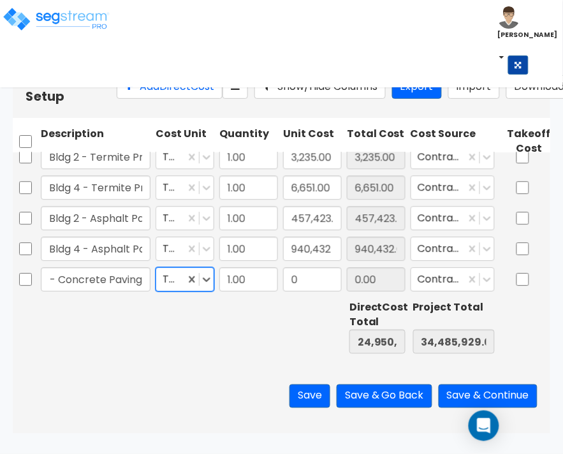
scroll to position [0, 0]
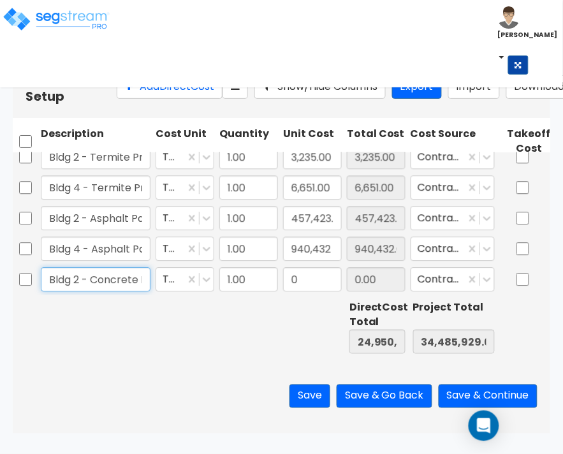
click at [135, 274] on input "Bldg 2 - Concrete Paving" at bounding box center [96, 279] width 110 height 24
click at [314, 269] on input "0" at bounding box center [312, 279] width 59 height 24
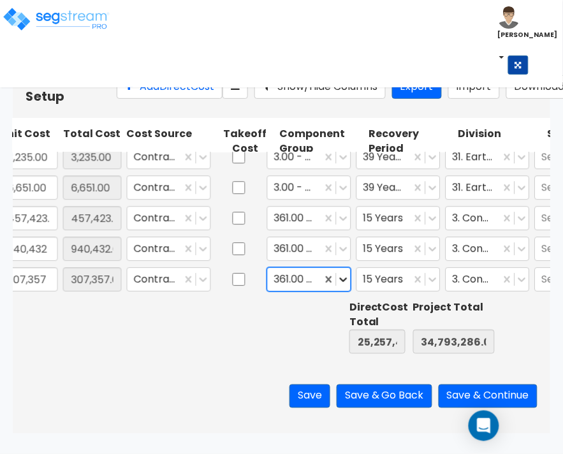
click at [346, 278] on icon at bounding box center [344, 279] width 8 height 4
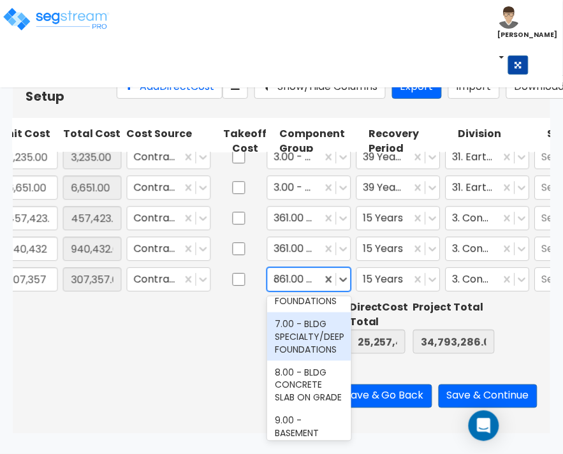
scroll to position [71, 0]
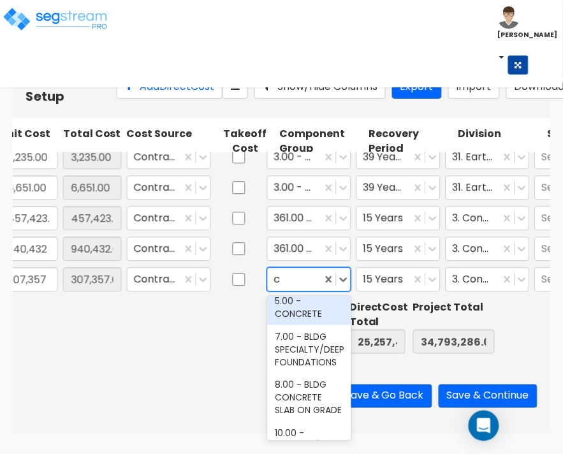
click at [310, 304] on div "5.00 - CONCRETE" at bounding box center [309, 308] width 84 height 36
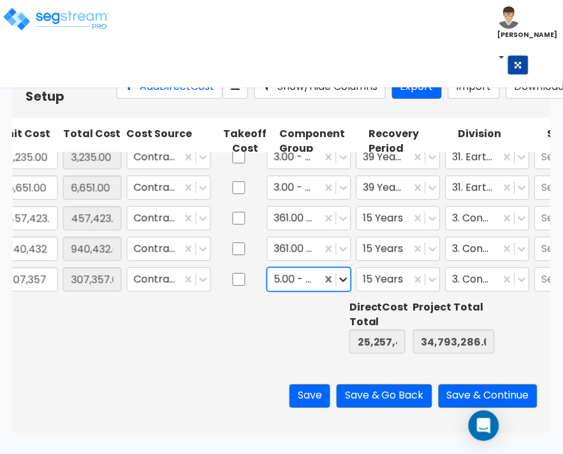
click at [341, 272] on div at bounding box center [344, 279] width 14 height 14
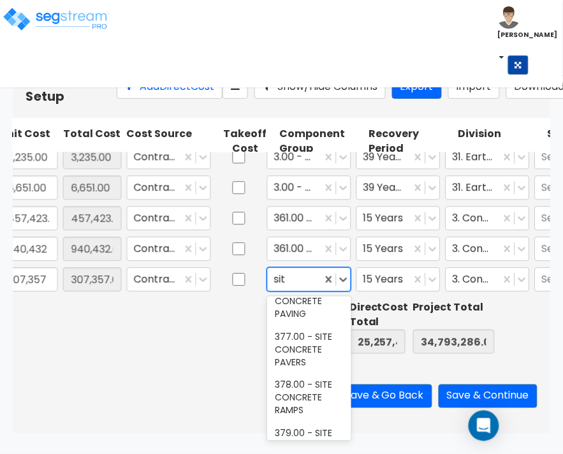
scroll to position [1754, 0]
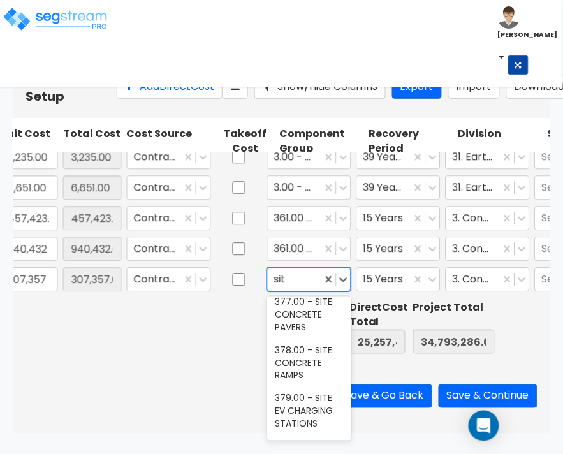
click at [318, 290] on div "376.00 - SITE CONCRETE PAVING" at bounding box center [309, 266] width 84 height 48
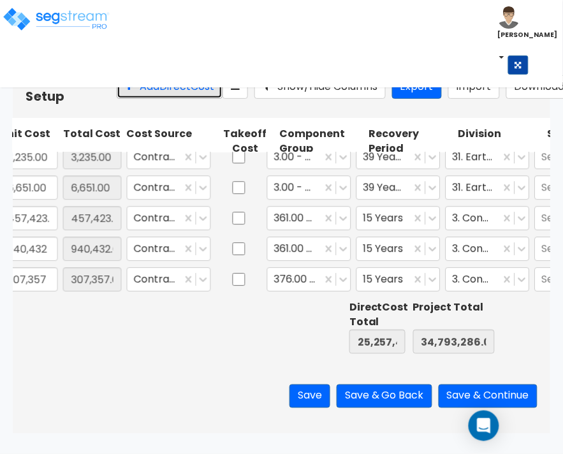
click at [138, 94] on button "Add Direct Cost" at bounding box center [170, 87] width 106 height 24
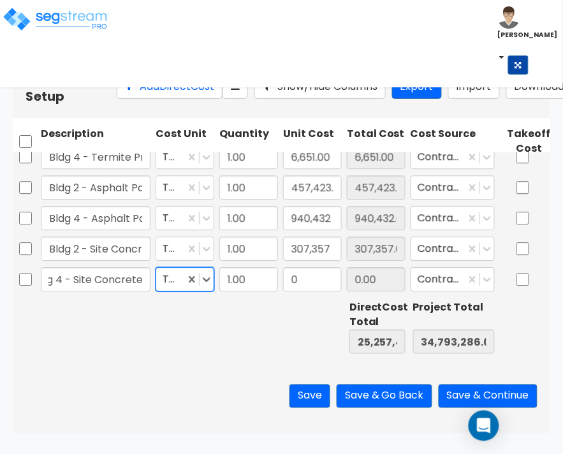
scroll to position [0, 0]
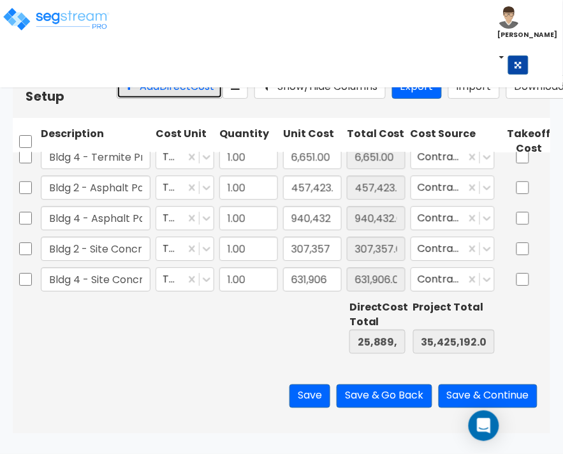
click at [117, 96] on button "Add Direct Cost" at bounding box center [170, 87] width 106 height 24
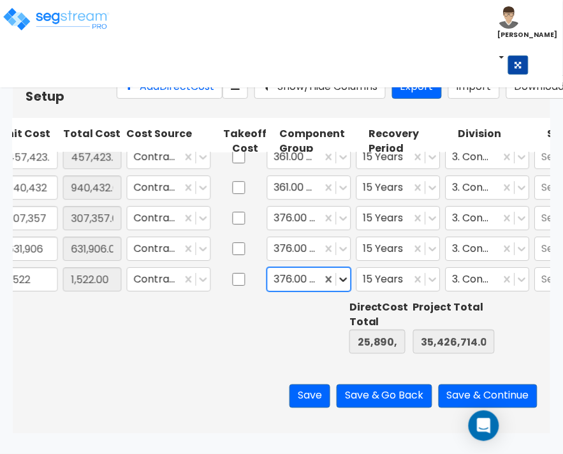
click at [344, 281] on icon at bounding box center [344, 279] width 8 height 4
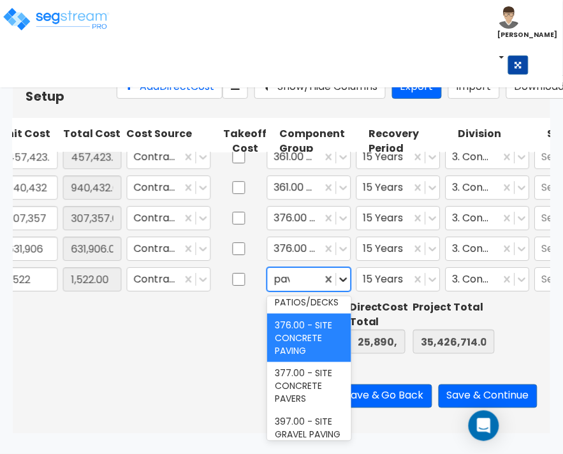
scroll to position [20, 0]
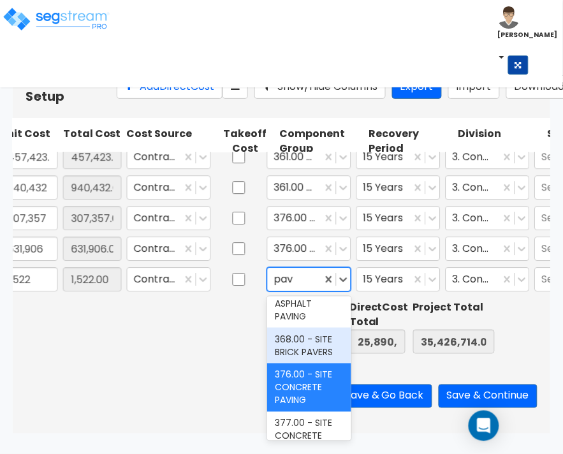
click at [295, 349] on div "368.00 - SITE BRICK PAVERS" at bounding box center [309, 346] width 84 height 36
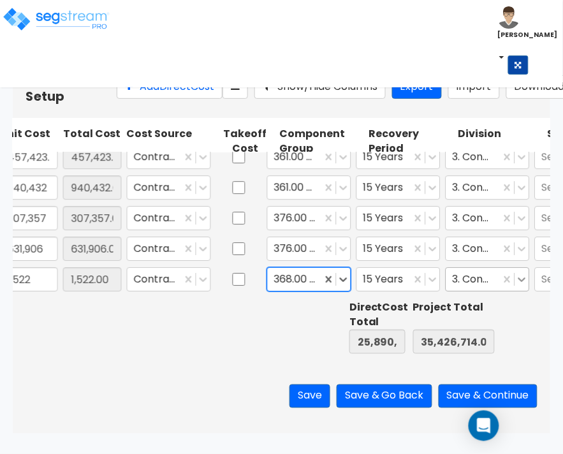
click at [524, 281] on icon at bounding box center [522, 279] width 13 height 13
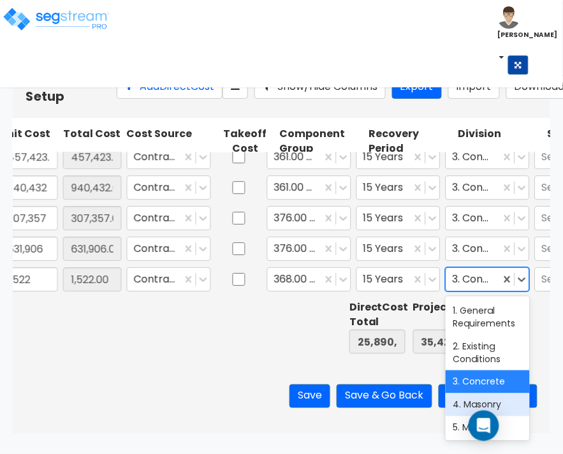
click at [488, 404] on div "4. Masonry" at bounding box center [488, 404] width 84 height 23
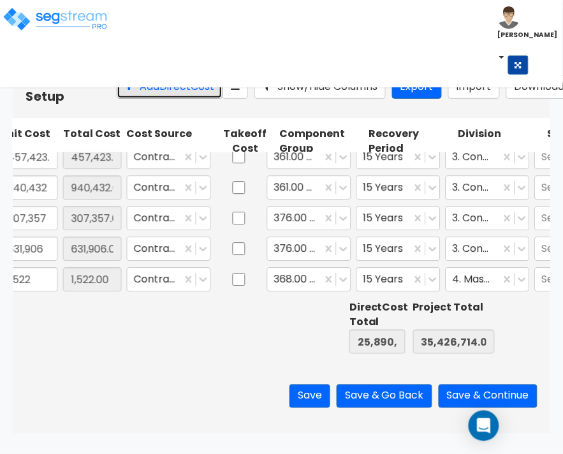
click at [123, 94] on button "Add Direct Cost" at bounding box center [170, 87] width 106 height 24
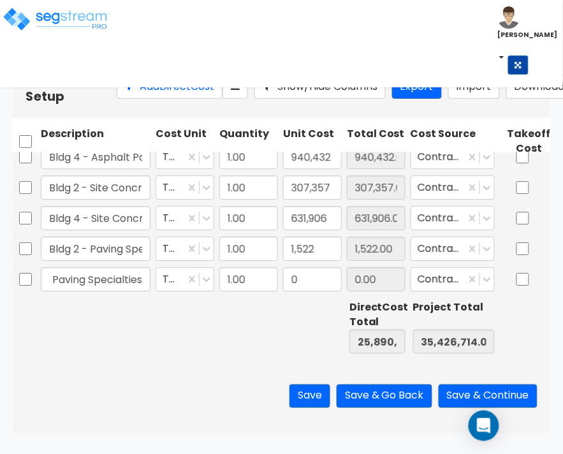
scroll to position [0, 0]
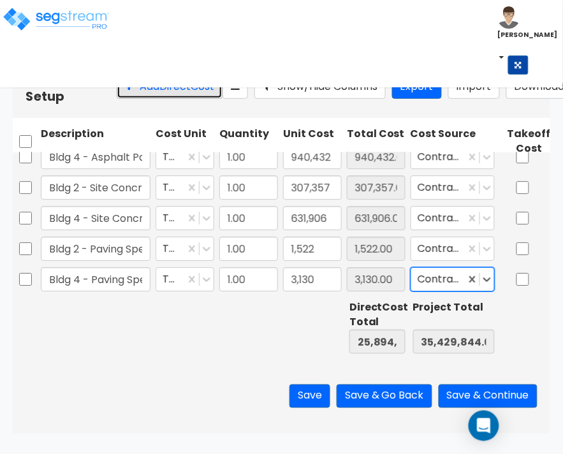
click at [154, 99] on button "Add Direct Cost" at bounding box center [170, 87] width 106 height 24
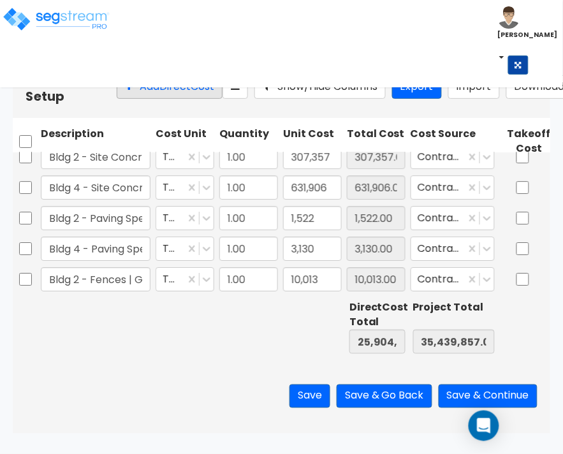
scroll to position [0, 284]
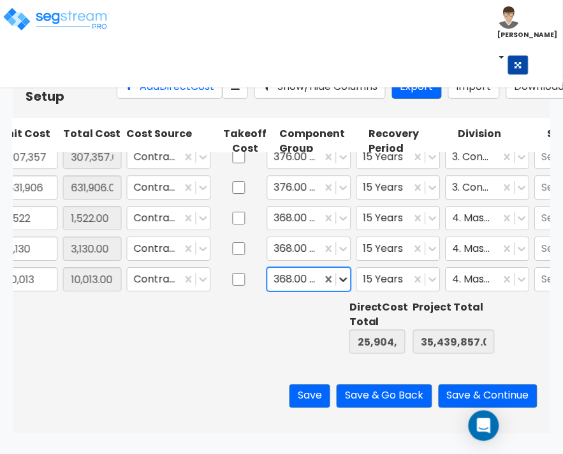
click at [346, 276] on icon at bounding box center [343, 279] width 13 height 13
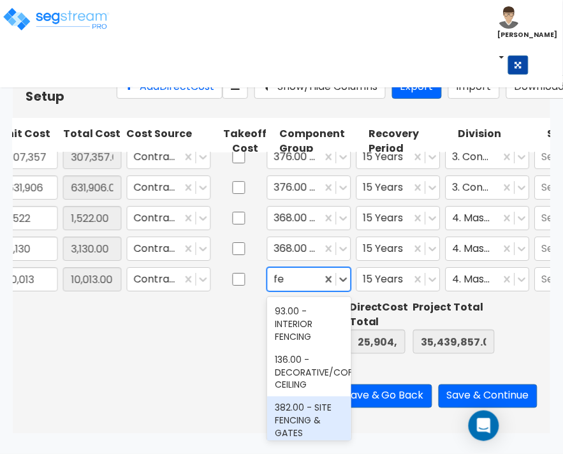
click at [281, 419] on div "382.00 - SITE FENCING & GATES" at bounding box center [309, 421] width 84 height 48
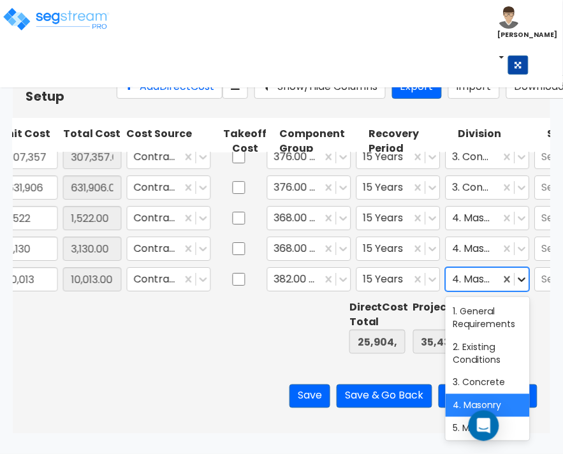
click at [523, 282] on icon at bounding box center [522, 279] width 13 height 13
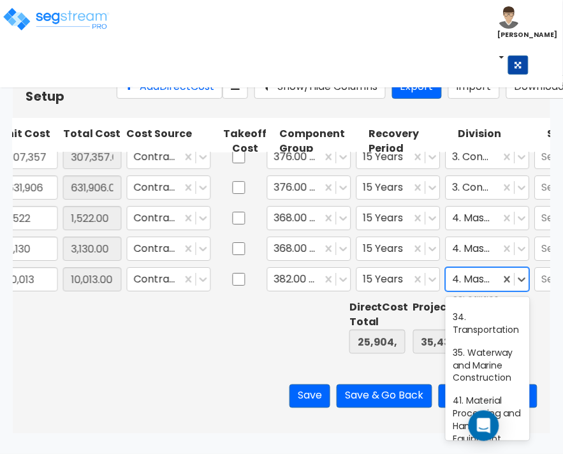
scroll to position [797, 0]
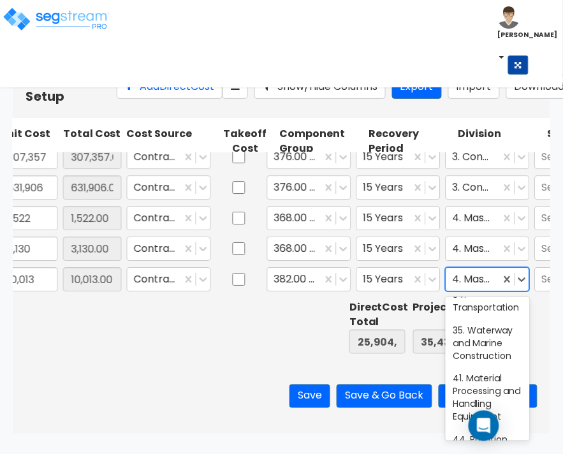
click at [496, 260] on div "32. Exterior Improvements" at bounding box center [488, 242] width 84 height 36
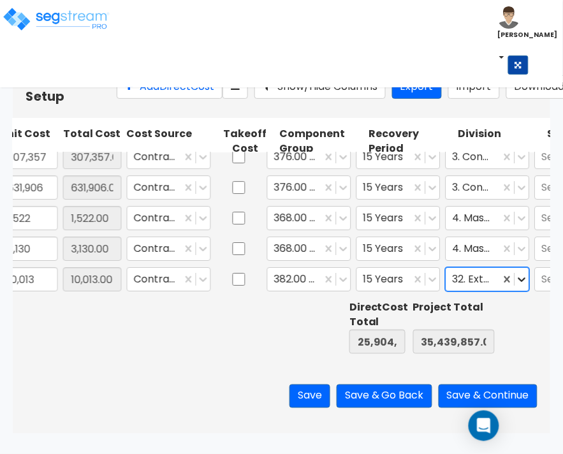
click at [521, 279] on icon at bounding box center [522, 279] width 13 height 13
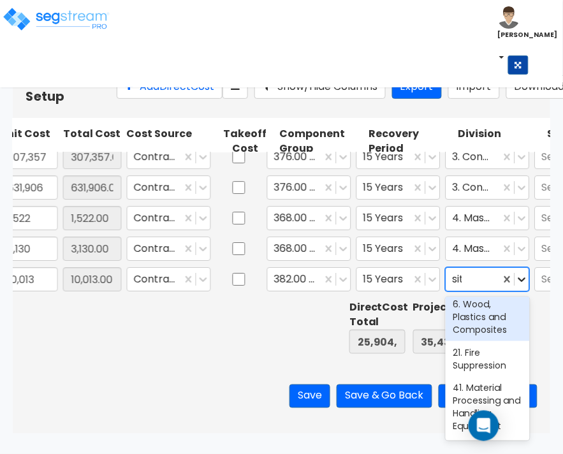
scroll to position [0, 0]
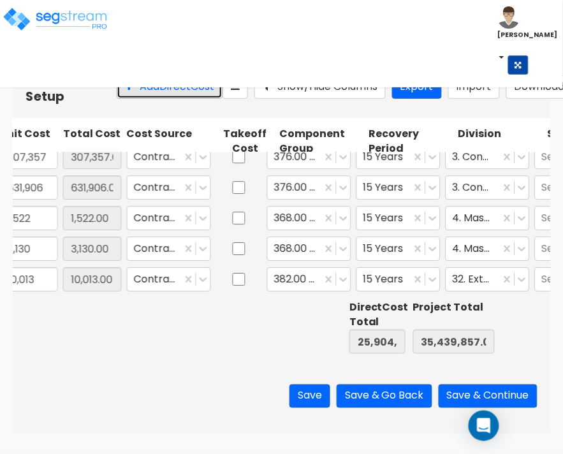
click at [121, 90] on button "Add Direct Cost" at bounding box center [170, 87] width 106 height 24
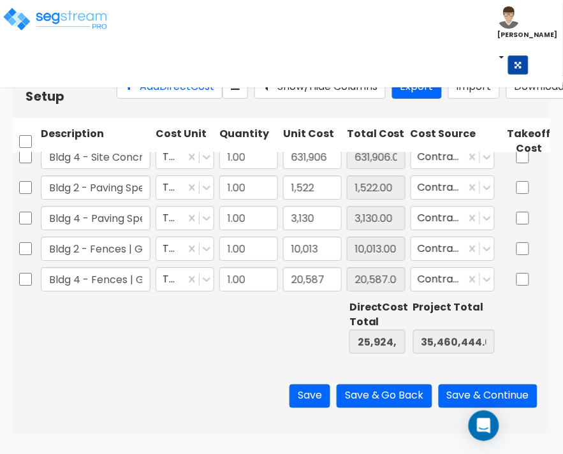
scroll to position [0, 284]
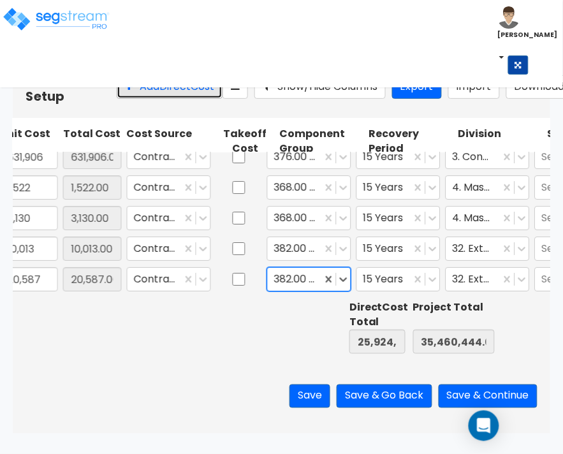
click at [136, 96] on button "Add Direct Cost" at bounding box center [170, 87] width 106 height 24
click at [344, 274] on icon at bounding box center [343, 279] width 13 height 13
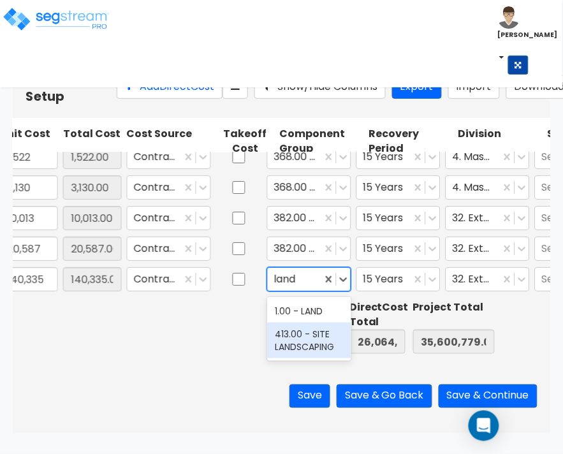
click at [307, 337] on div "413.00 - SITE LANDSCAPING" at bounding box center [309, 341] width 84 height 36
